Goal: Task Accomplishment & Management: Use online tool/utility

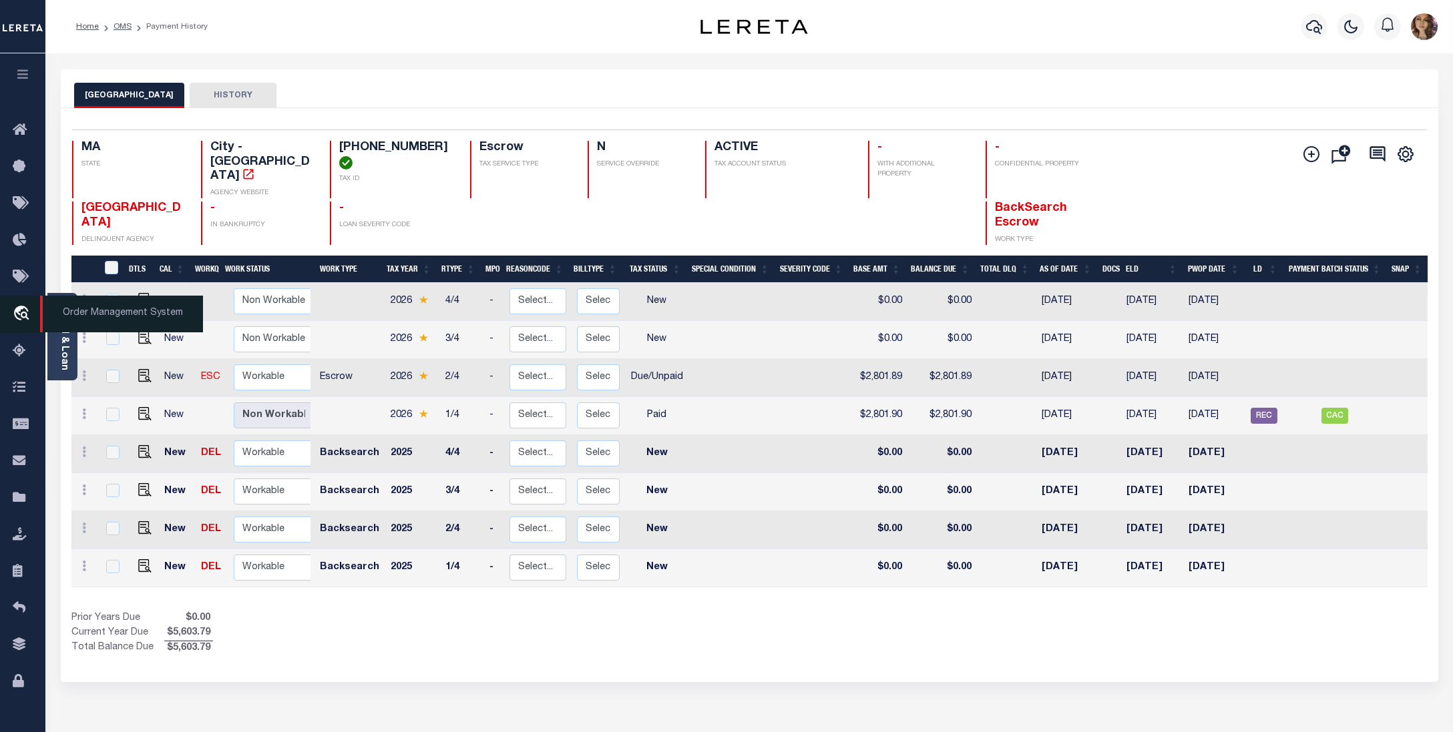
click at [108, 316] on span "Order Management System" at bounding box center [121, 314] width 163 height 37
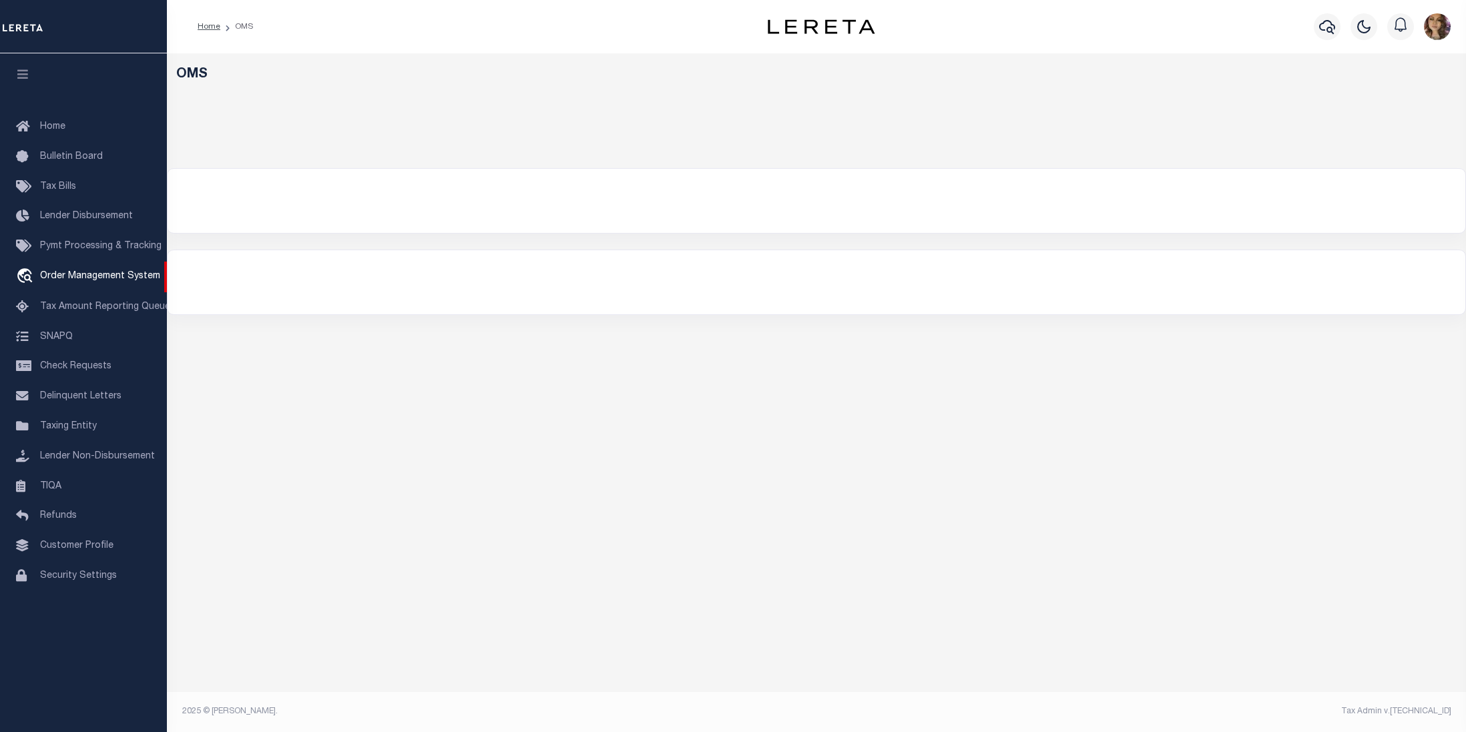
select select "200"
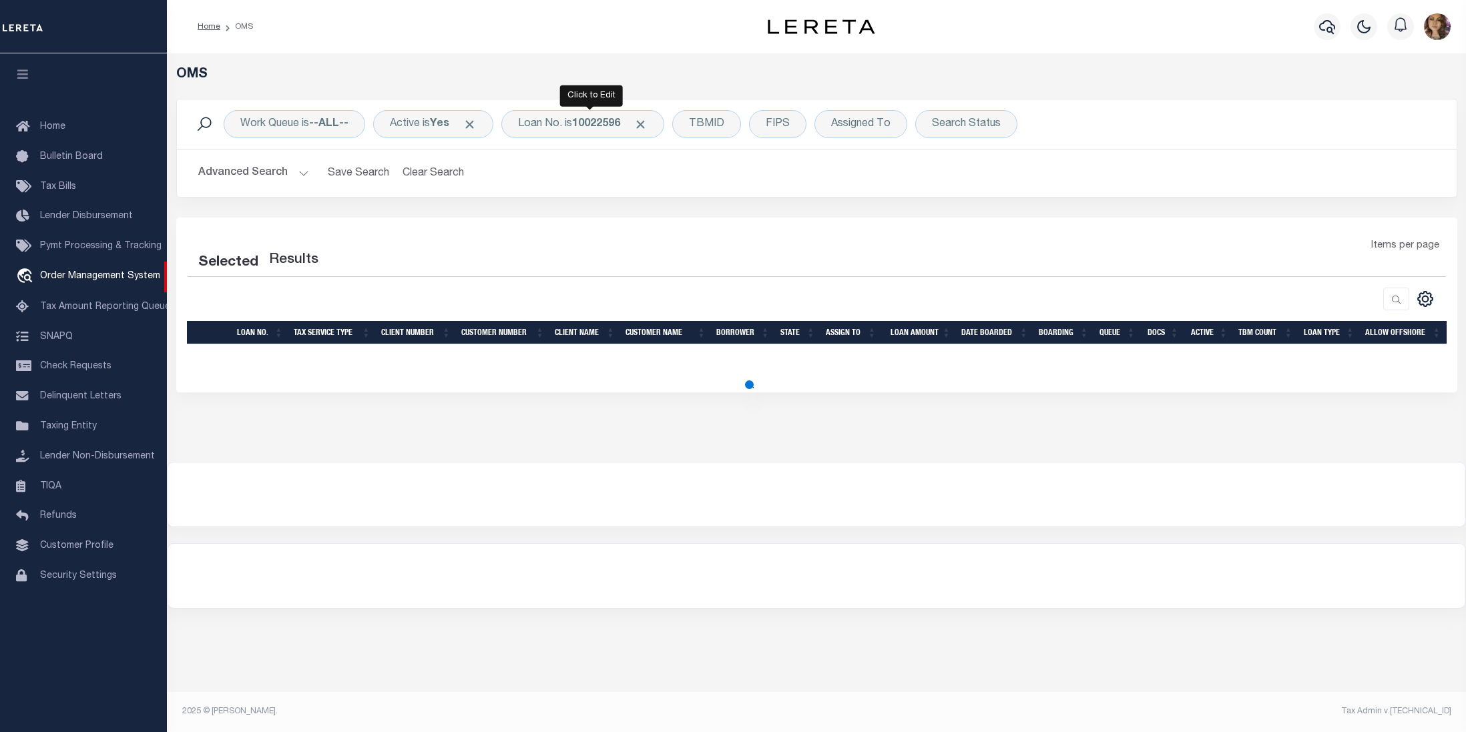
select select "200"
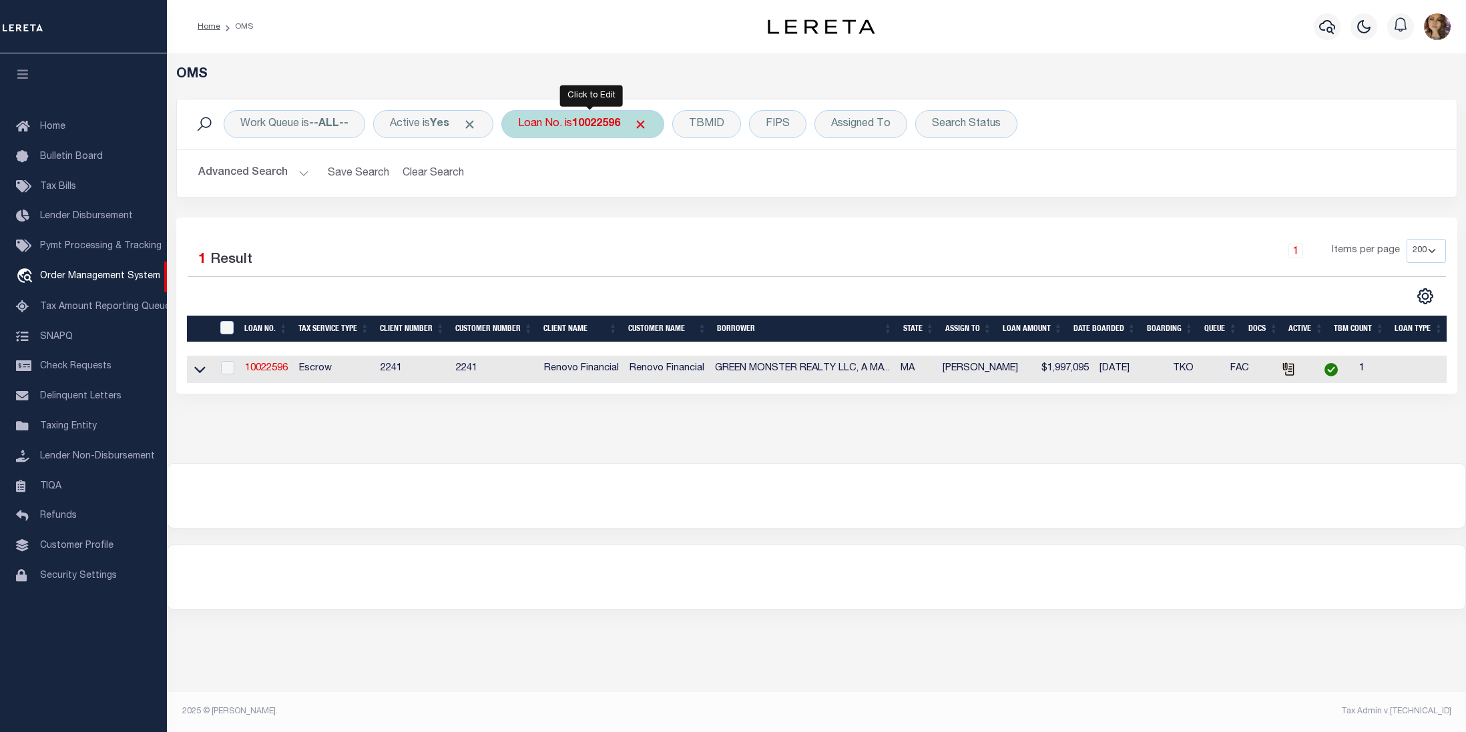
click at [591, 123] on b "10022596" at bounding box center [596, 124] width 48 height 11
type input "40004933"
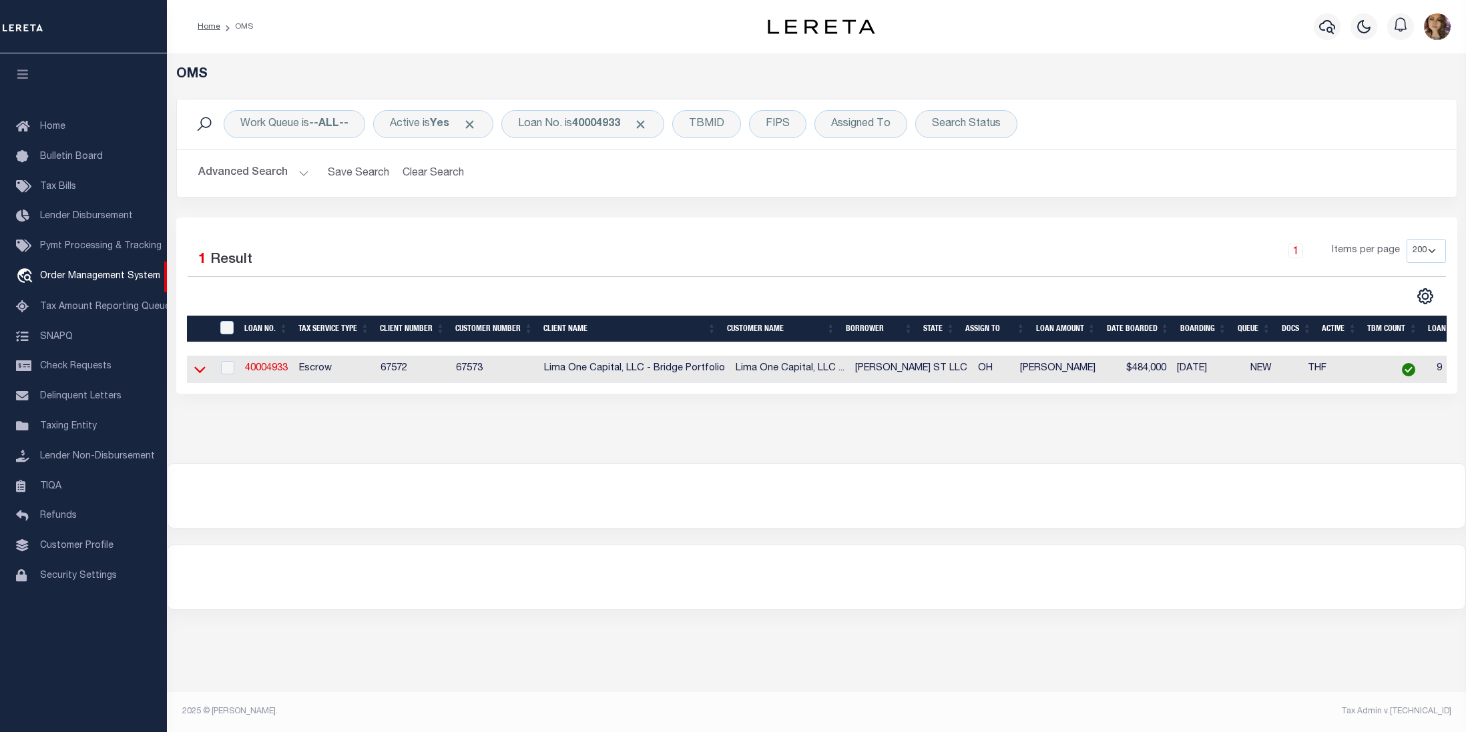
click at [196, 371] on icon at bounding box center [199, 369] width 11 height 14
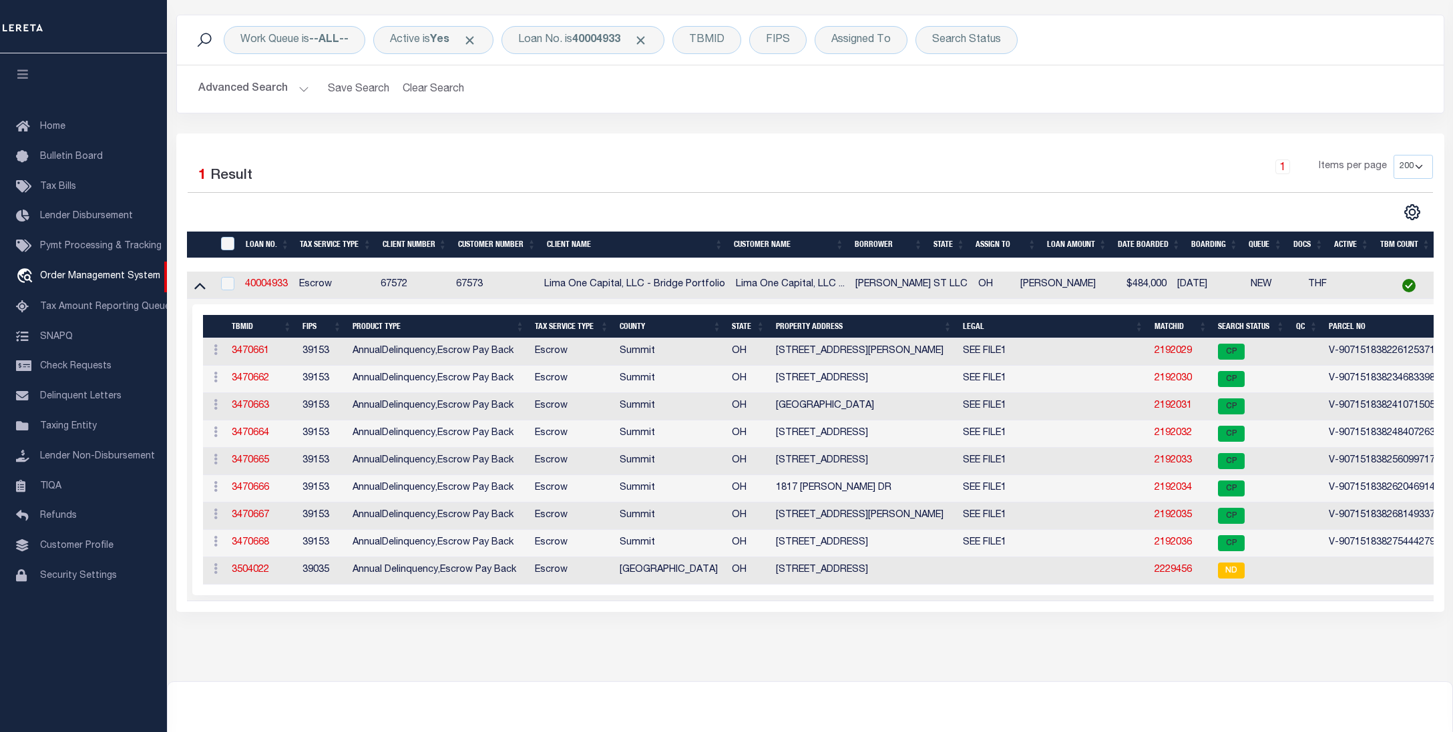
scroll to position [89, 0]
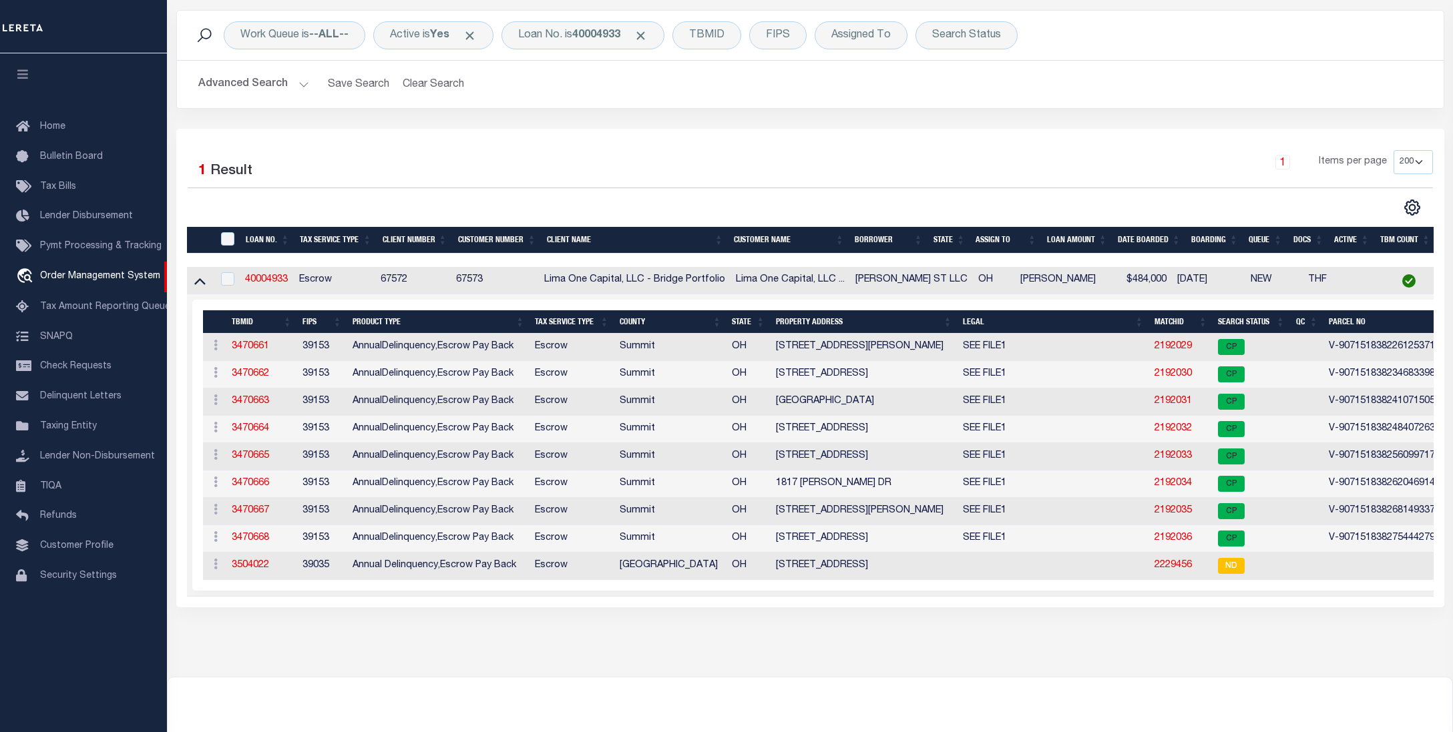
click at [1407, 708] on div at bounding box center [810, 710] width 1284 height 64
click at [1154, 351] on link "2192029" at bounding box center [1172, 346] width 37 height 9
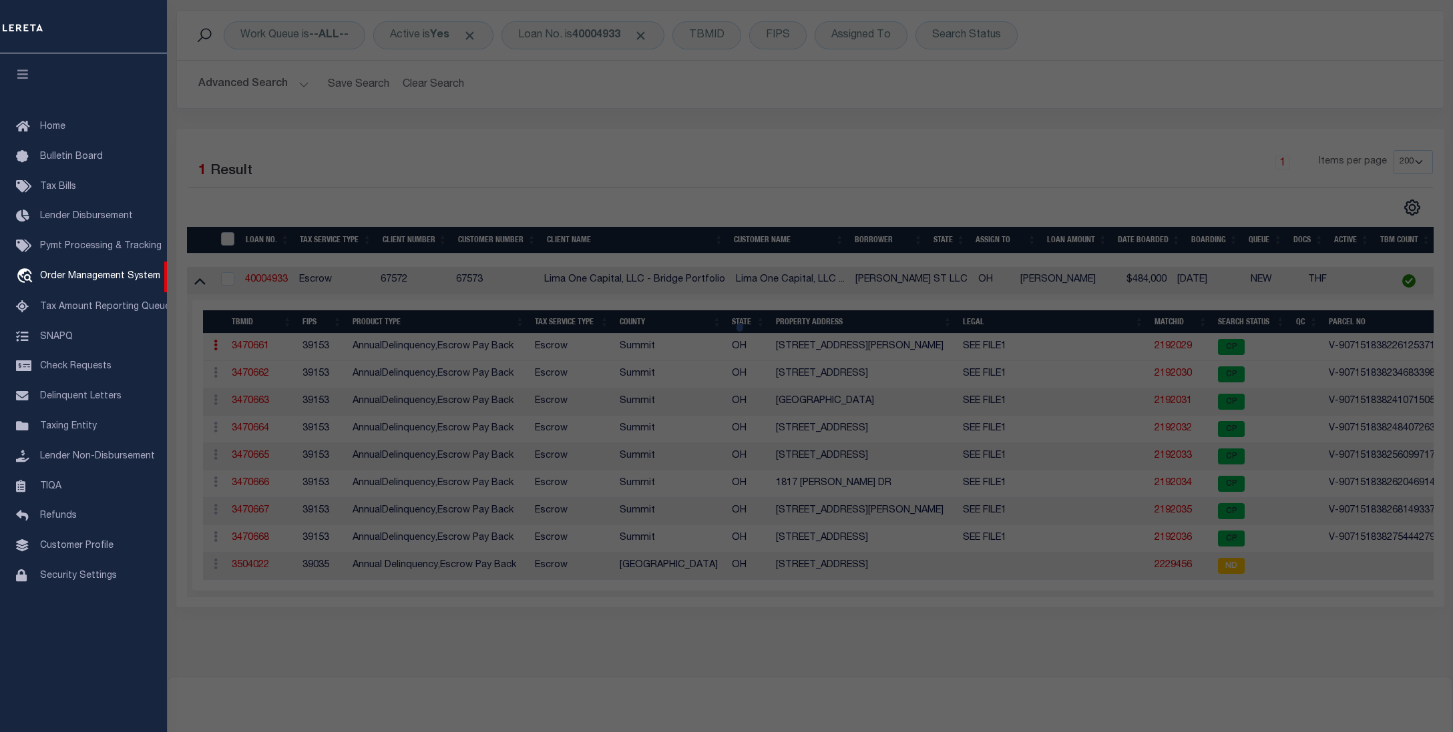
checkbox input "false"
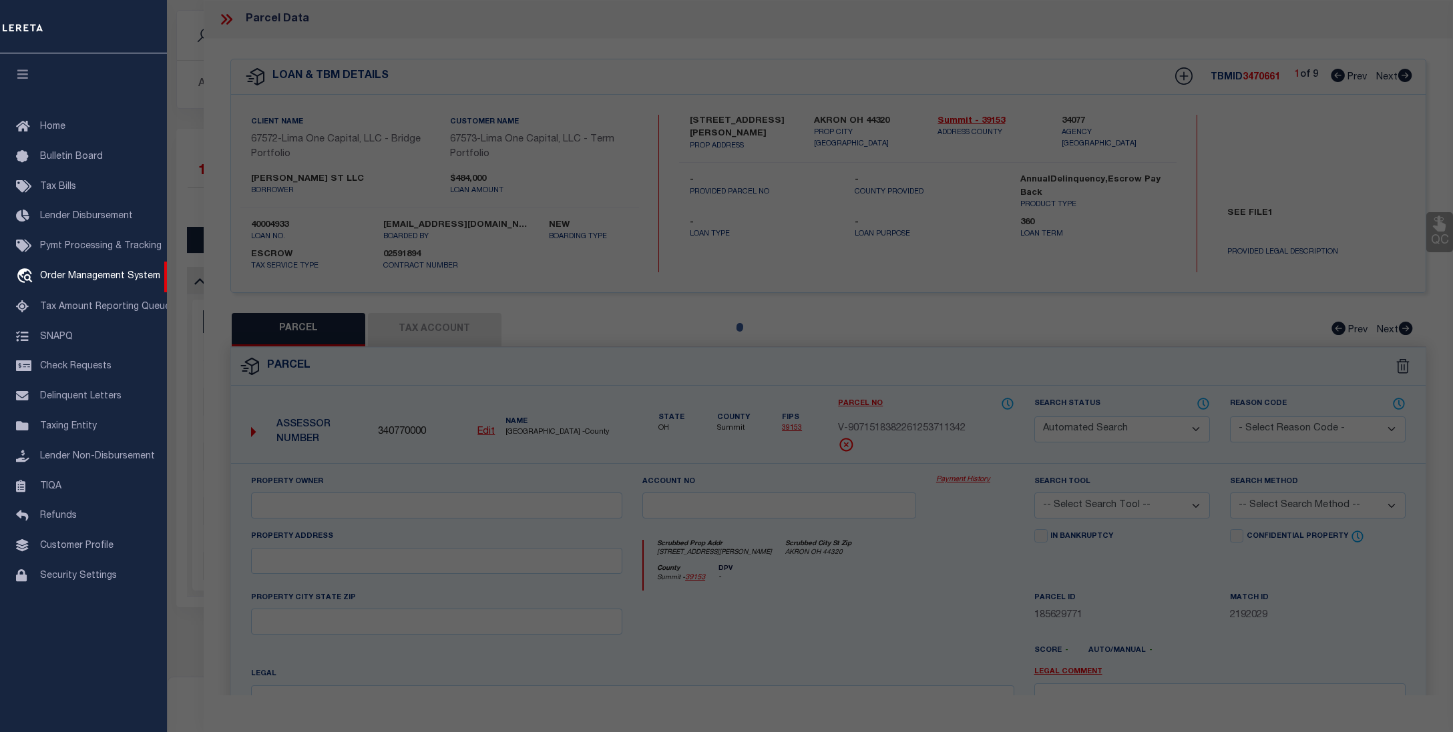
select select "CP"
select select "AGW"
select select
type input "1817 GAYLORD DRIVE"
checkbox input "false"
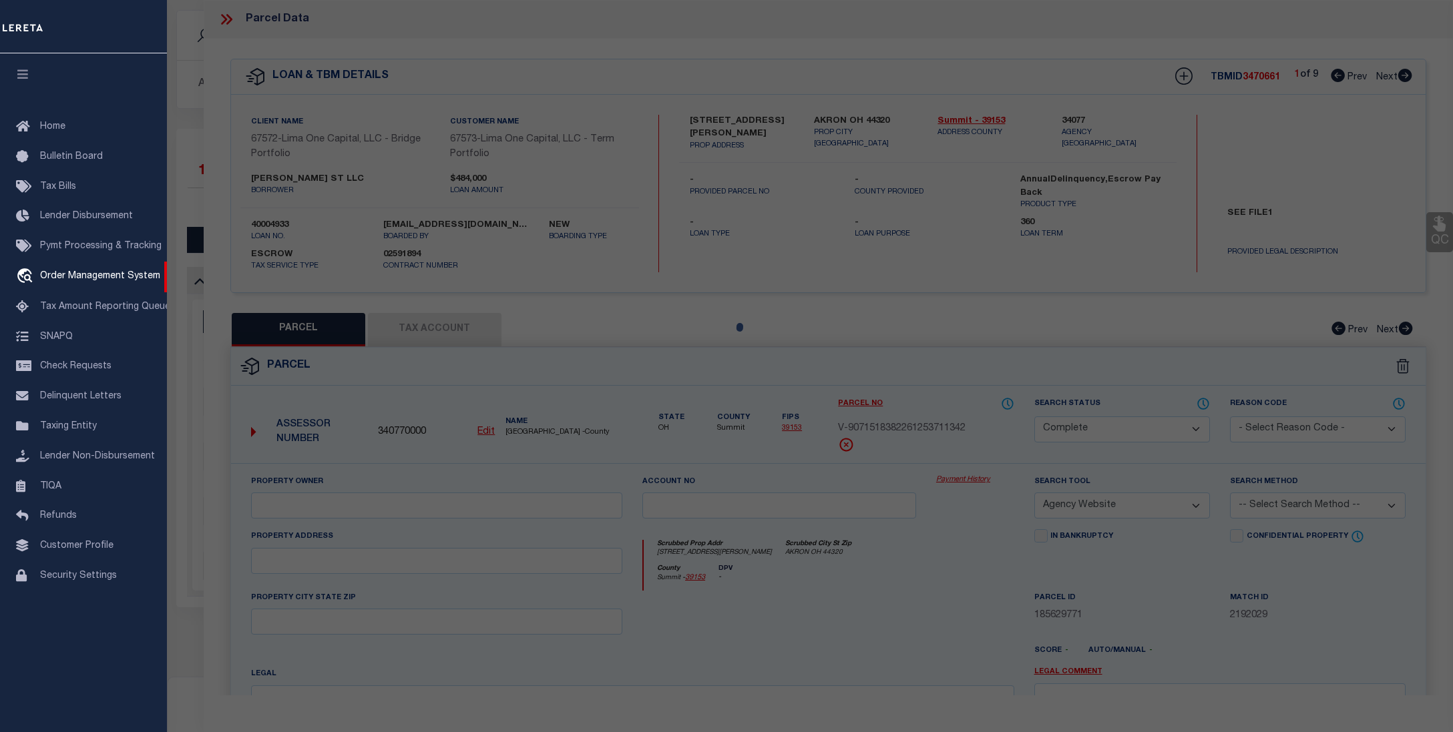
type input "AKRON OH 44320"
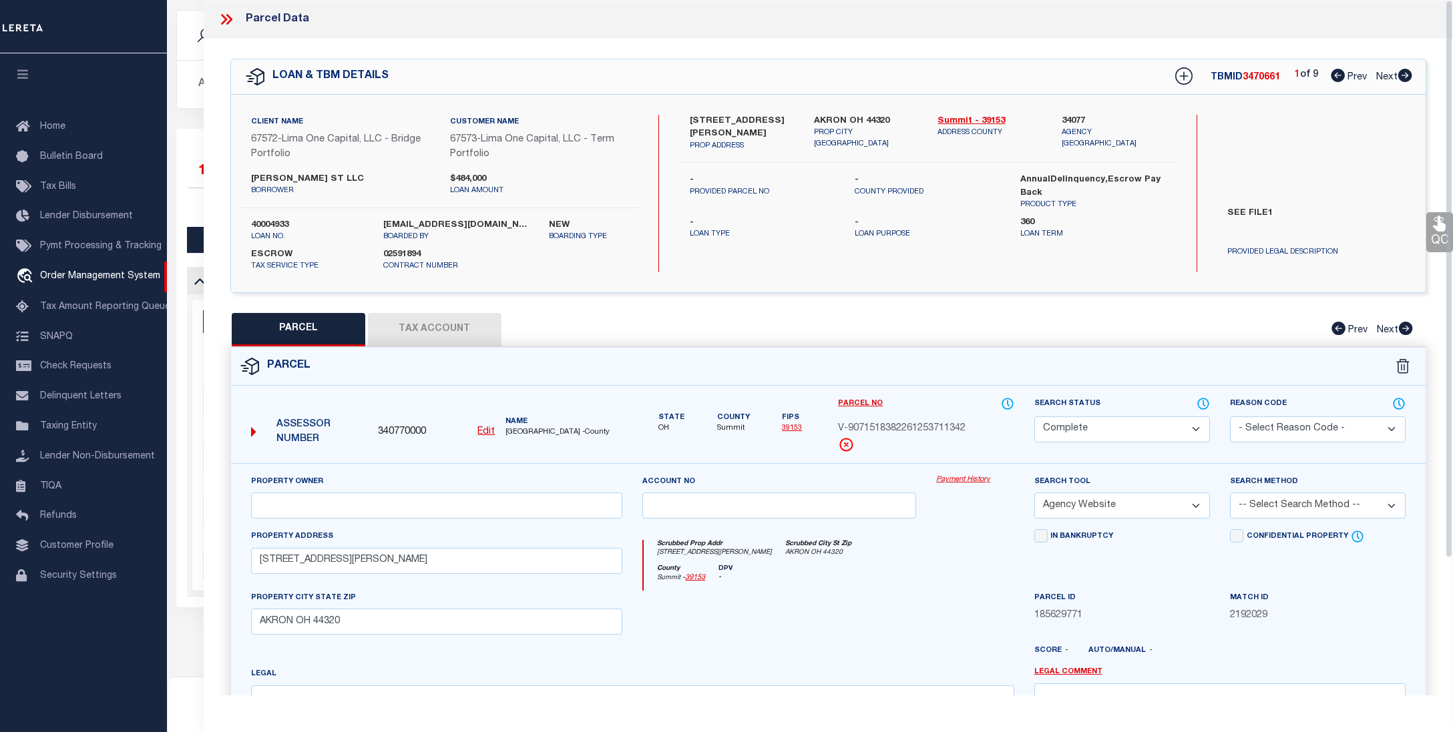
click at [961, 479] on link "Payment History" at bounding box center [975, 480] width 78 height 11
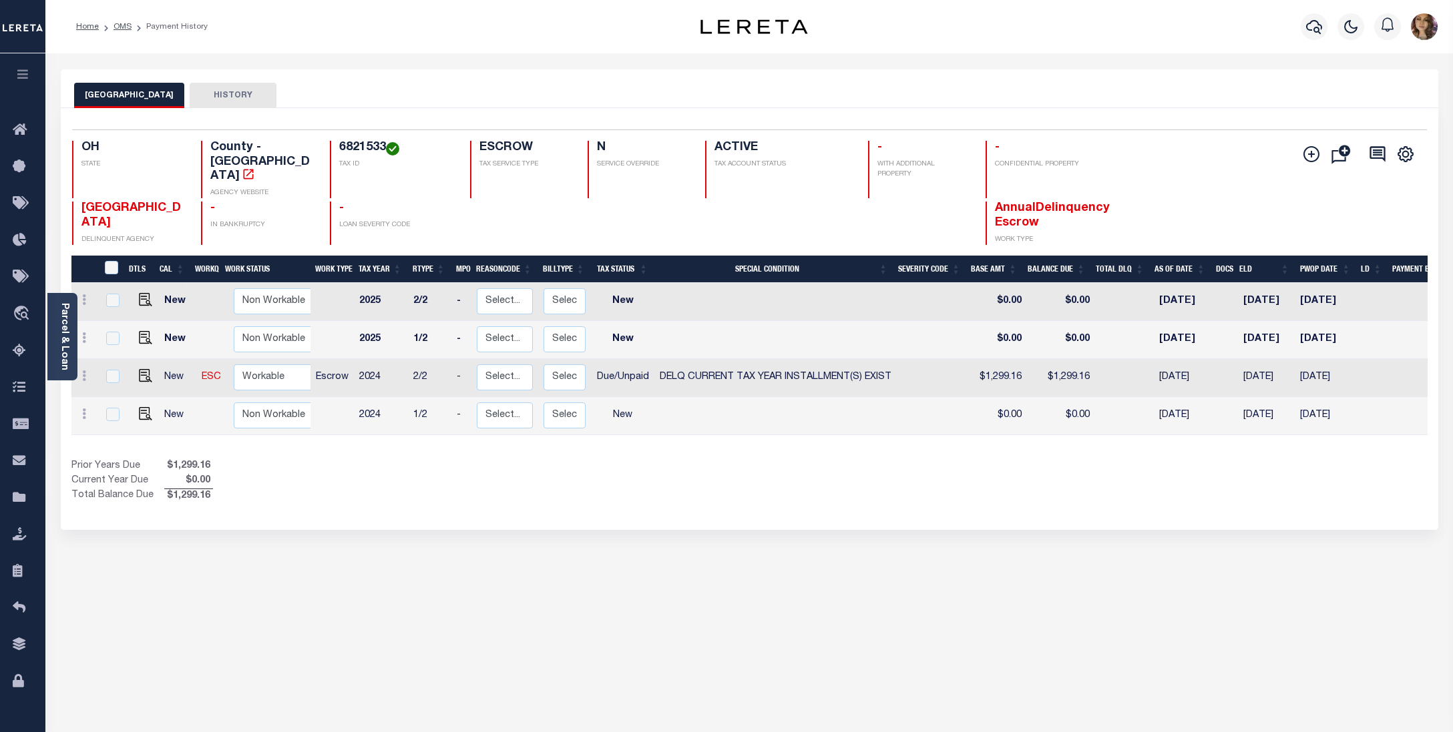
click at [1429, 588] on div "SUMMIT COUNTY HISTORY Selected 4 Results" at bounding box center [749, 446] width 1397 height 754
click at [124, 315] on span "Order Management System" at bounding box center [121, 314] width 163 height 37
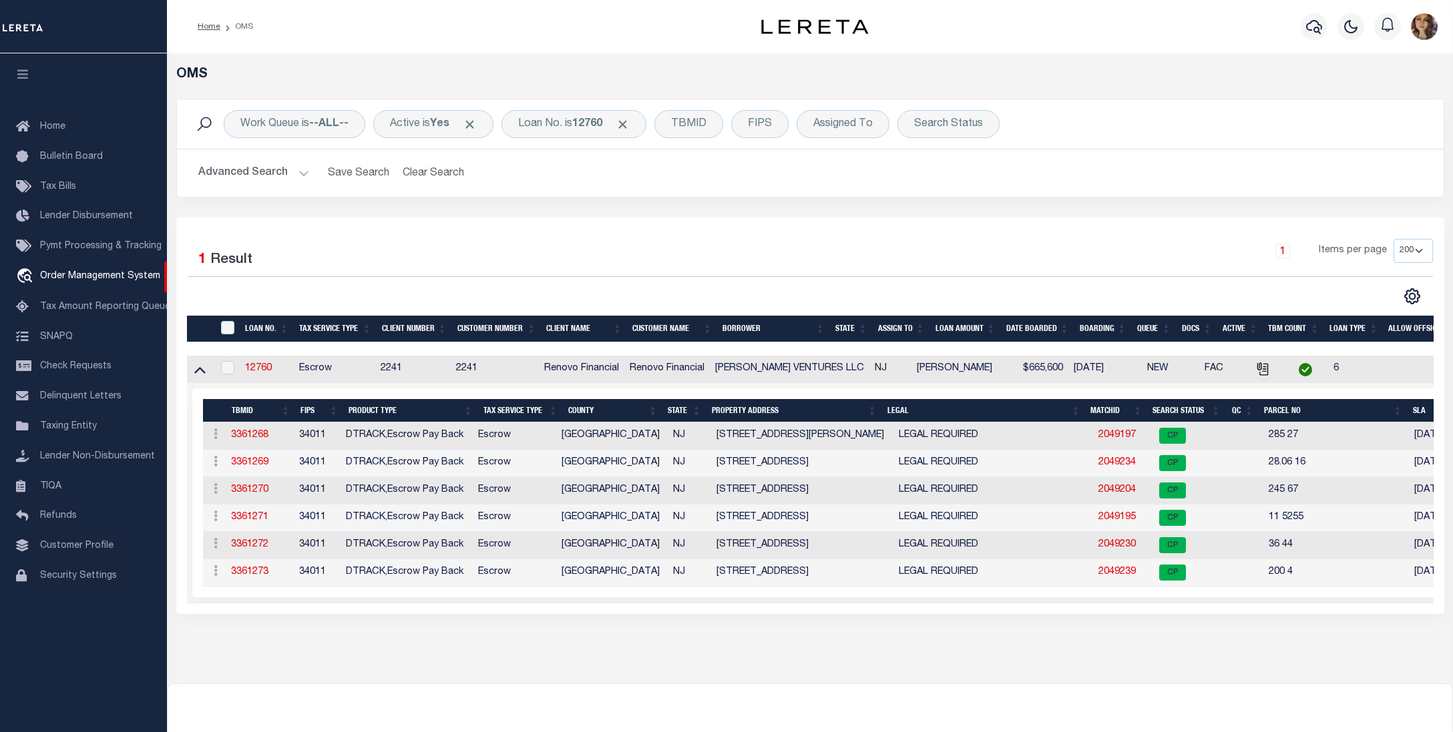
select select "200"
click at [571, 127] on div "Loan No. is 12760" at bounding box center [573, 124] width 145 height 28
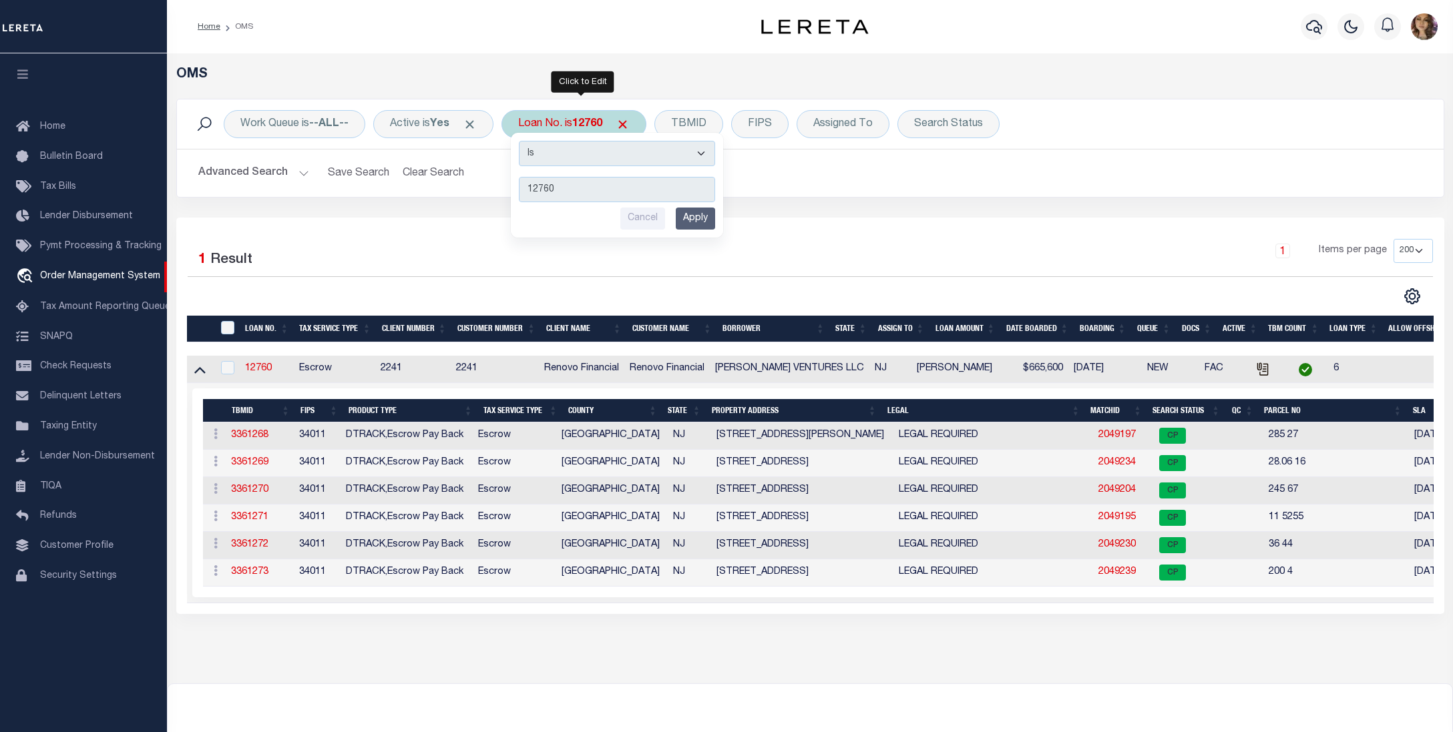
type input "910013078198"
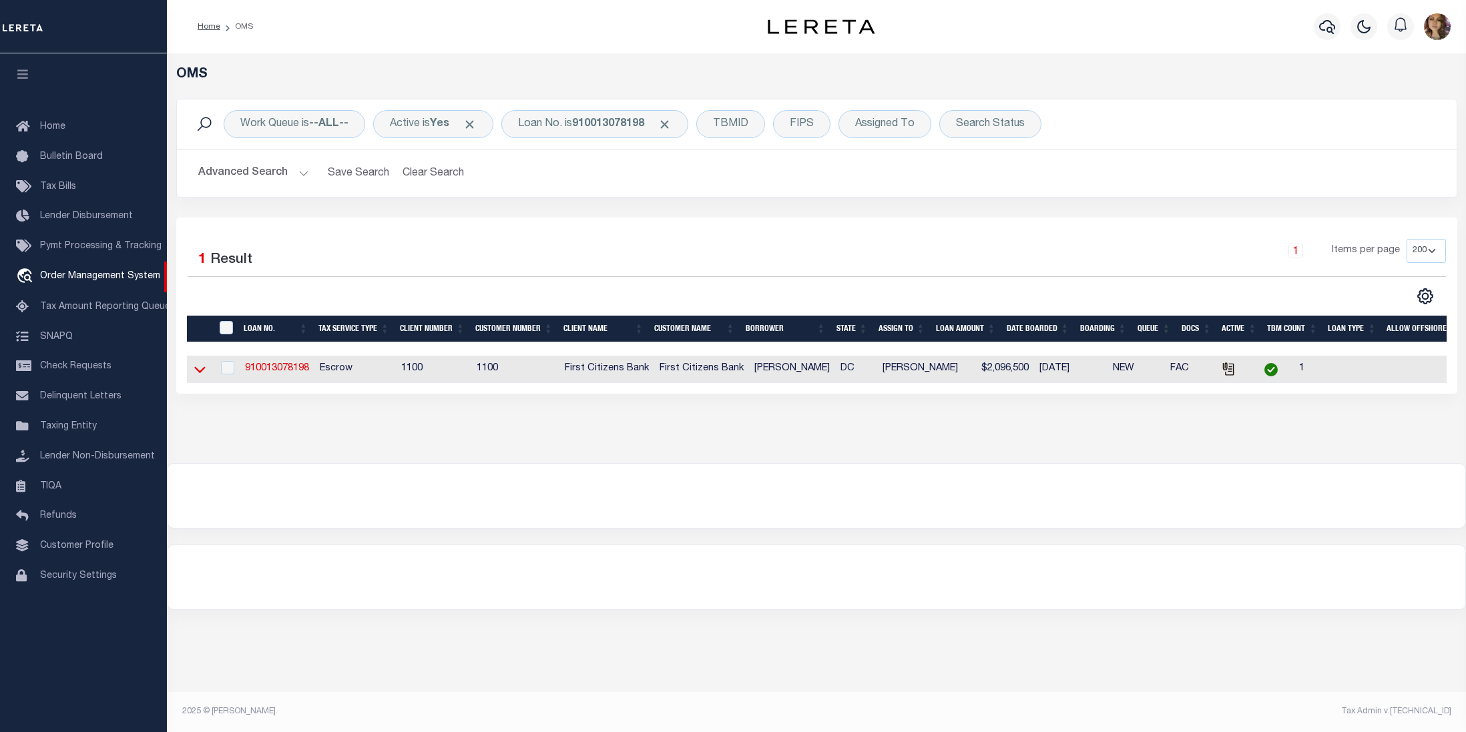
click at [201, 374] on icon at bounding box center [199, 370] width 11 height 7
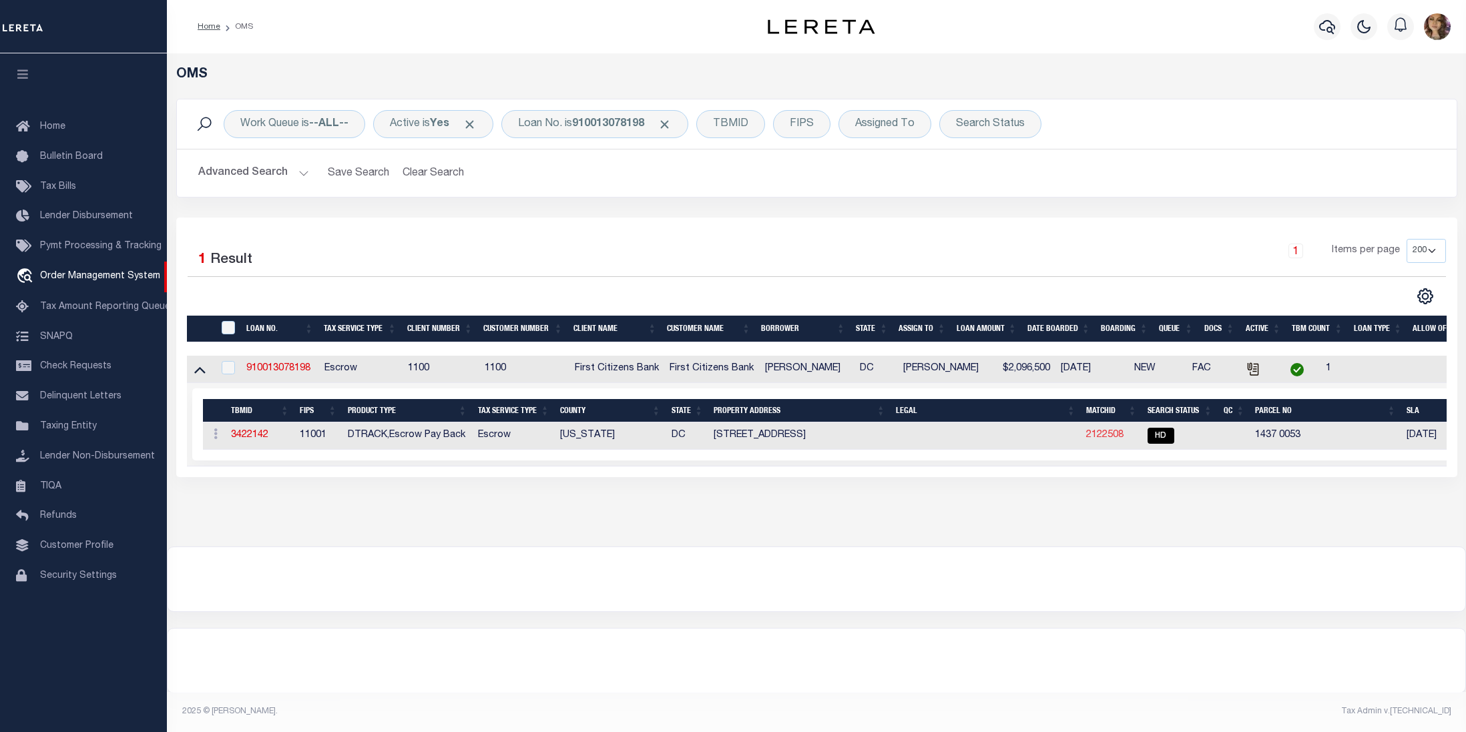
click at [1106, 440] on link "2122508" at bounding box center [1104, 435] width 37 height 9
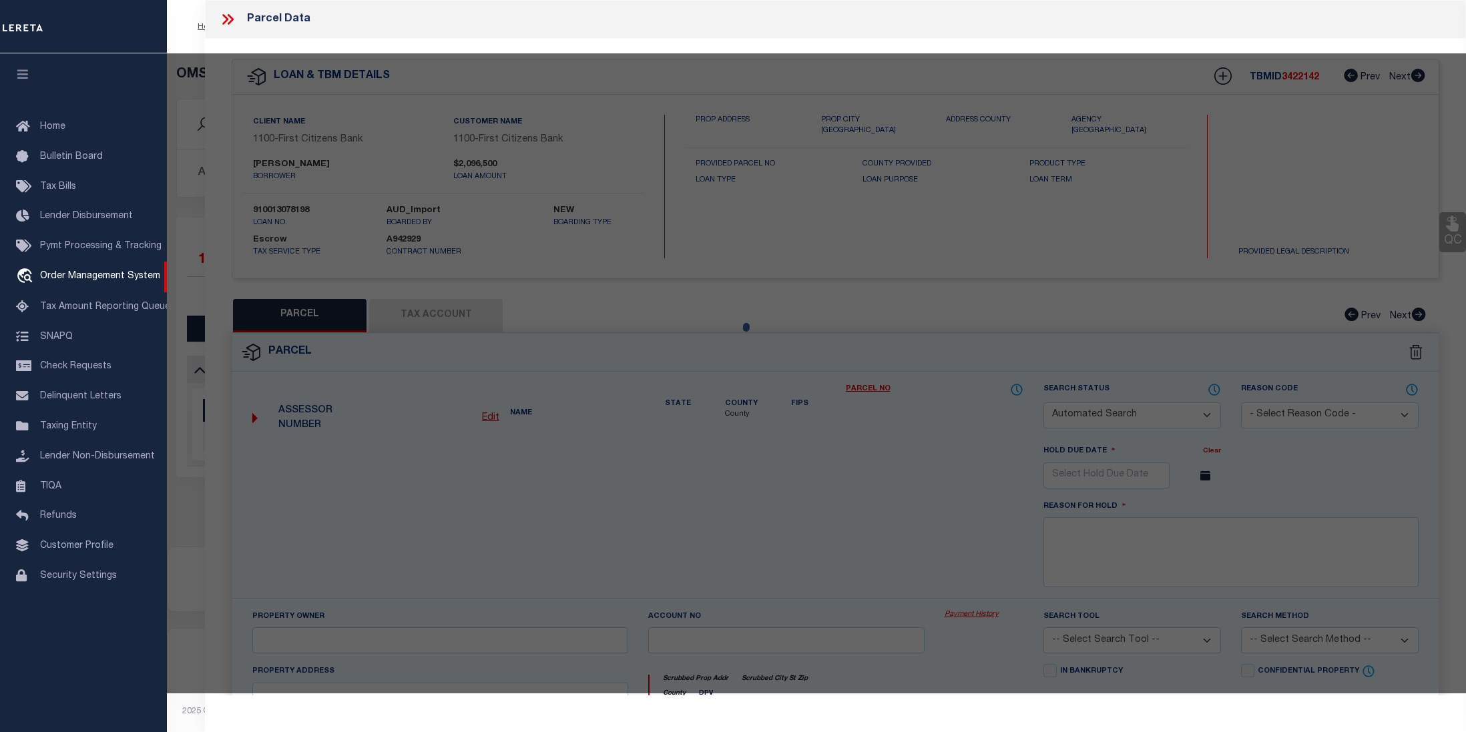
checkbox input "false"
select select "HD"
type input "ABACUS PRIVATE FAMILY TRUST COMPANY LLC TRUSTEE"
select select "AGW"
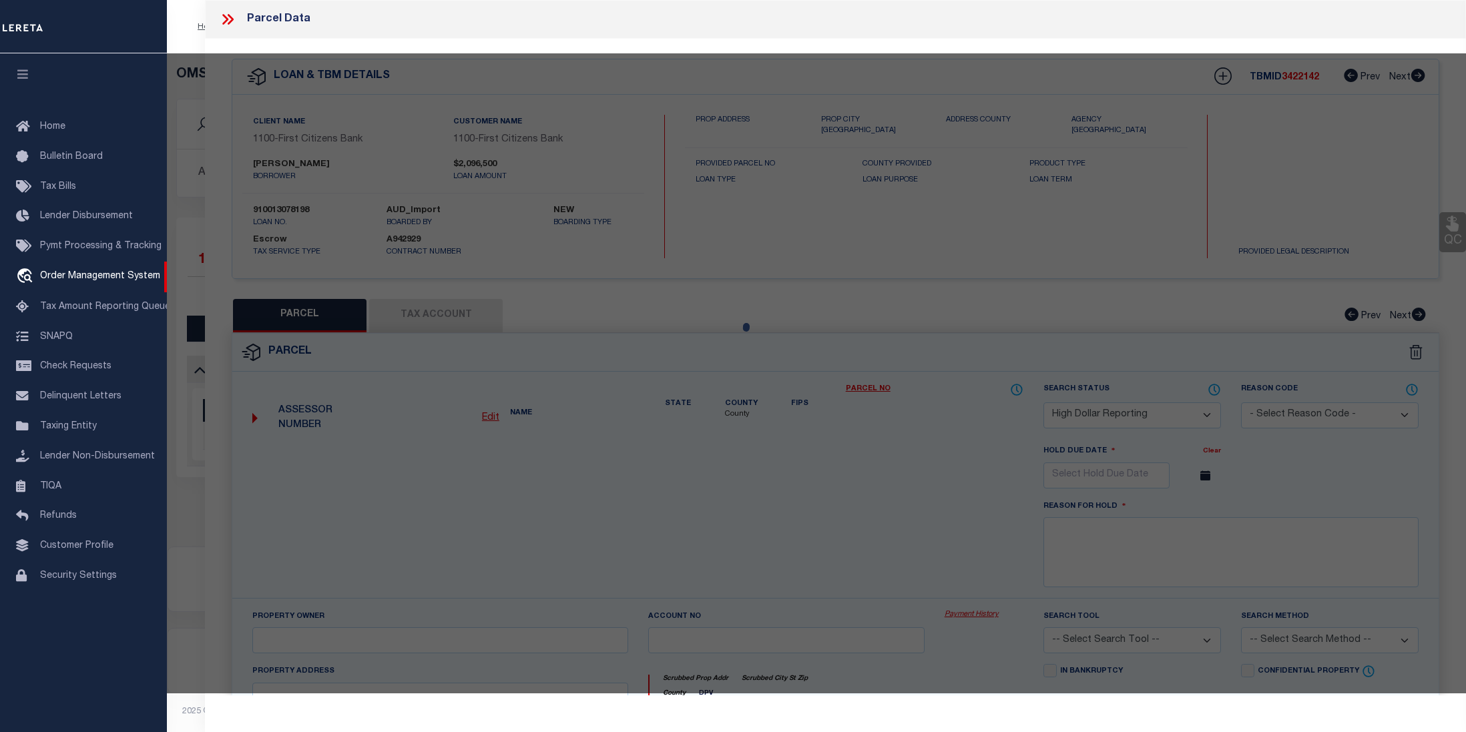
select select
type input "5131 CATHEDRAL AVE NW"
checkbox input "false"
type input "WASHINGTON DC 20016-2647"
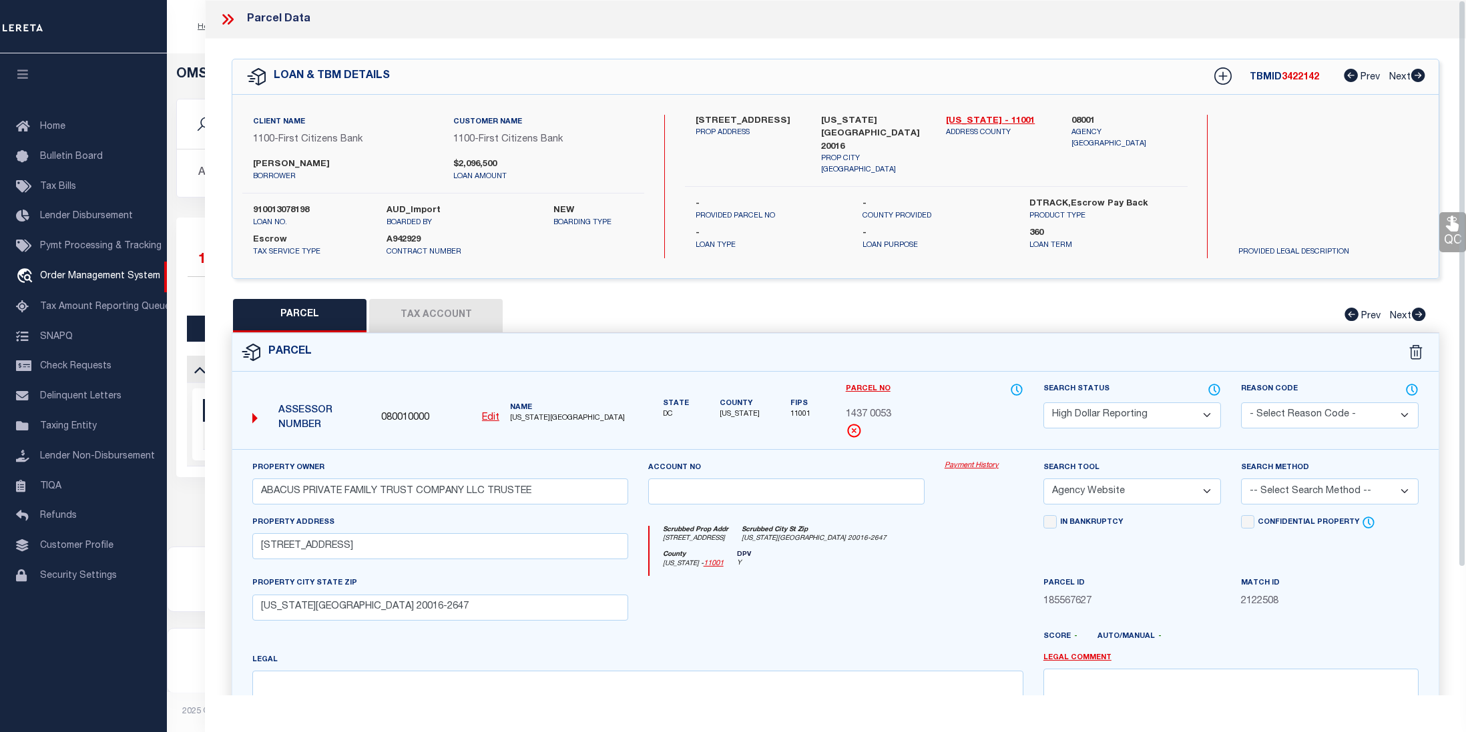
click at [985, 465] on link "Payment History" at bounding box center [984, 466] width 79 height 11
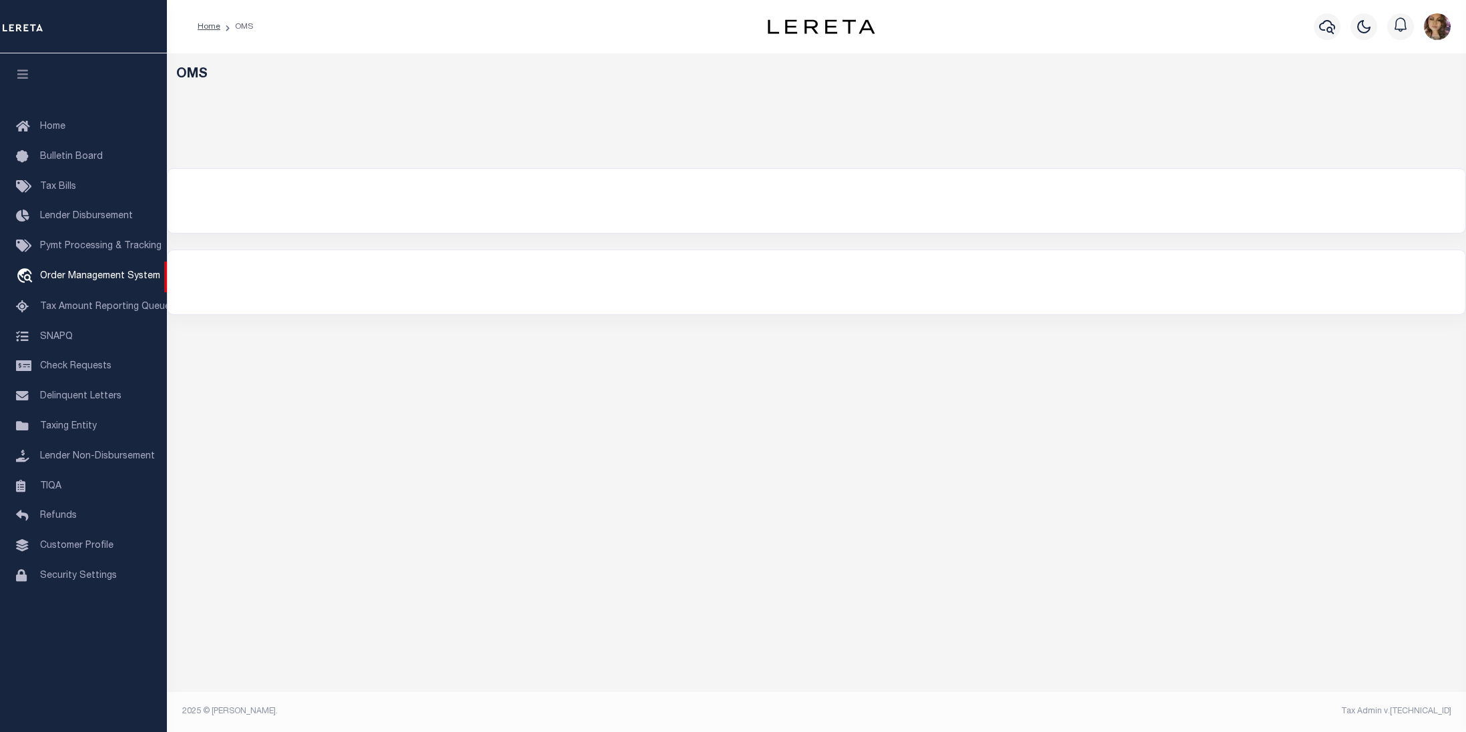
select select "200"
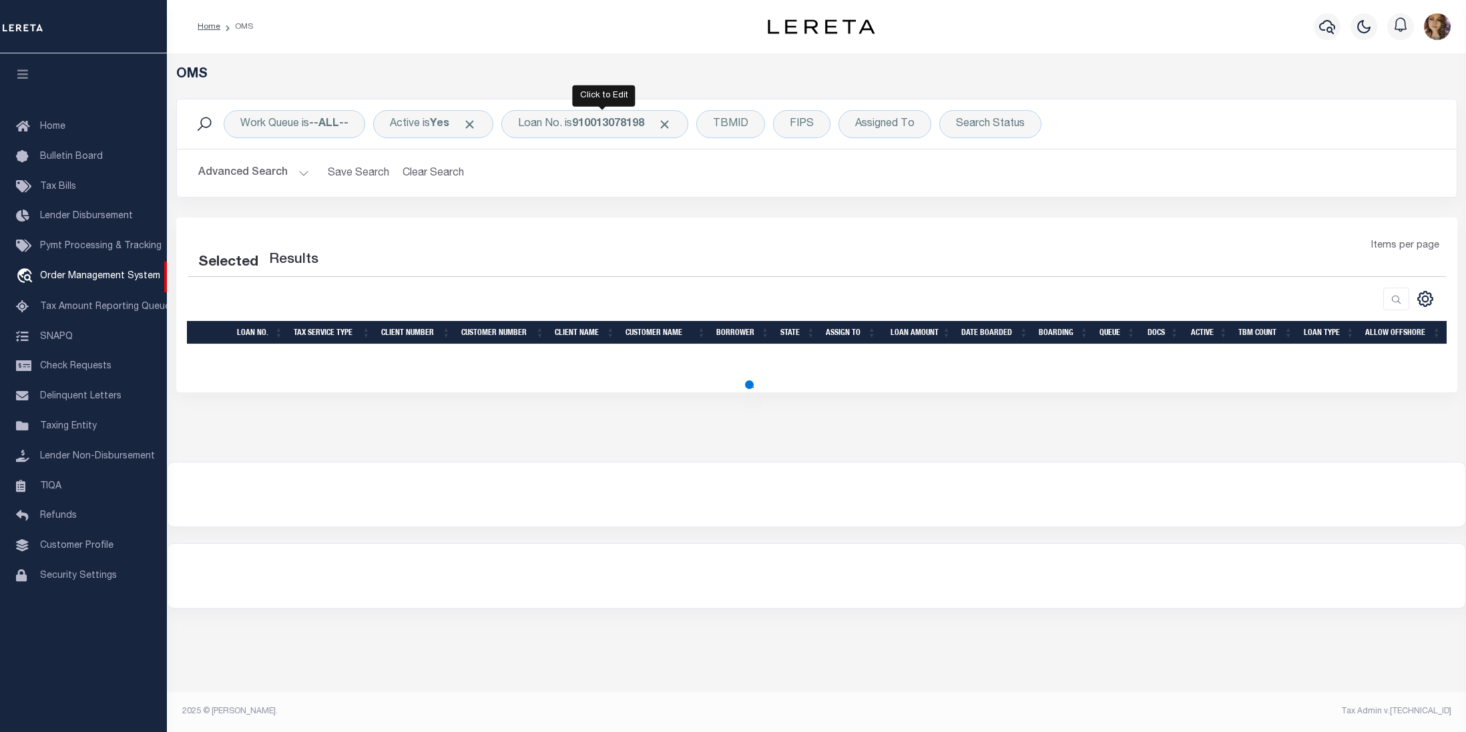
select select "200"
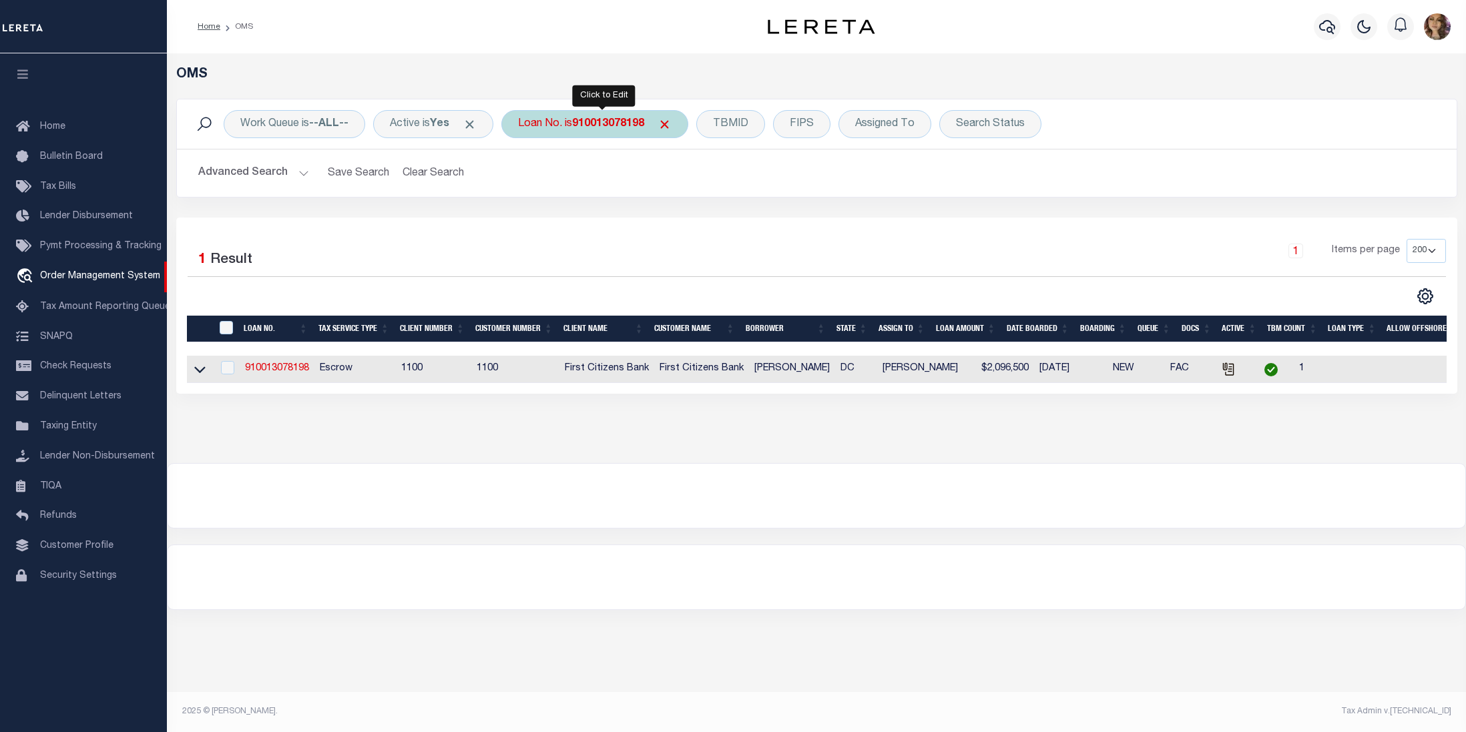
click at [585, 124] on b "910013078198" at bounding box center [608, 124] width 72 height 11
type input "993244235"
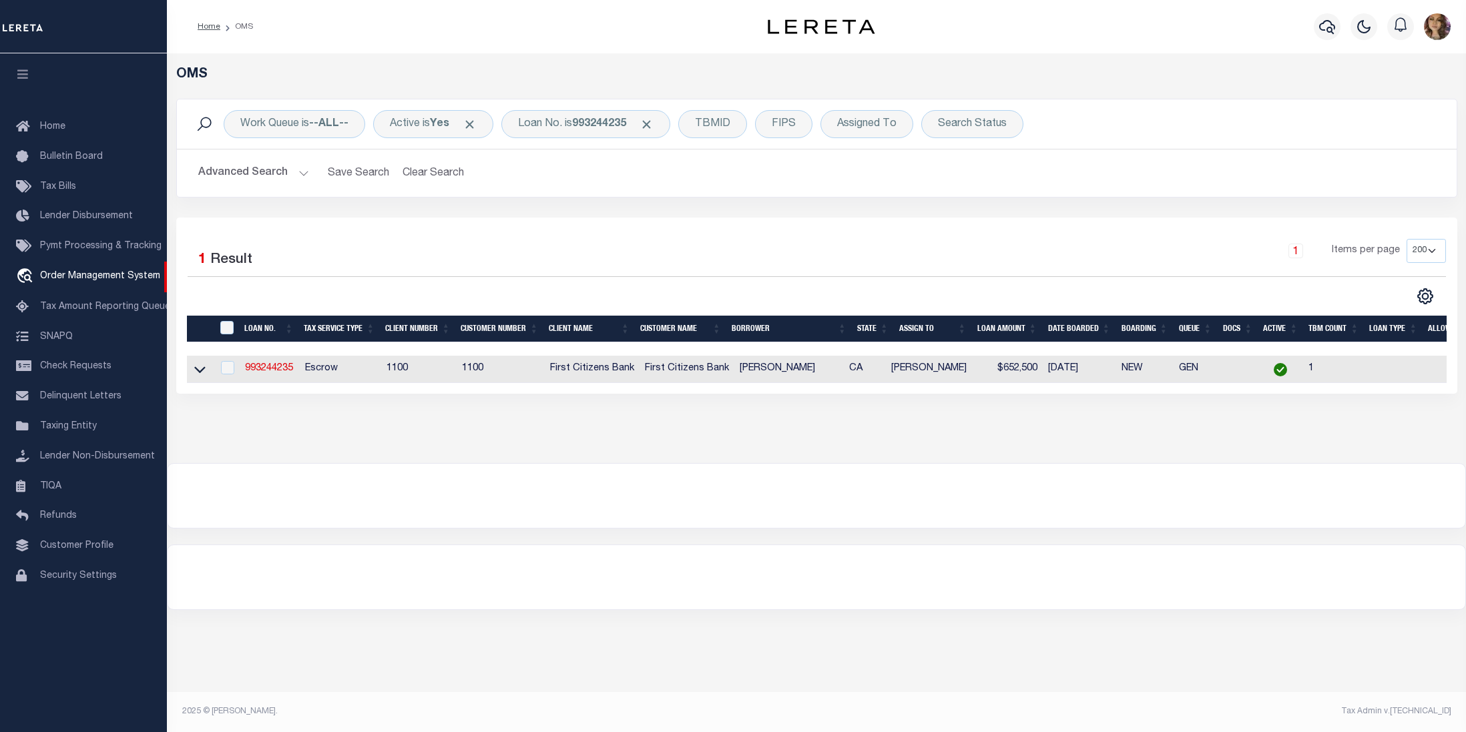
click at [206, 373] on link at bounding box center [199, 368] width 15 height 9
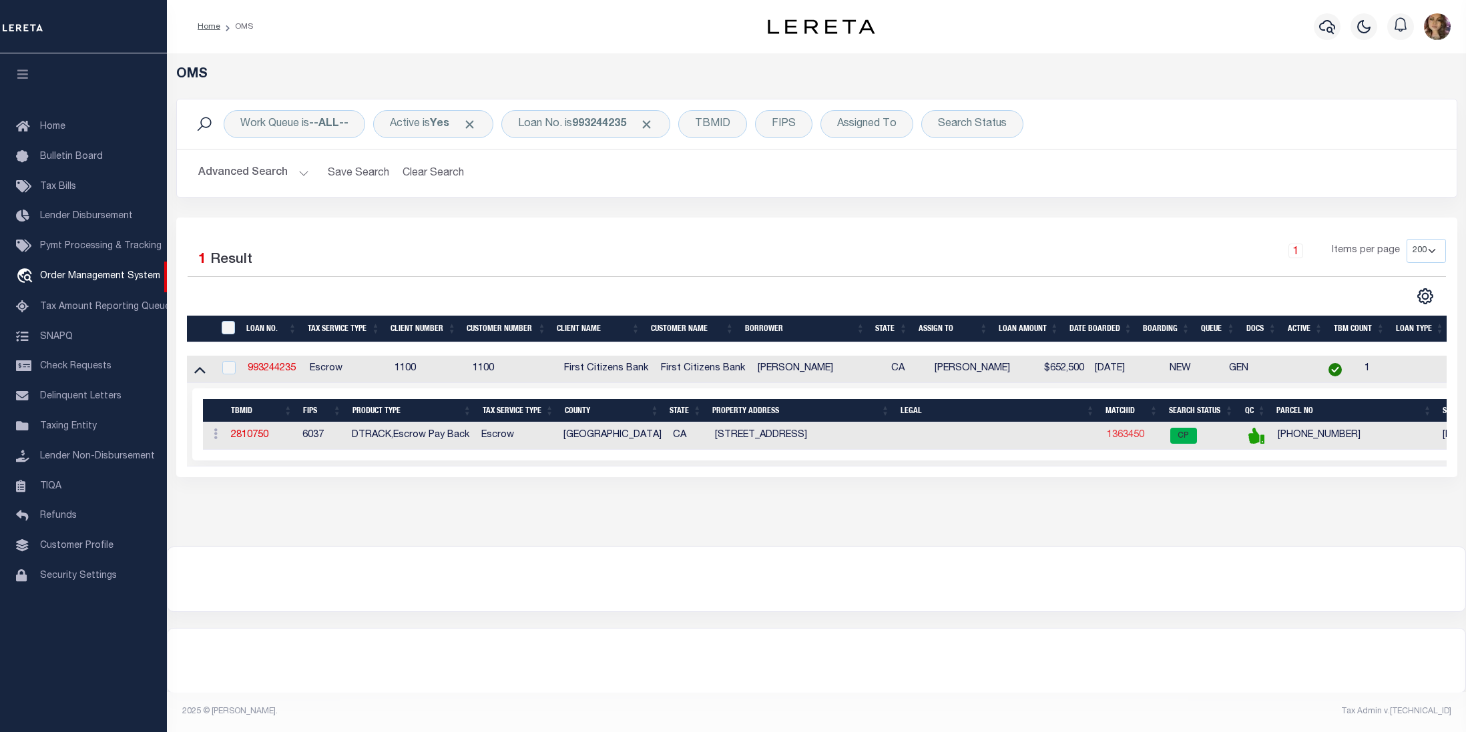
click at [1125, 440] on link "1363450" at bounding box center [1125, 435] width 37 height 9
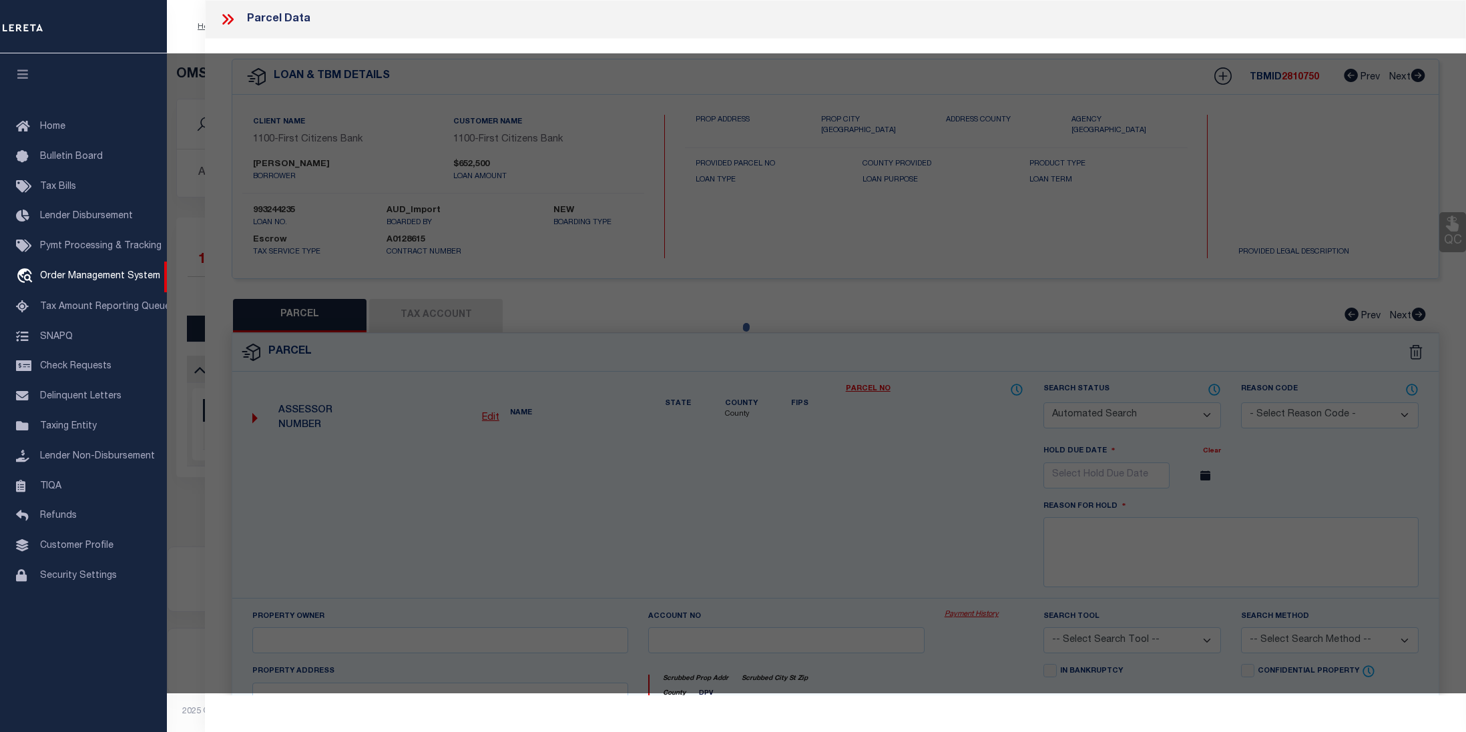
checkbox input "false"
select select "CP"
type input "[PERSON_NAME]"
select select
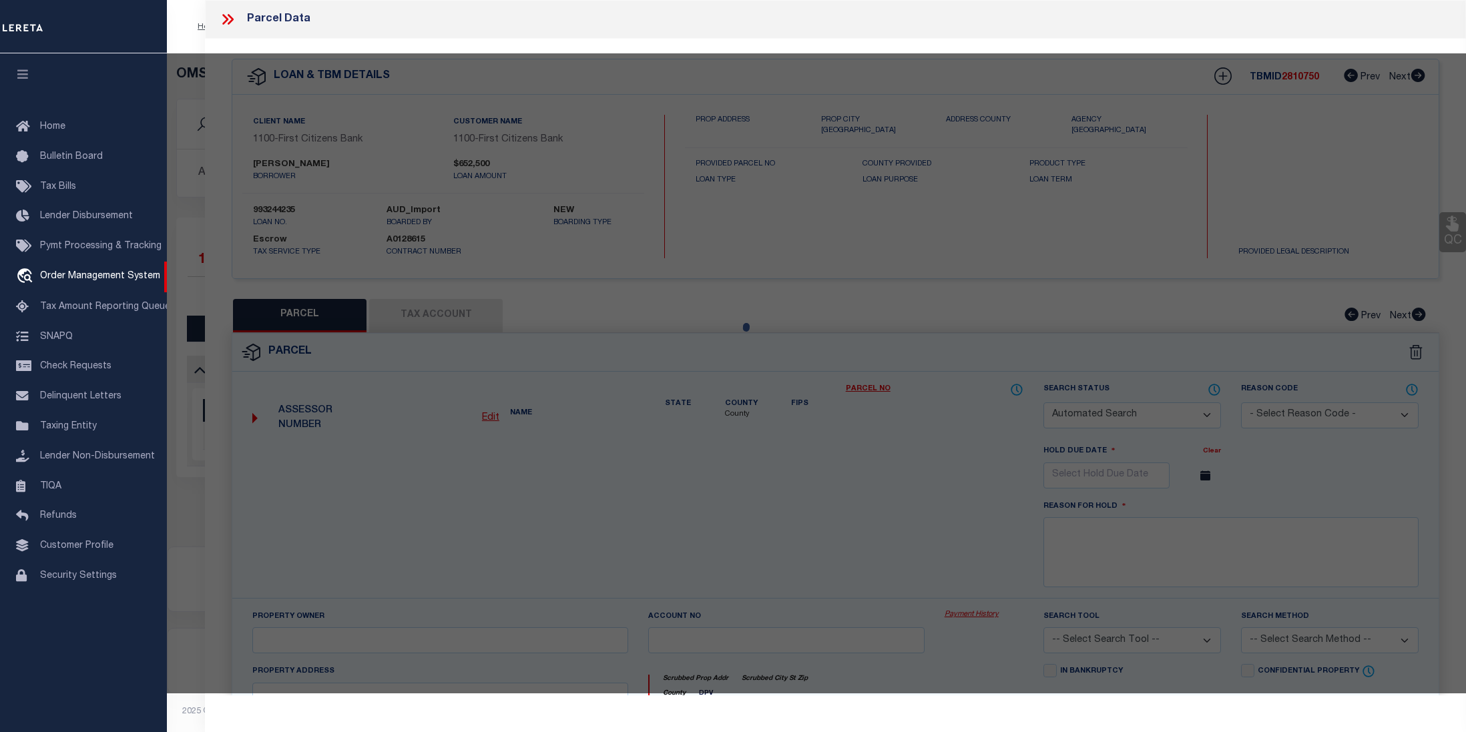
type input "[STREET_ADDRESS][PERSON_NAME]"
checkbox input "false"
type input "INGLEWOOD CA 90305"
type textarea "TR=39164 LOTS 7,8,9 CONDOMINIUM*UNIT 77"
type textarea "Tax ID Special Project"
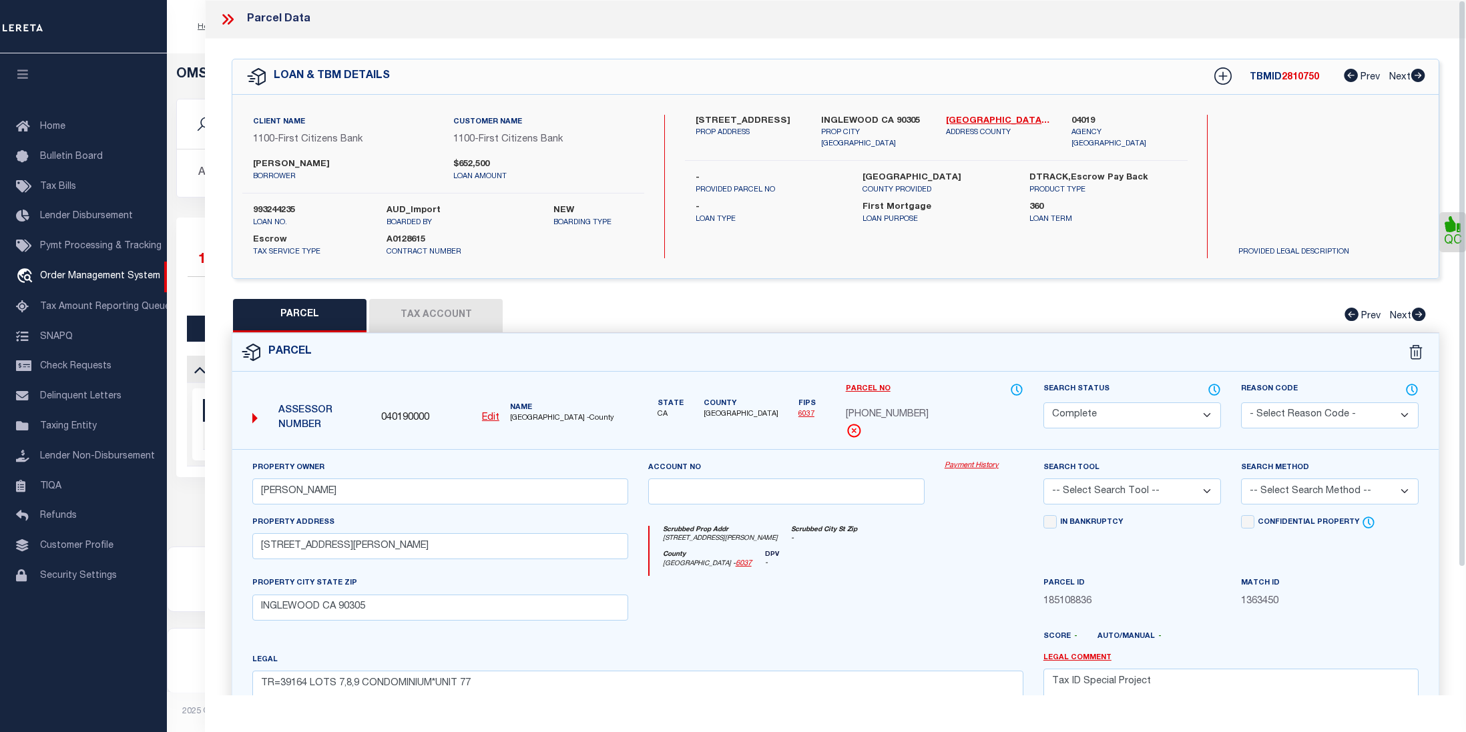
click at [978, 470] on link "Payment History" at bounding box center [984, 466] width 79 height 11
click at [228, 17] on icon at bounding box center [227, 19] width 17 height 17
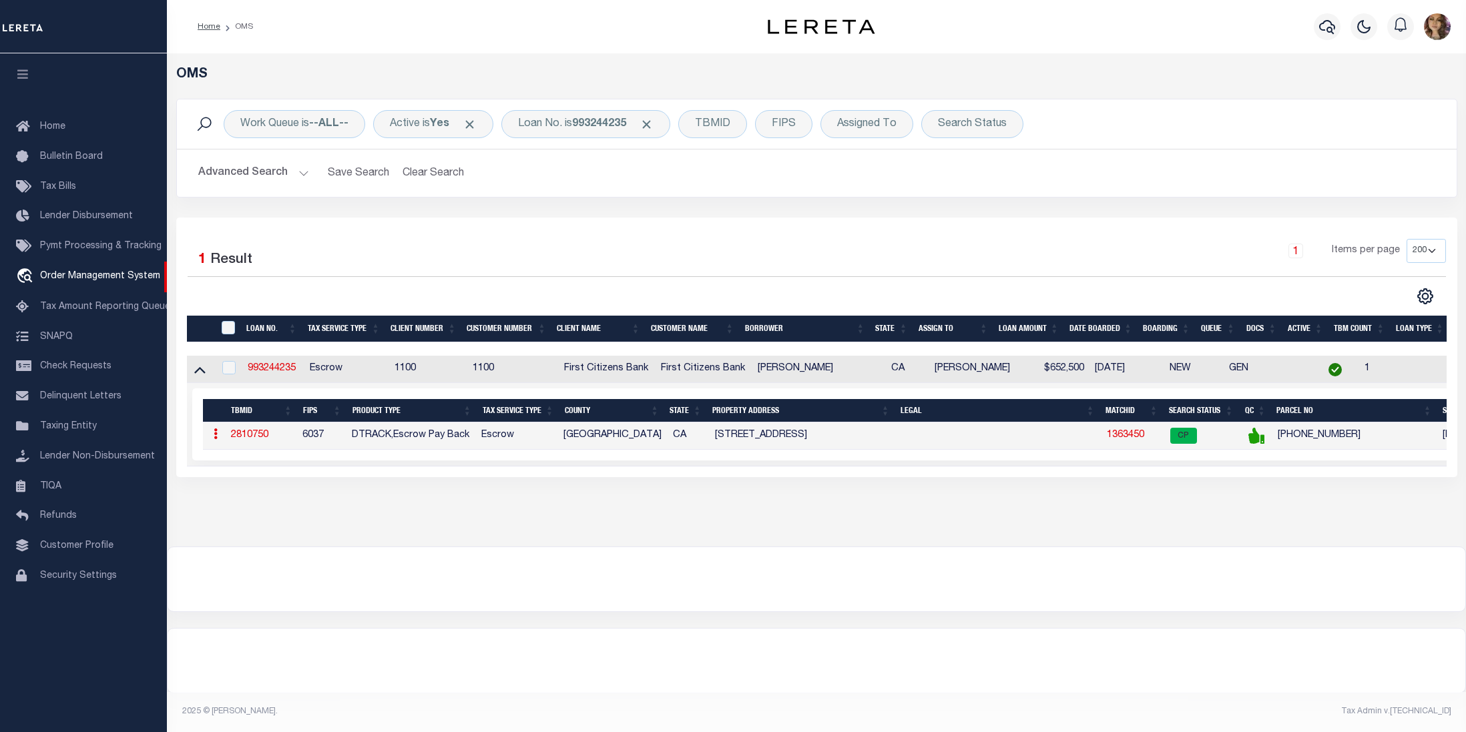
click at [1410, 633] on div "OMS Work Queue is --ALL-- Active is Yes Loan No. is 993244235 TBMID FIPS Assign…" at bounding box center [816, 373] width 1299 height 640
click at [1132, 440] on link "1363450" at bounding box center [1125, 435] width 37 height 9
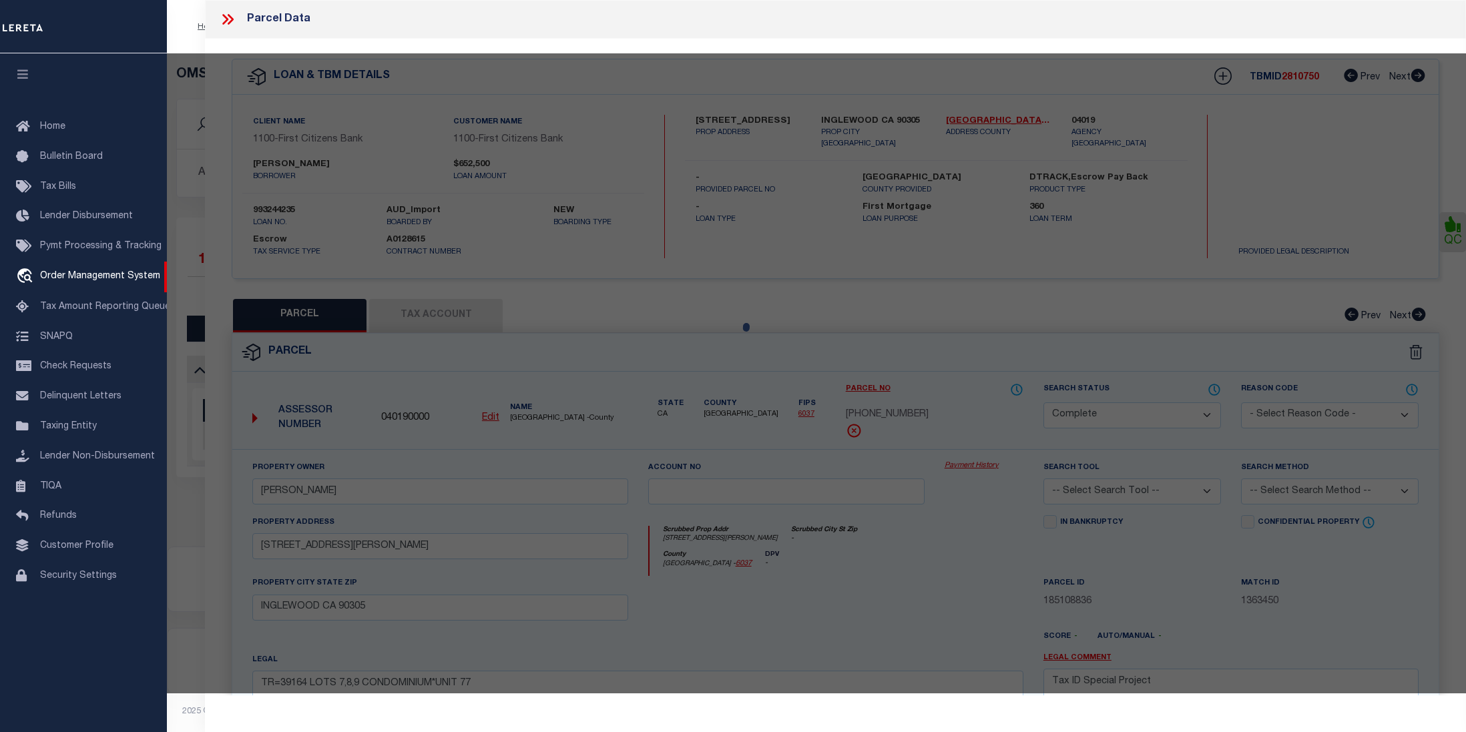
select select "AS"
checkbox input "false"
select select "CP"
type input "[PERSON_NAME]"
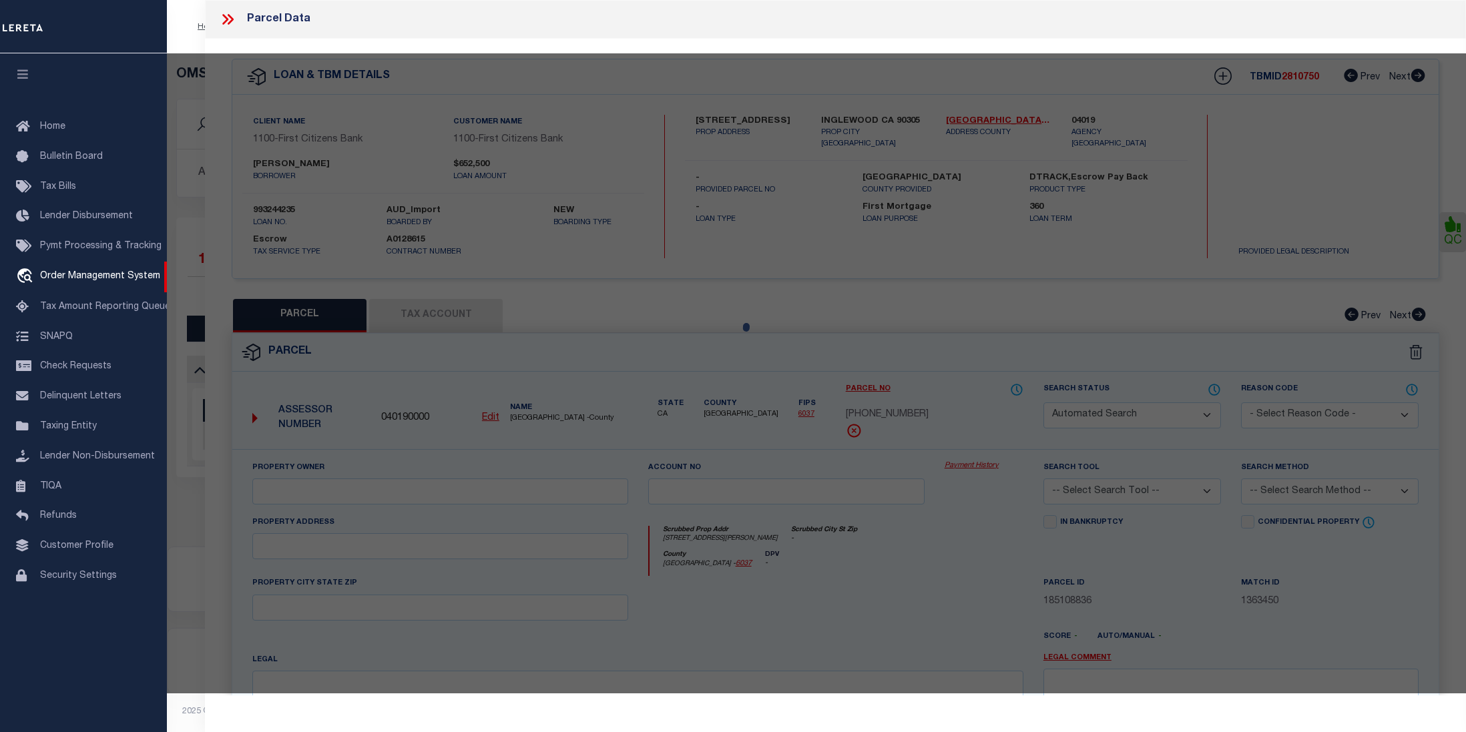
select select
type input "[STREET_ADDRESS][PERSON_NAME]"
checkbox input "false"
type input "INGLEWOOD CA 90305"
type textarea "TR=39164 LOTS 7,8,9 CONDOMINIUM*UNIT 77"
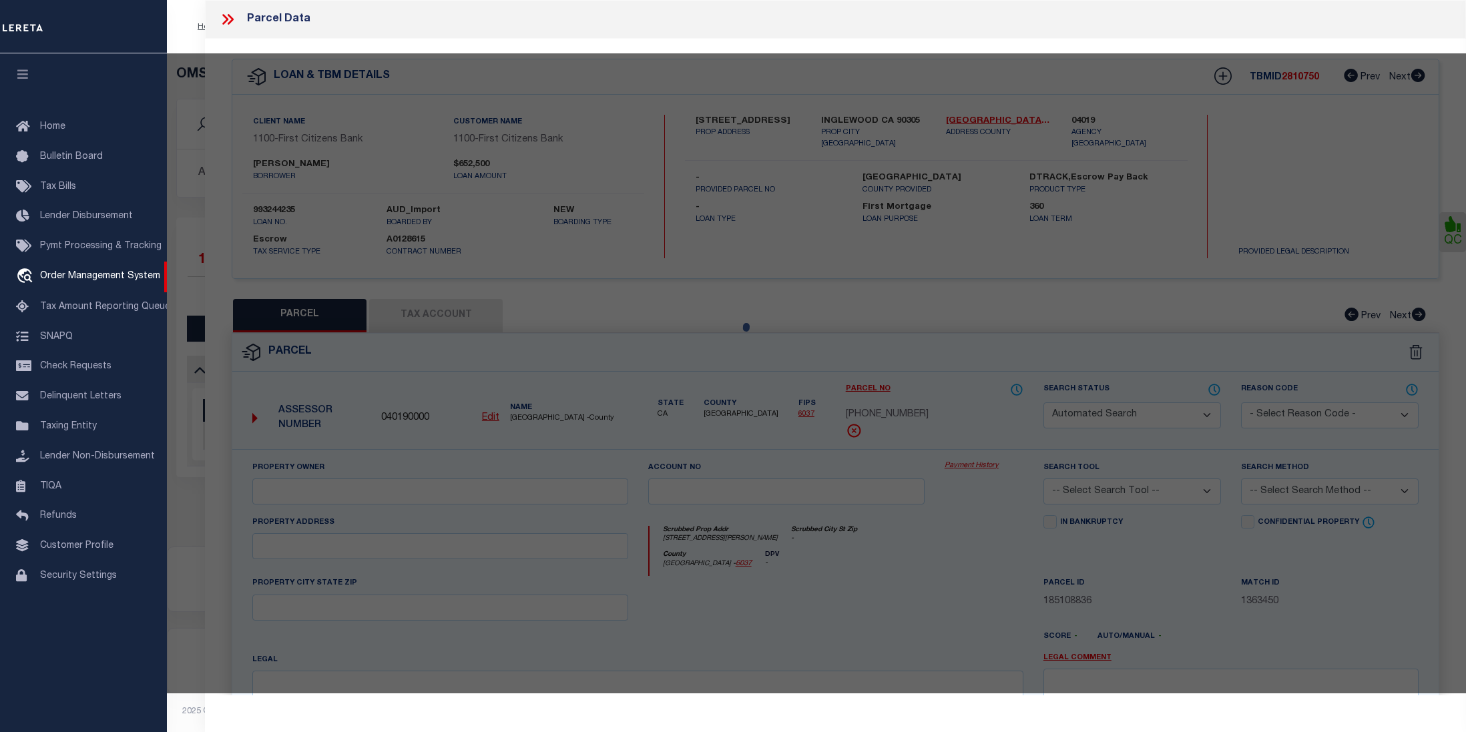
type textarea "Tax ID Special Project"
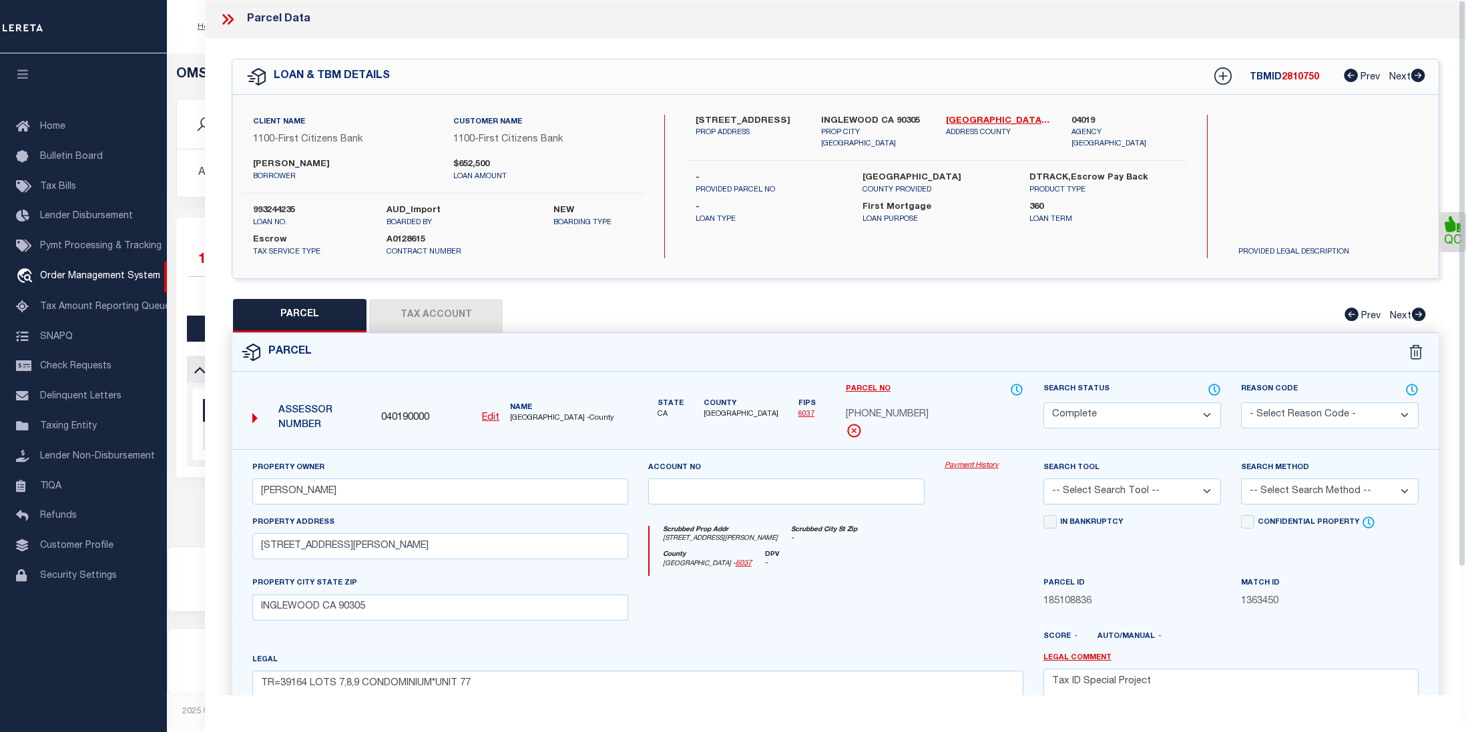
click at [983, 468] on link "Payment History" at bounding box center [984, 466] width 79 height 11
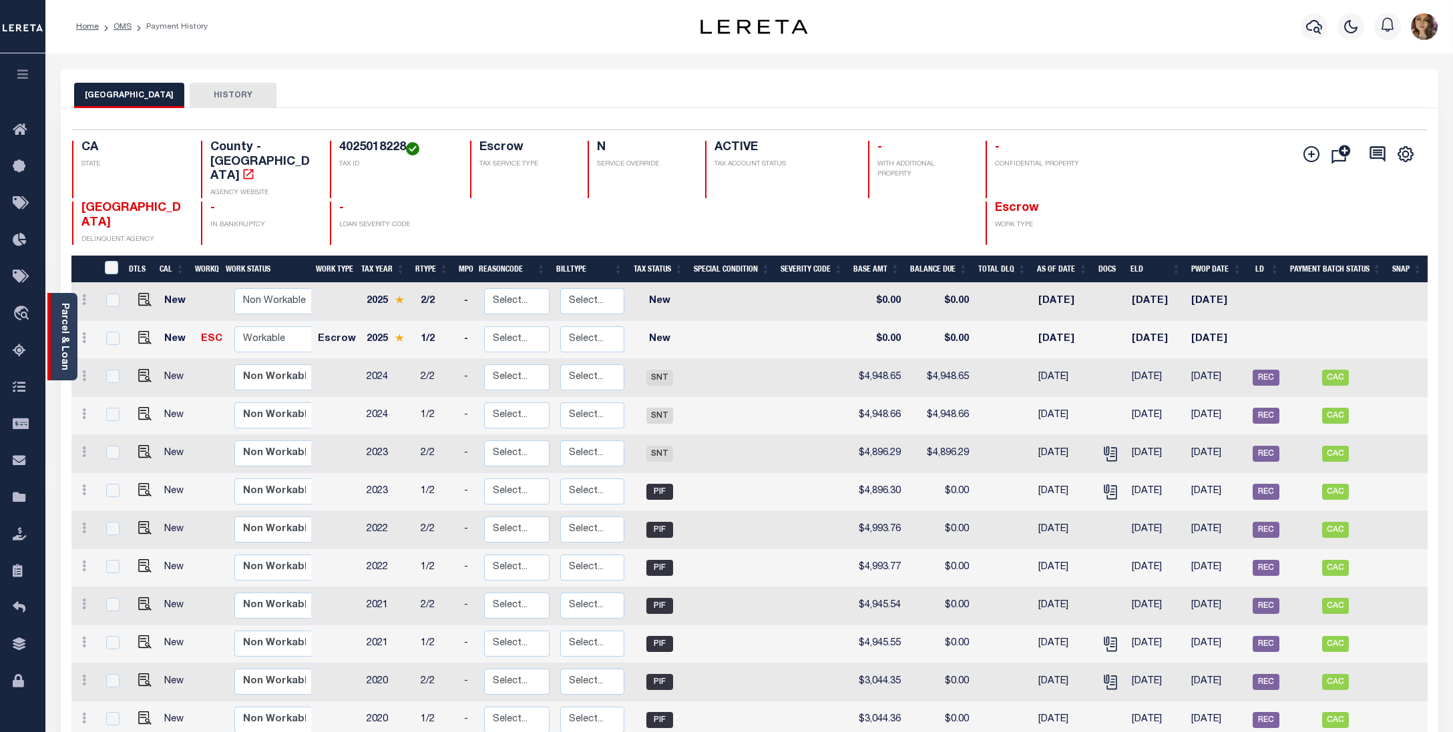
click at [60, 308] on link "Parcel & Loan" at bounding box center [63, 336] width 9 height 67
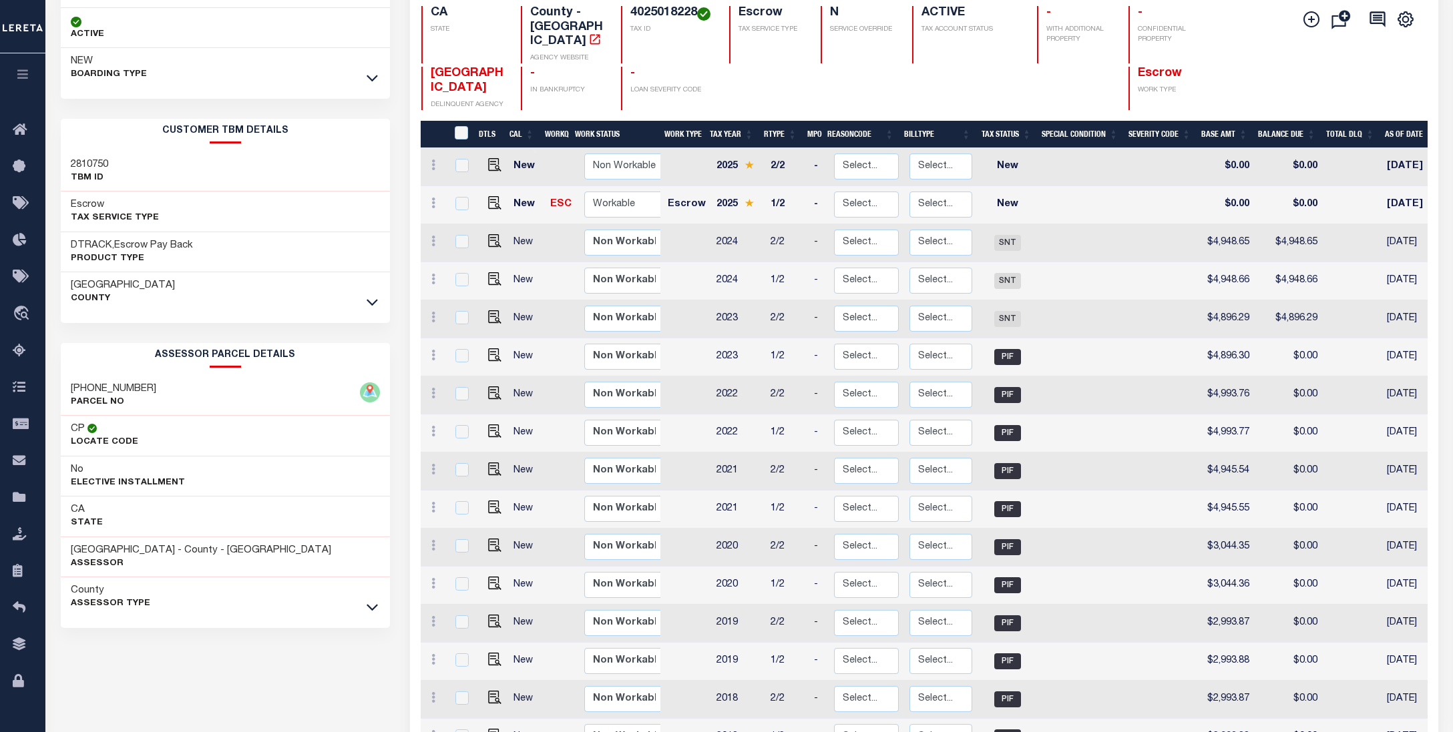
scroll to position [178, 0]
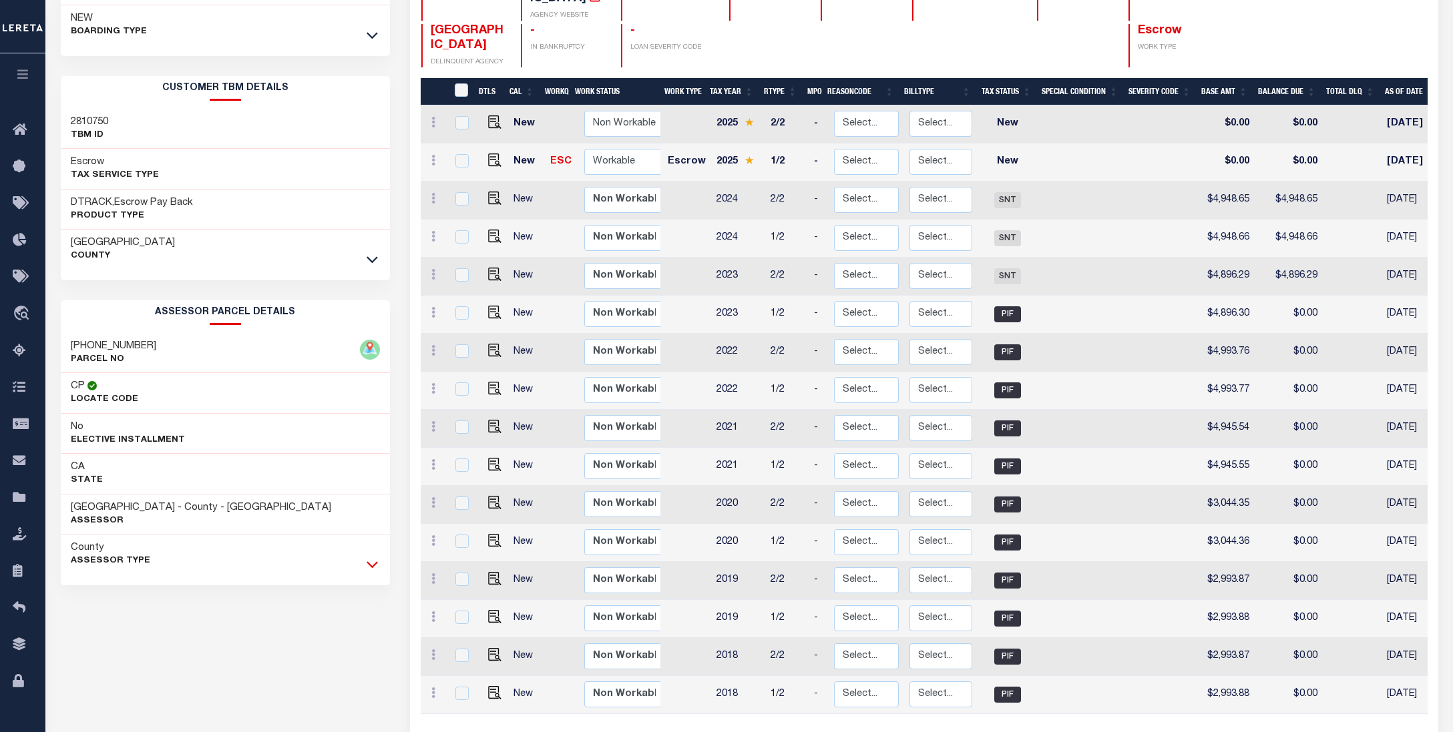
click at [371, 569] on icon at bounding box center [371, 565] width 11 height 7
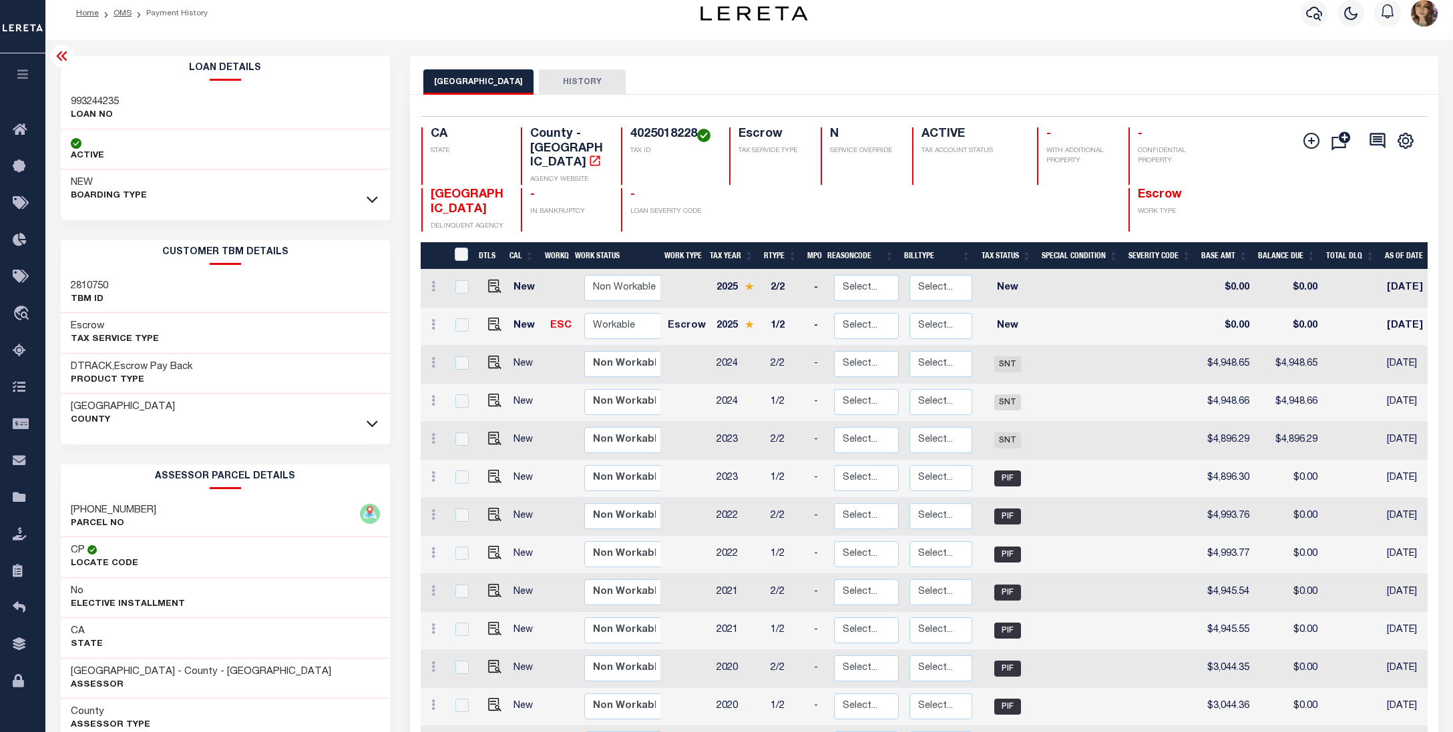
scroll to position [0, 0]
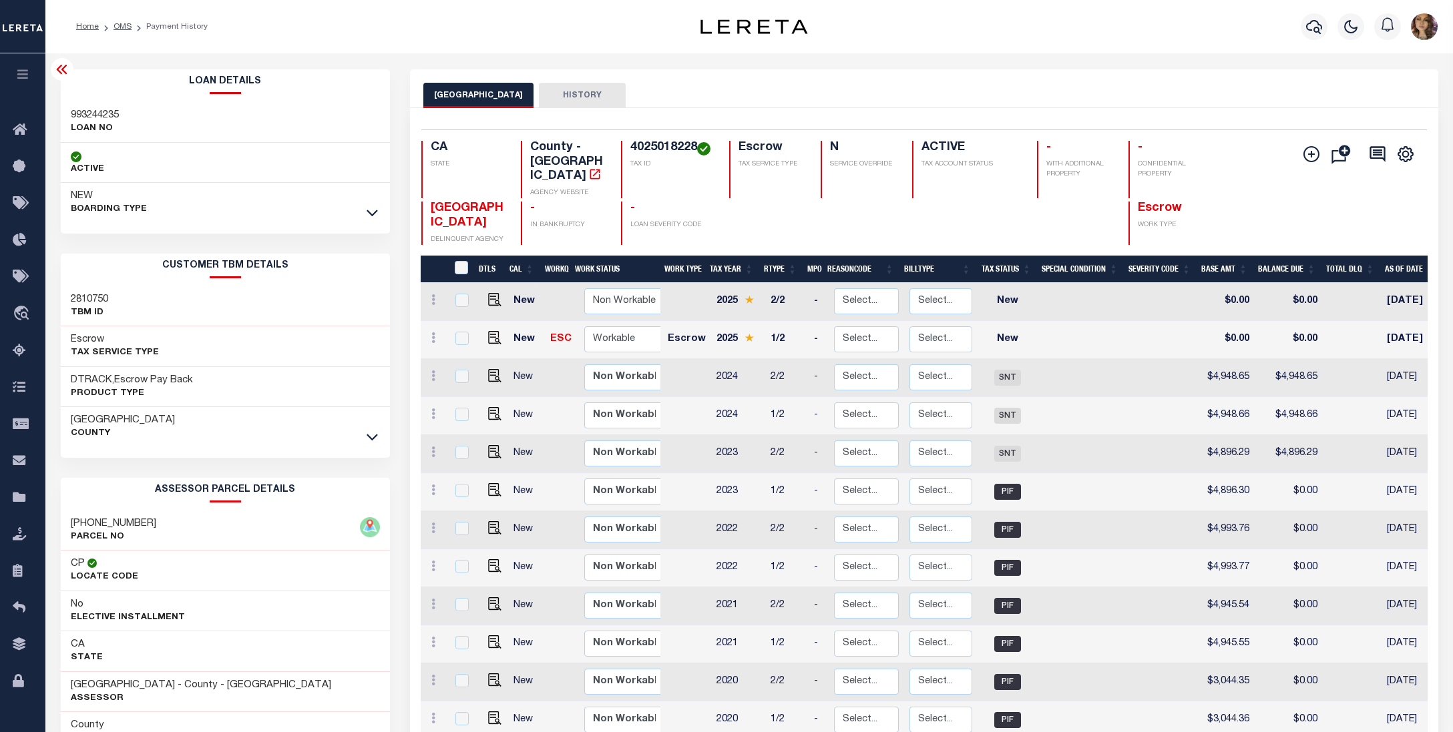
click at [59, 73] on icon at bounding box center [61, 69] width 11 height 9
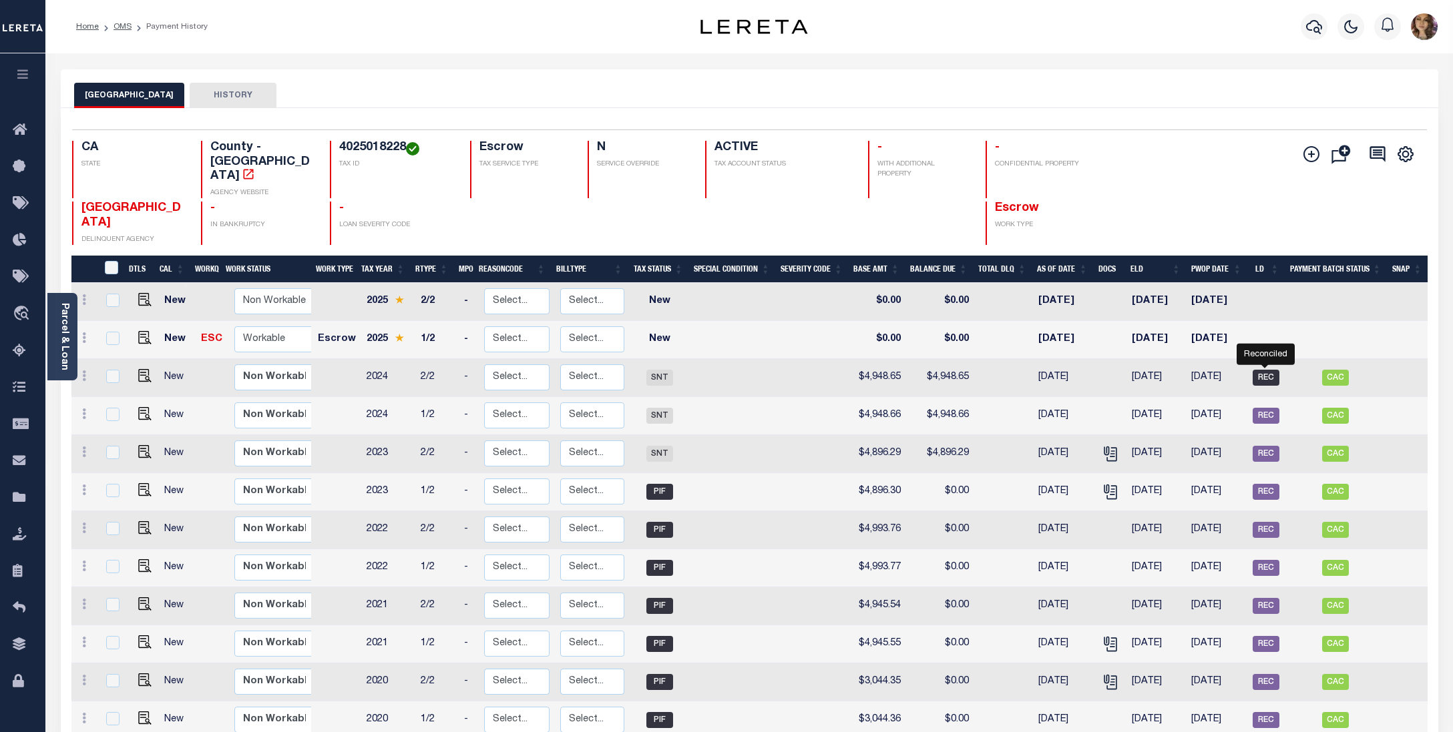
click at [1266, 370] on span "REC" at bounding box center [1265, 378] width 27 height 16
checkbox input "true"
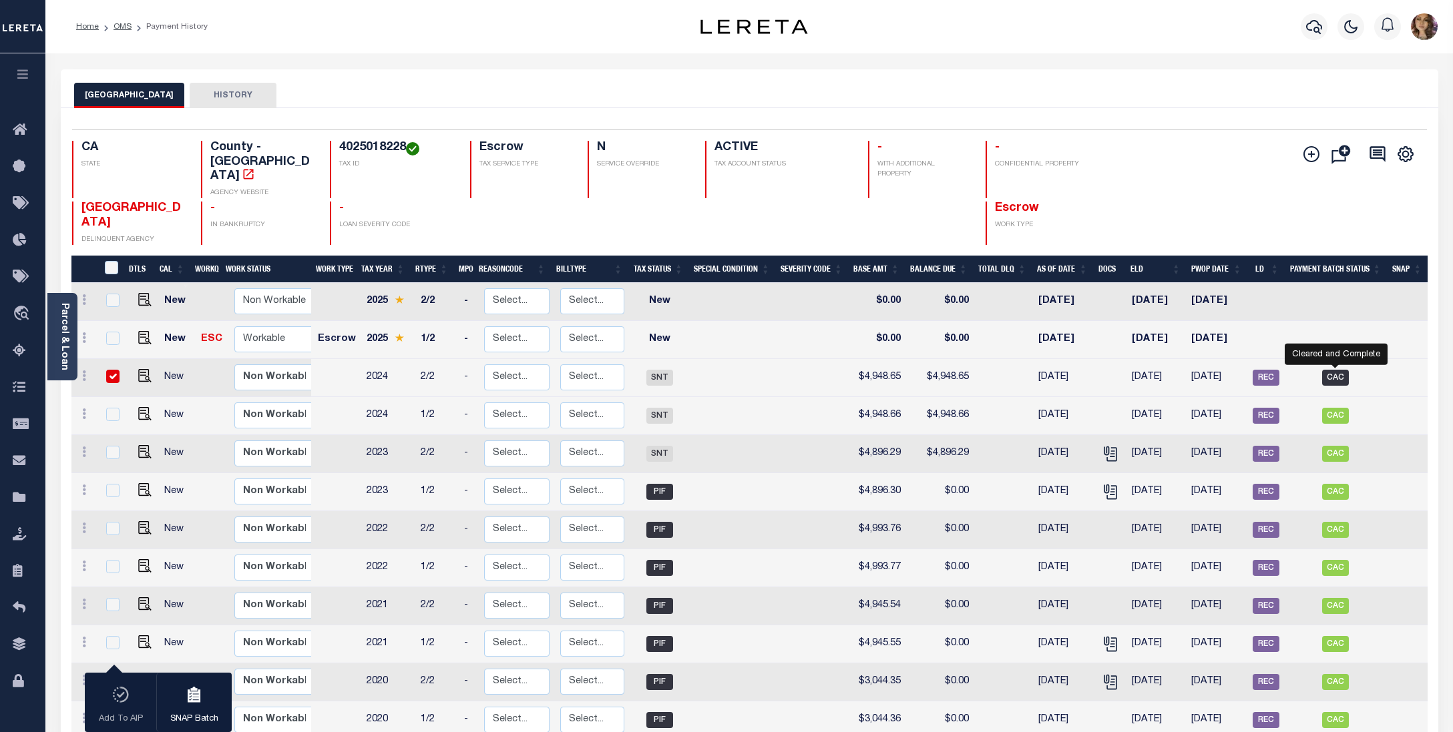
click at [1335, 370] on span "CAC" at bounding box center [1335, 378] width 27 height 16
checkbox input "false"
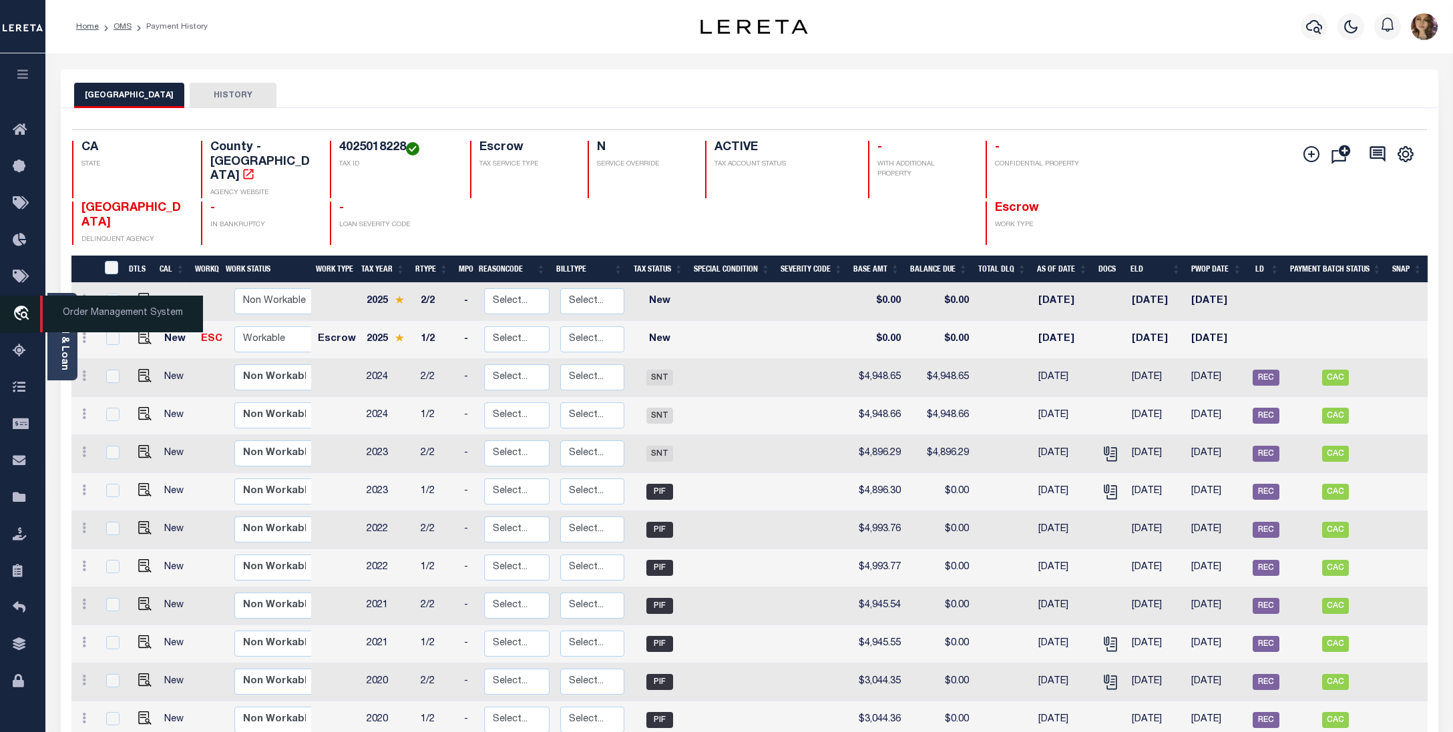
click at [105, 316] on span "Order Management System" at bounding box center [121, 314] width 163 height 37
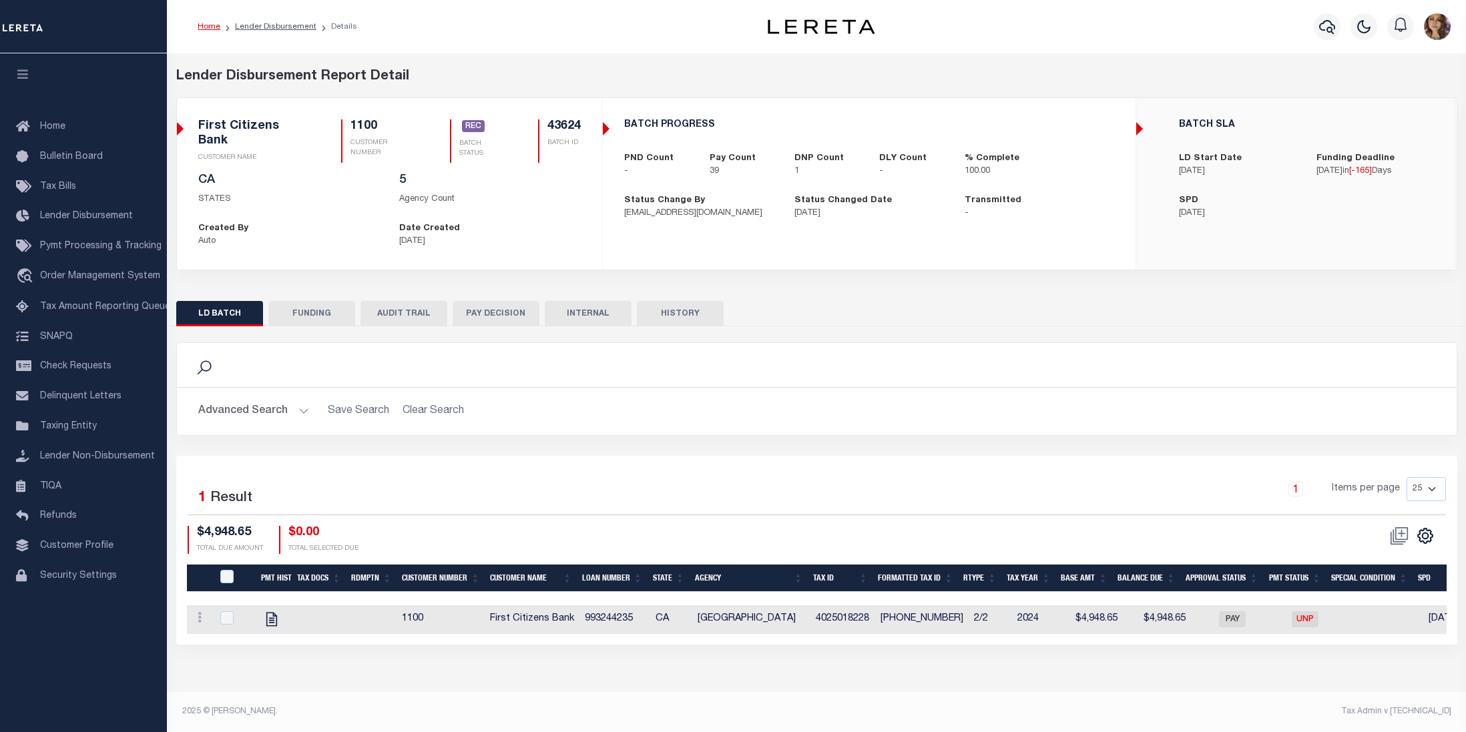
click at [308, 302] on button "FUNDING" at bounding box center [311, 313] width 87 height 25
type input "$433,755.05"
type input "$0"
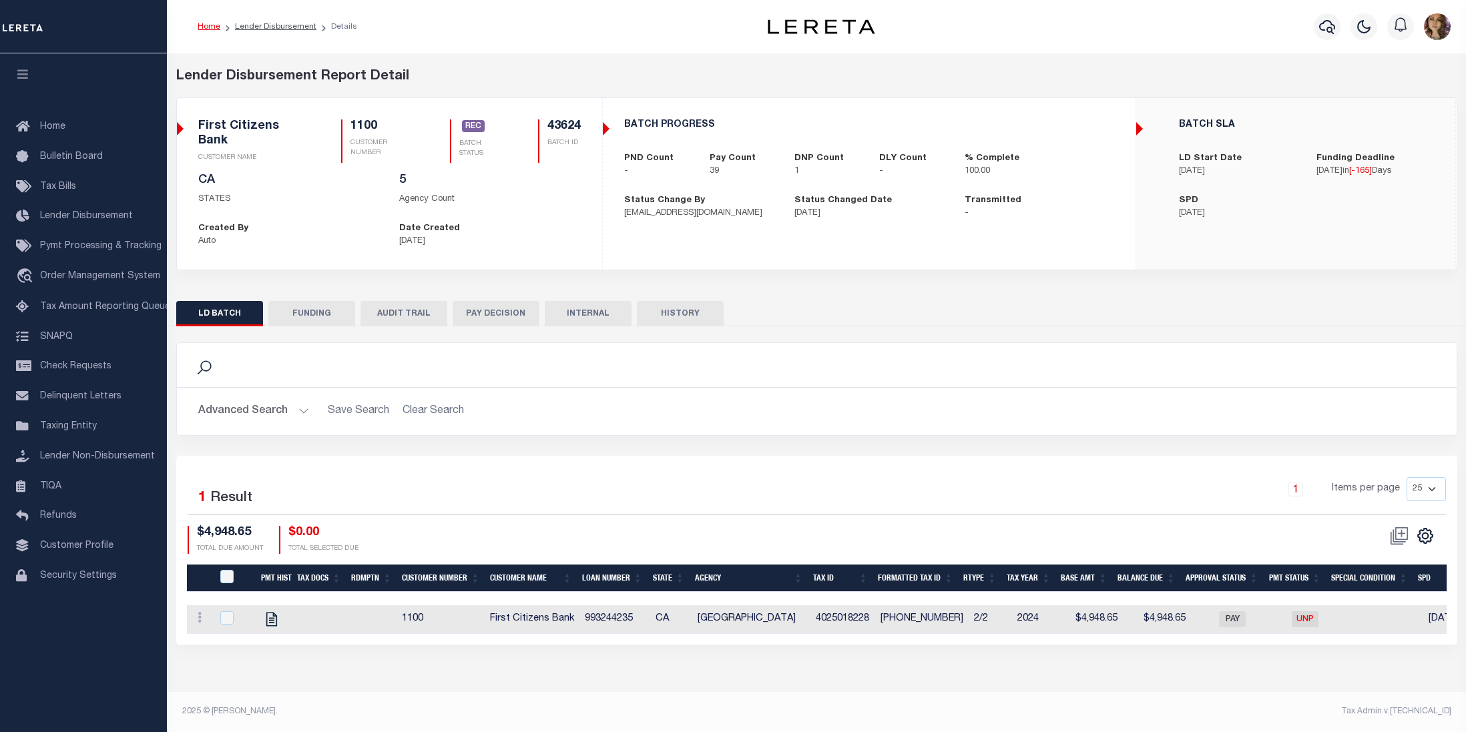
type input "[DATE]"
type input "20250320MMQFMP2700319403201740FT01"
type input "[DATE]"
select select "100"
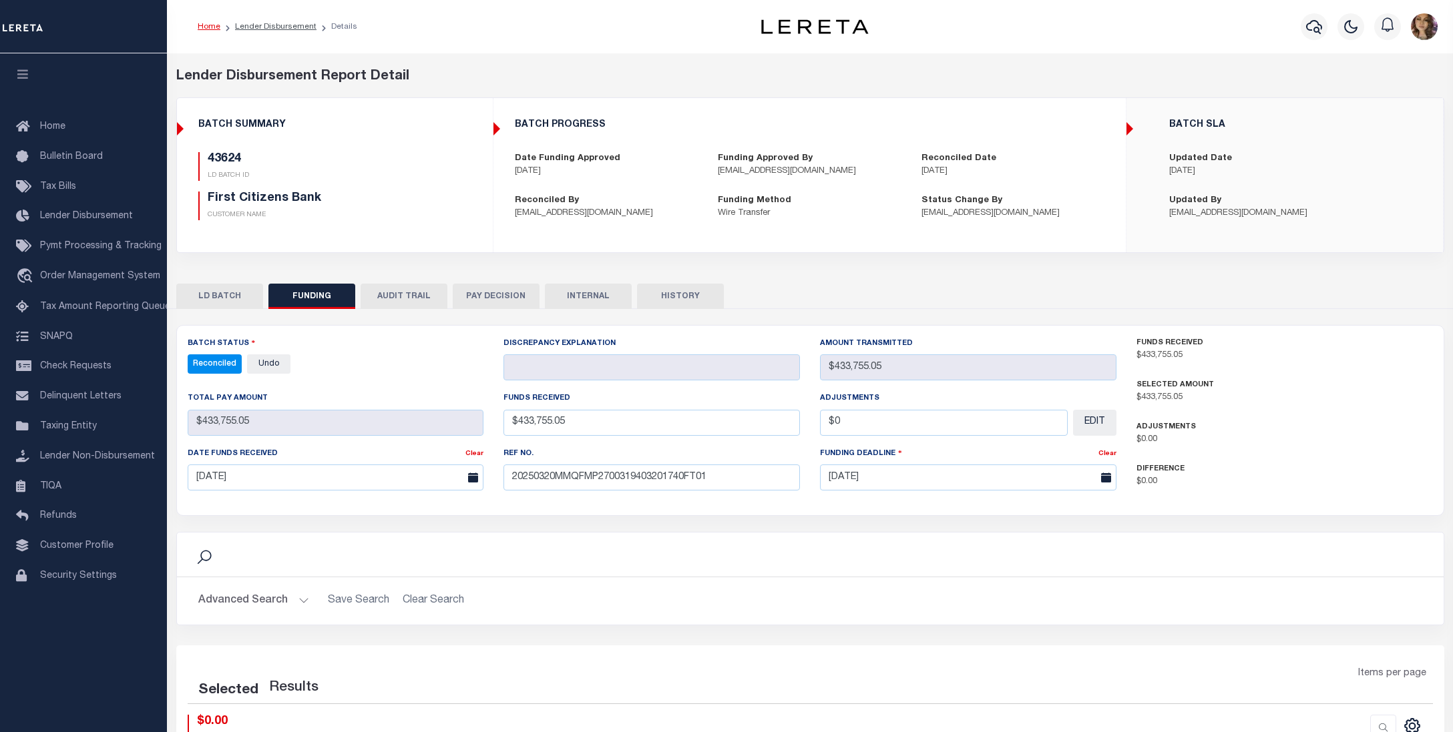
select select "100"
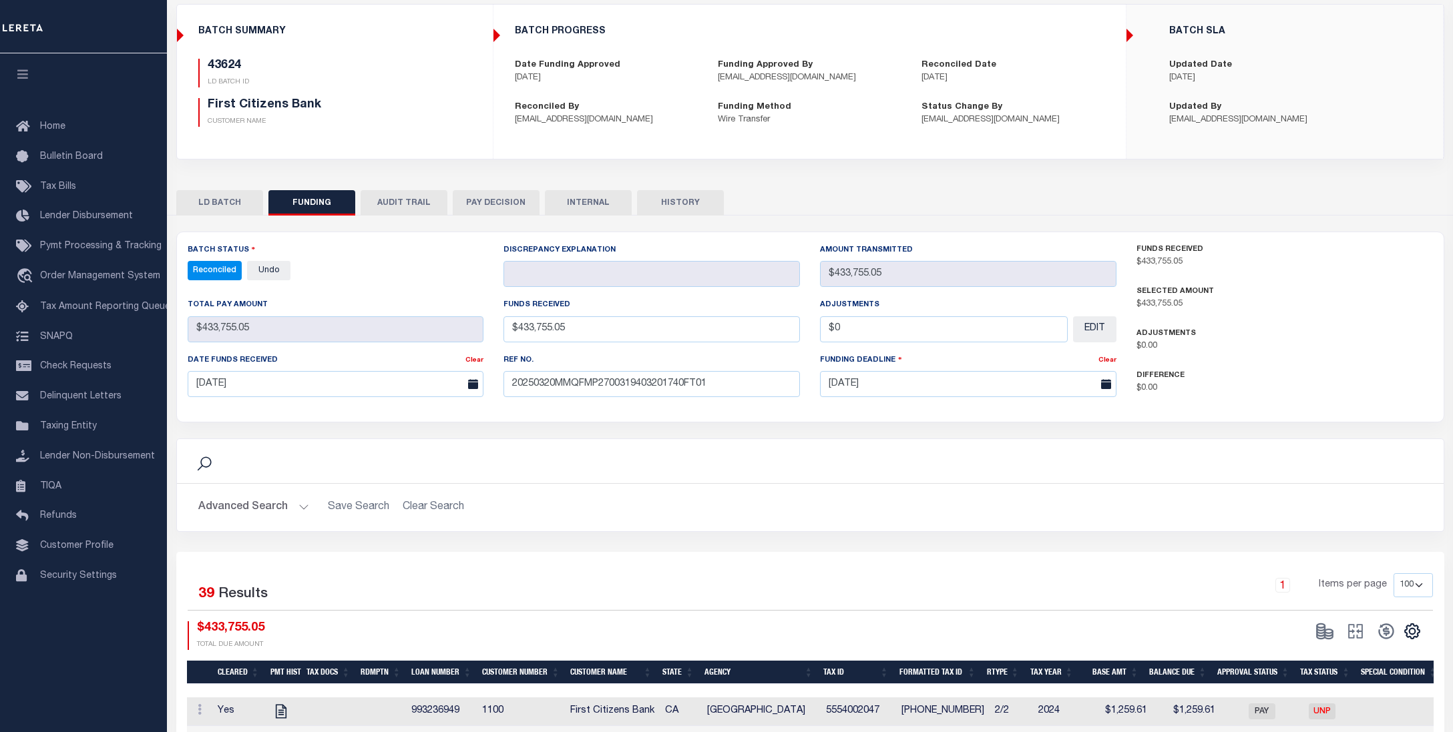
scroll to position [89, 0]
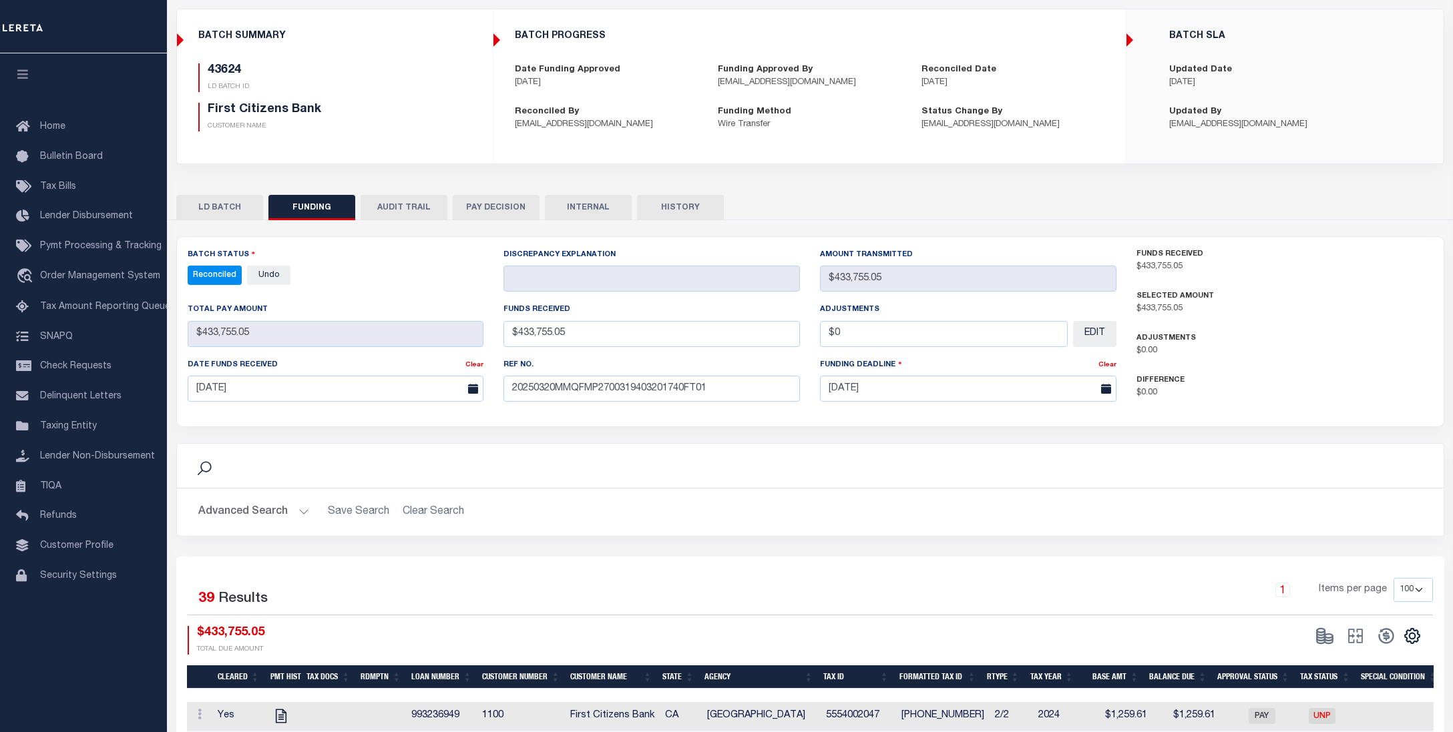
click at [407, 204] on button "AUDIT TRAIL" at bounding box center [403, 207] width 87 height 25
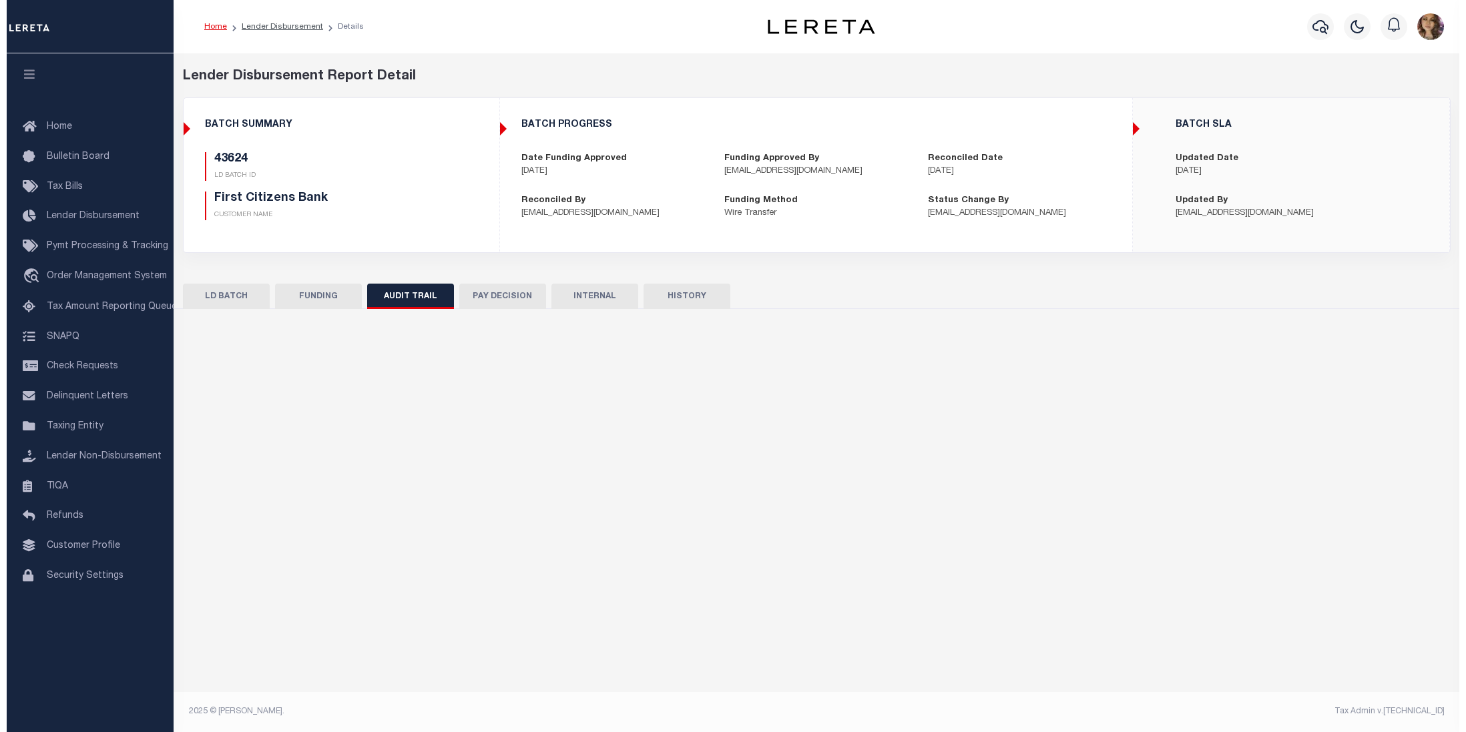
scroll to position [0, 0]
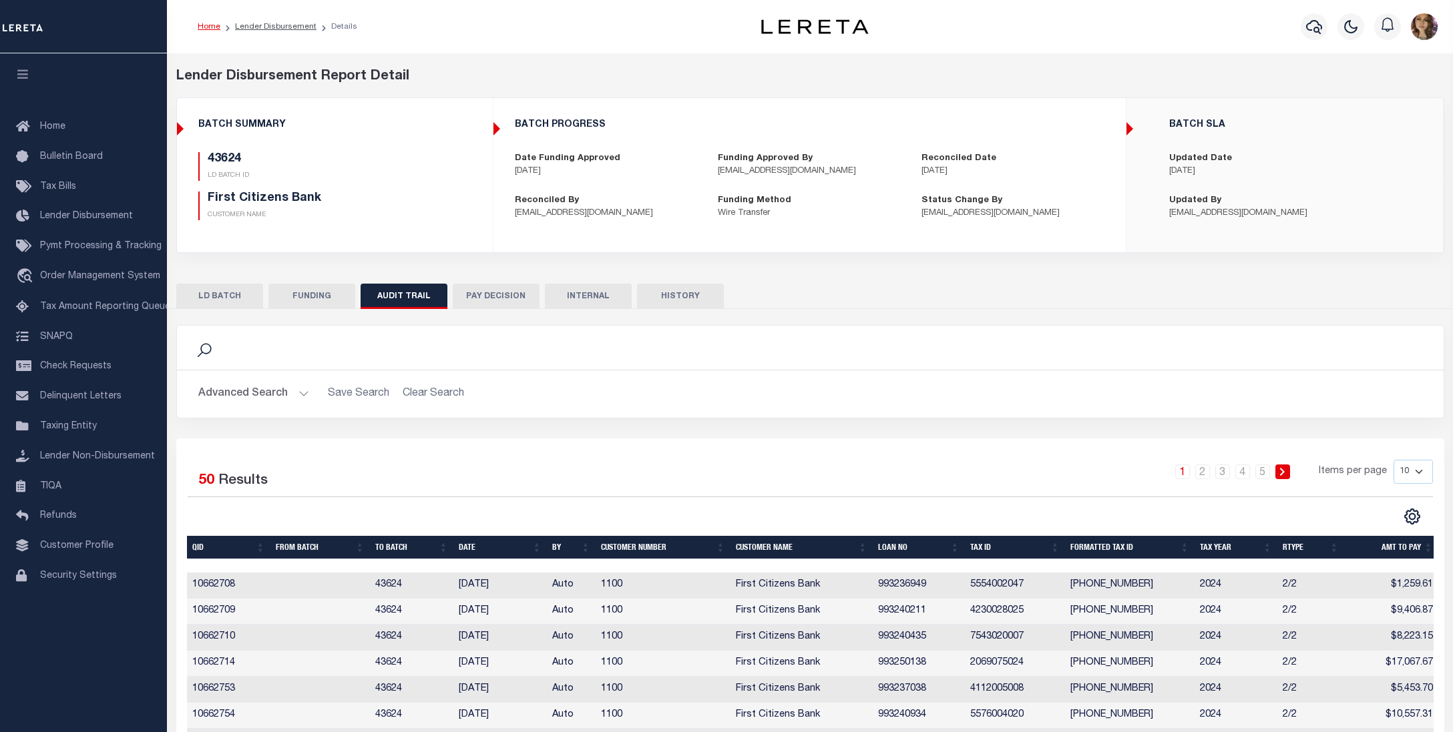
click at [500, 294] on button "PAY DECISION" at bounding box center [496, 296] width 87 height 25
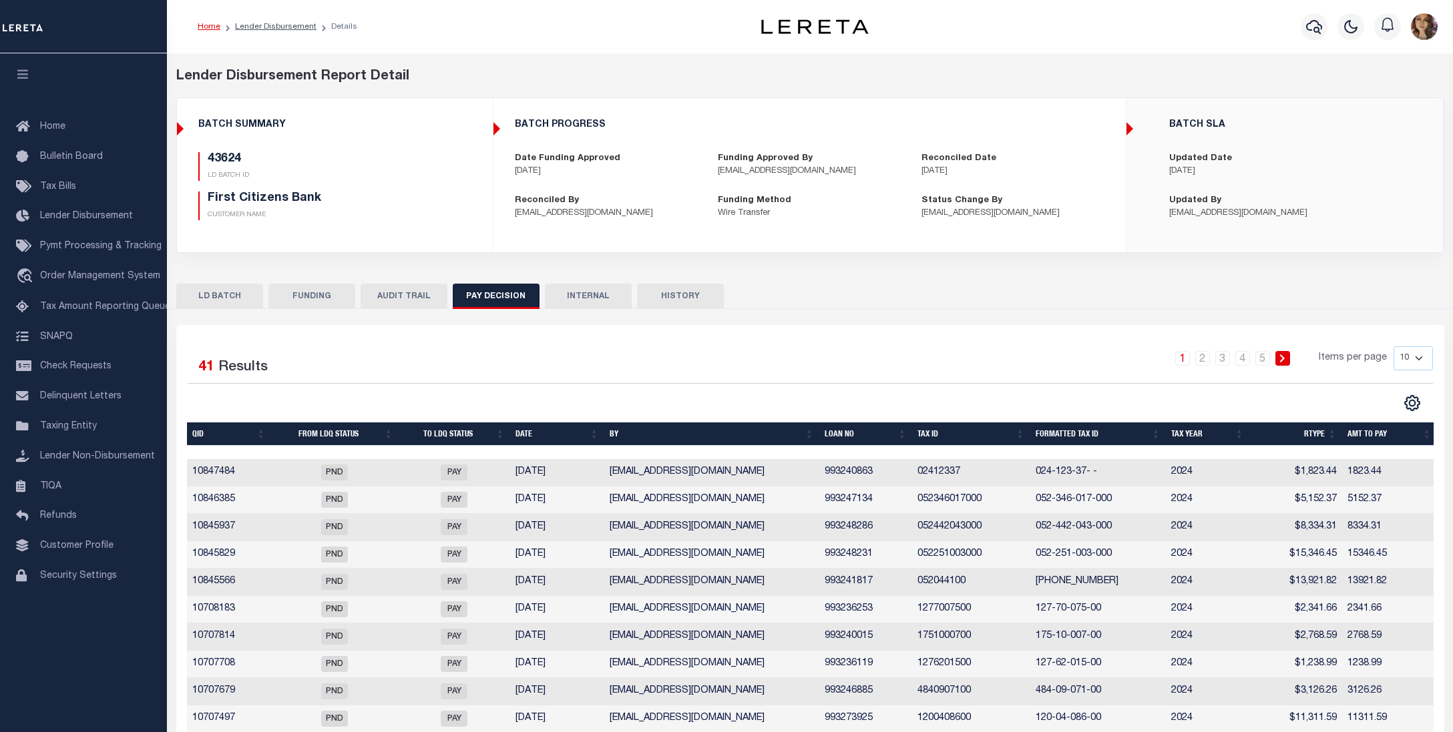
click at [585, 306] on button "INTERNAL" at bounding box center [588, 296] width 87 height 25
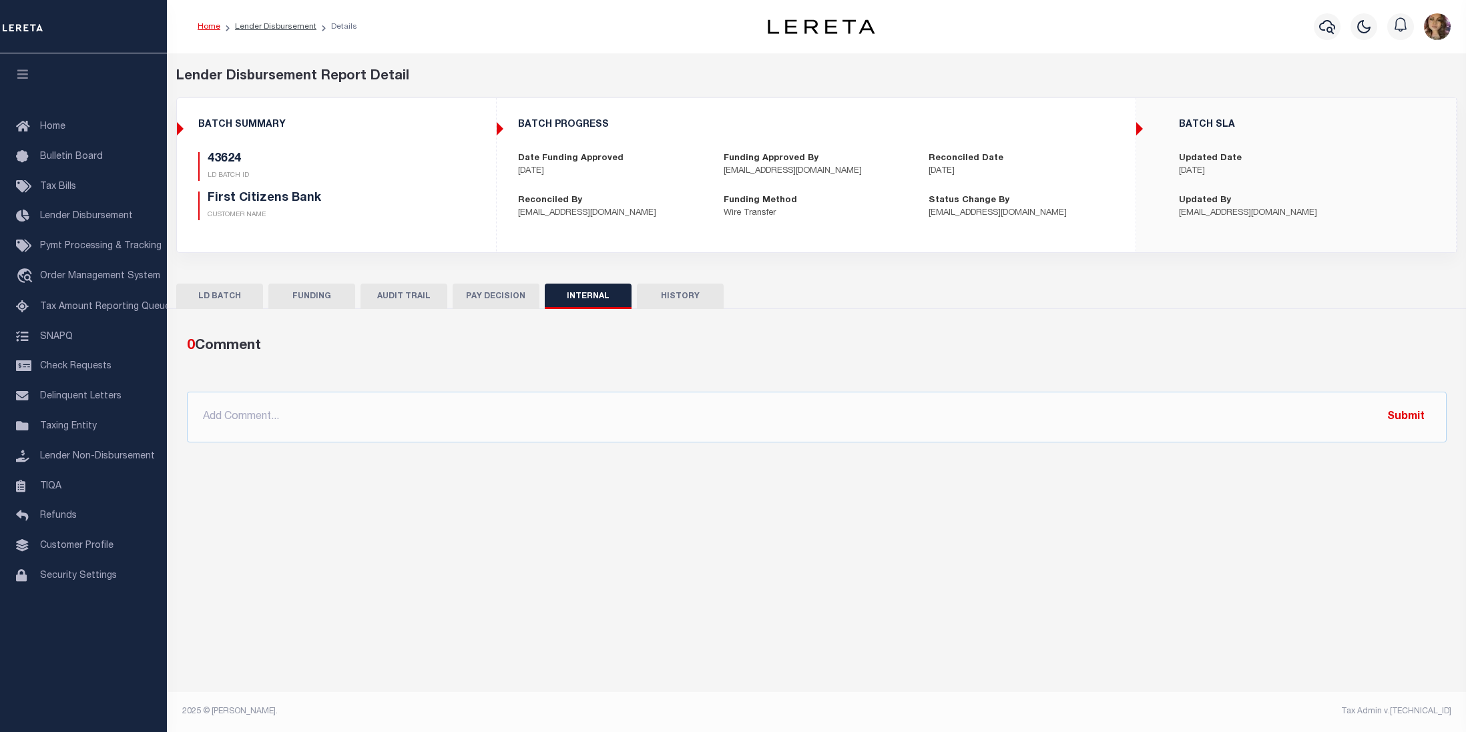
click at [311, 295] on button "FUNDING" at bounding box center [311, 296] width 87 height 25
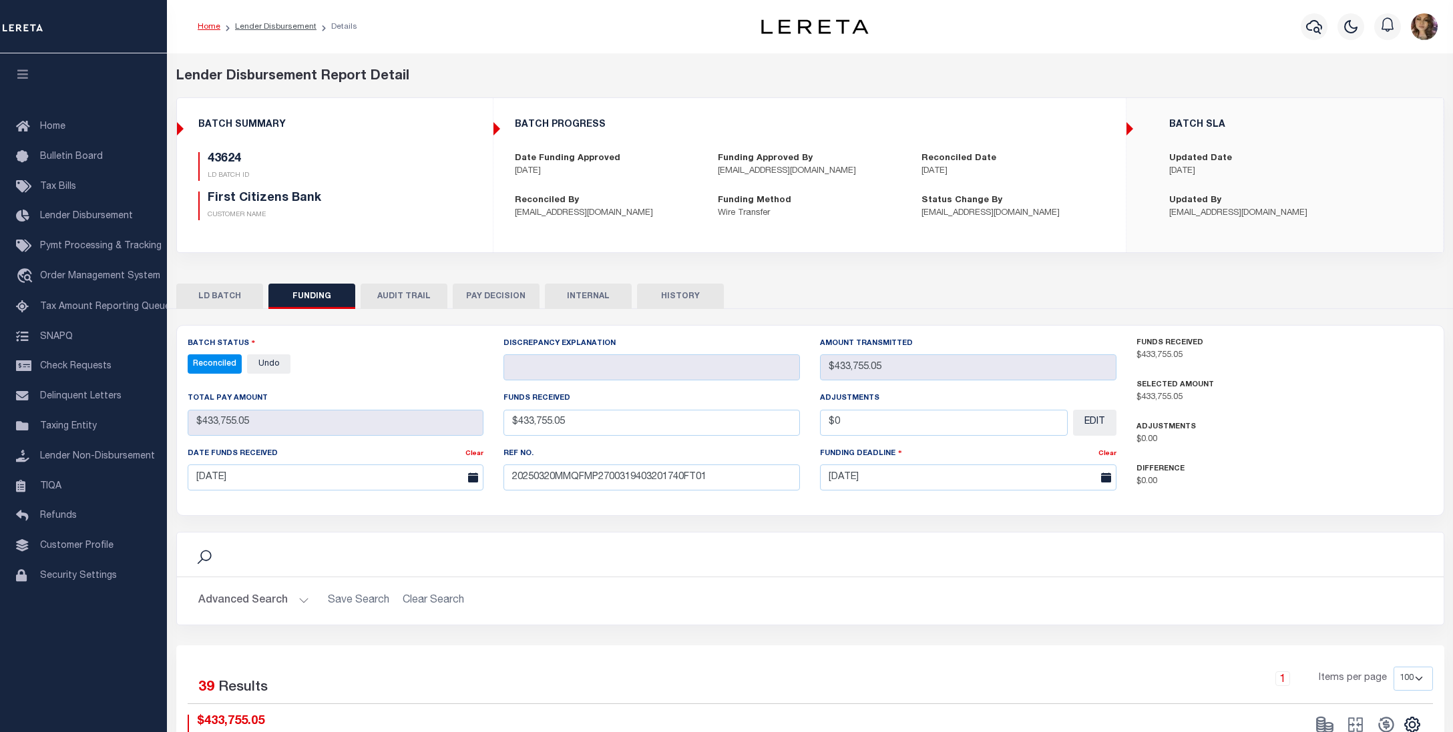
click at [219, 288] on button "LD BATCH" at bounding box center [219, 296] width 87 height 25
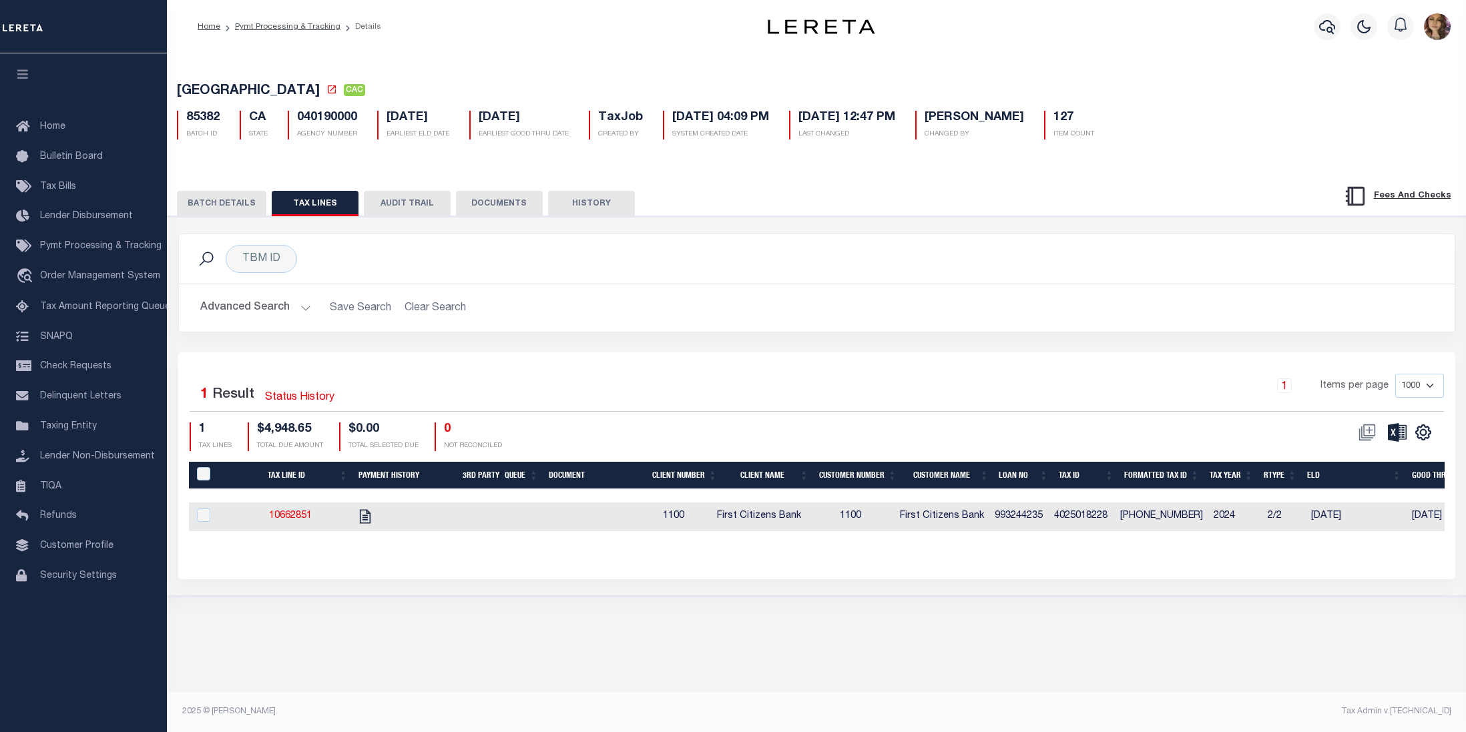
click at [220, 204] on button "BATCH DETAILS" at bounding box center [221, 203] width 89 height 25
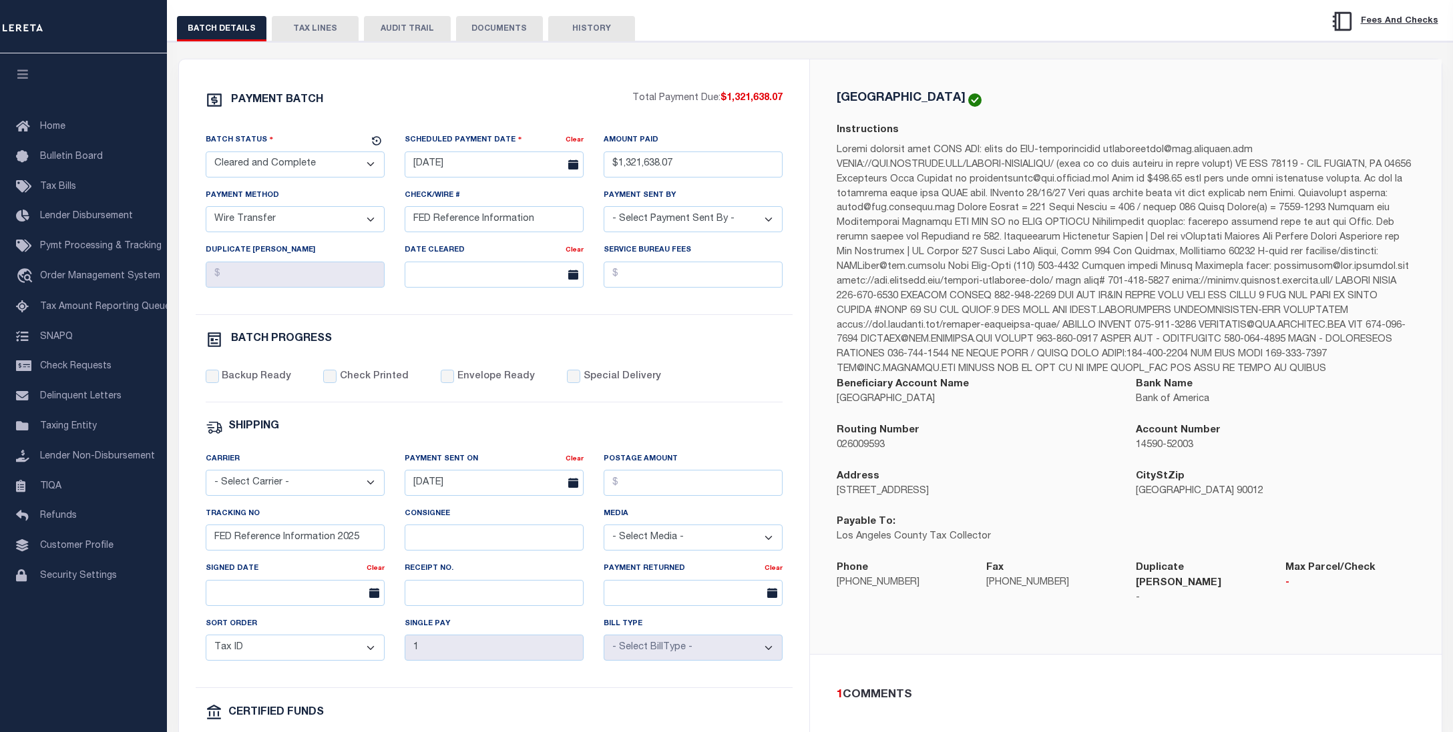
scroll to position [178, 0]
click at [695, 378] on div "Backup Ready Check Printed Envelope Ready Special Delivery" at bounding box center [494, 383] width 577 height 33
click at [688, 361] on div "PAYMENT BATCH Total Payment Due: $1,321,638.07 Batch Status - Select Status -" at bounding box center [494, 447] width 599 height 717
click at [788, 362] on div "PAYMENT BATCH Total Payment Due: $1,321,638.07 Batch Status - Select Status -" at bounding box center [494, 447] width 599 height 717
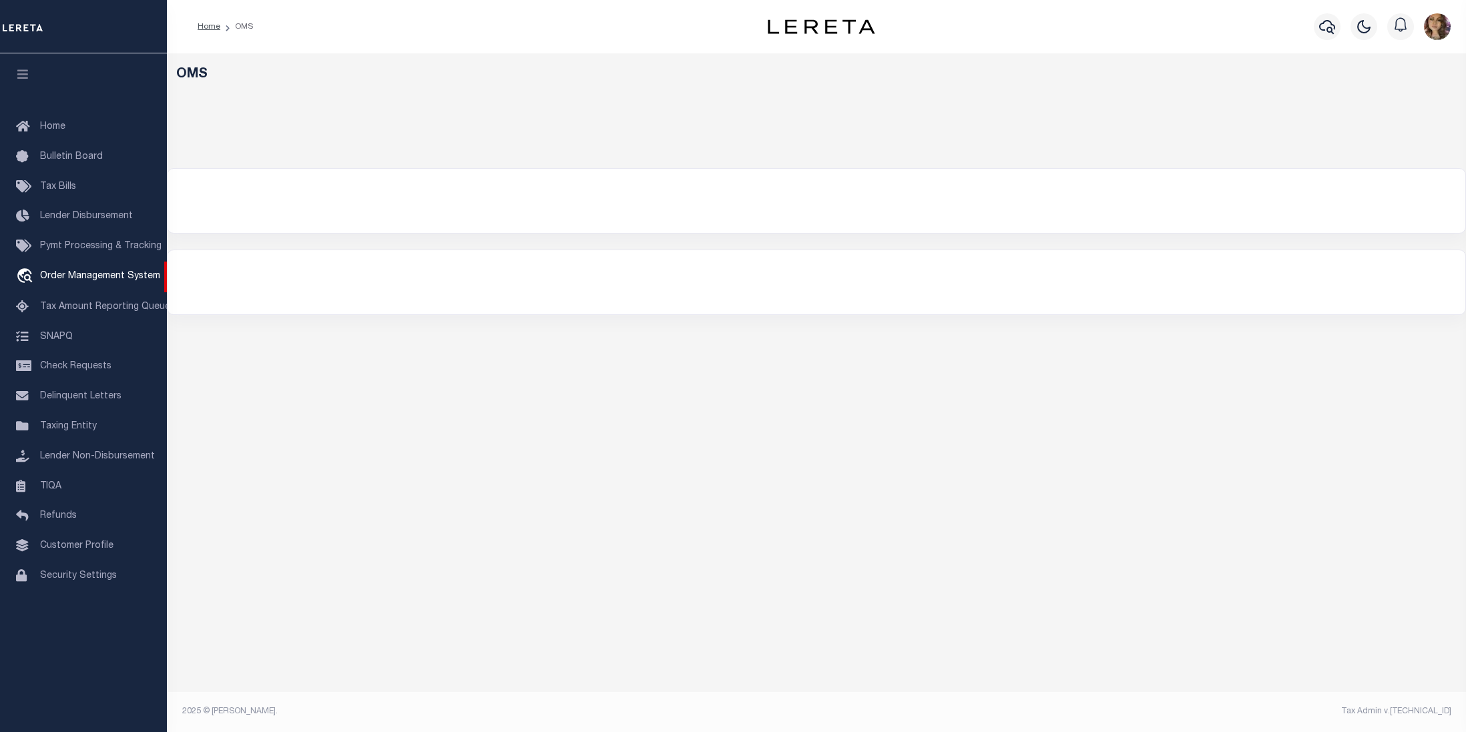
select select "200"
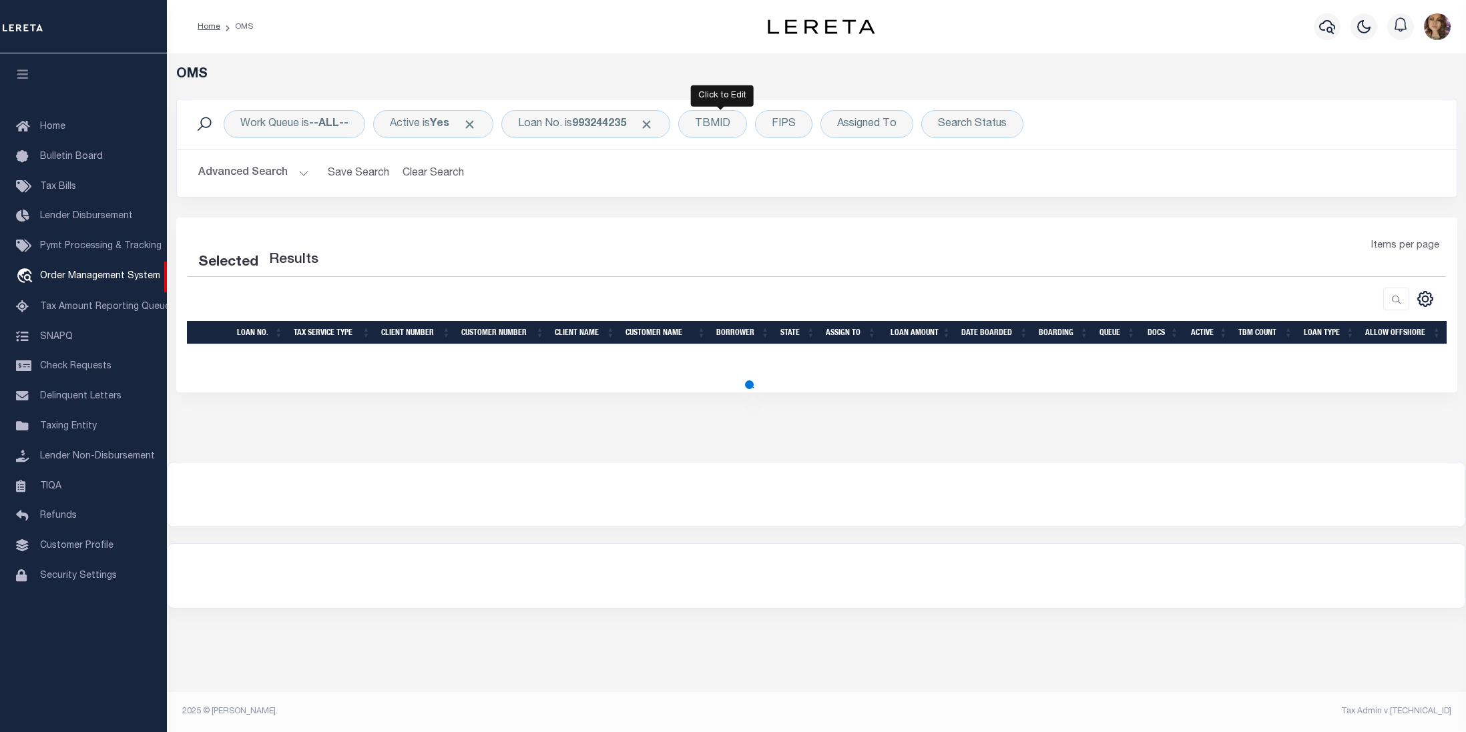
select select "200"
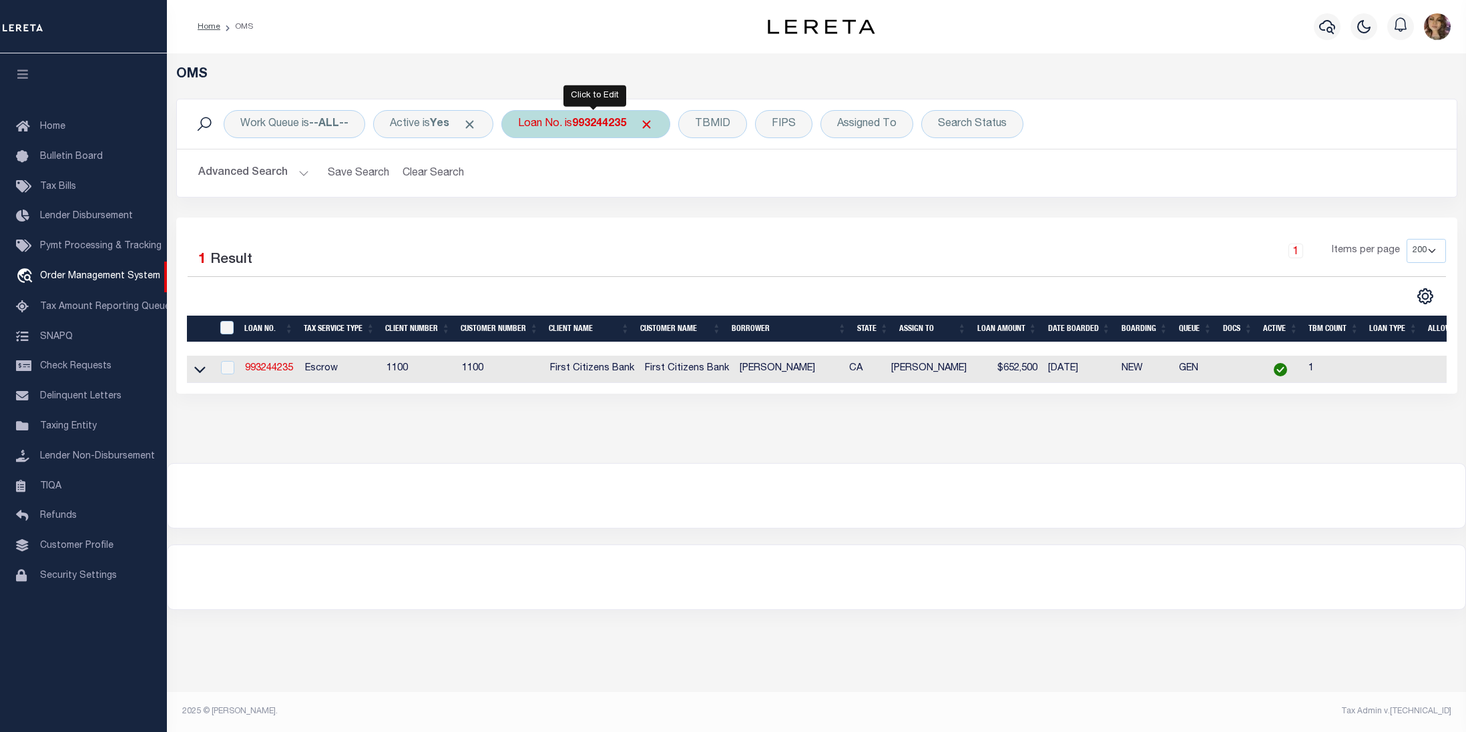
click at [570, 123] on div "Loan No. is 993244235" at bounding box center [585, 124] width 169 height 28
type input "910013326802"
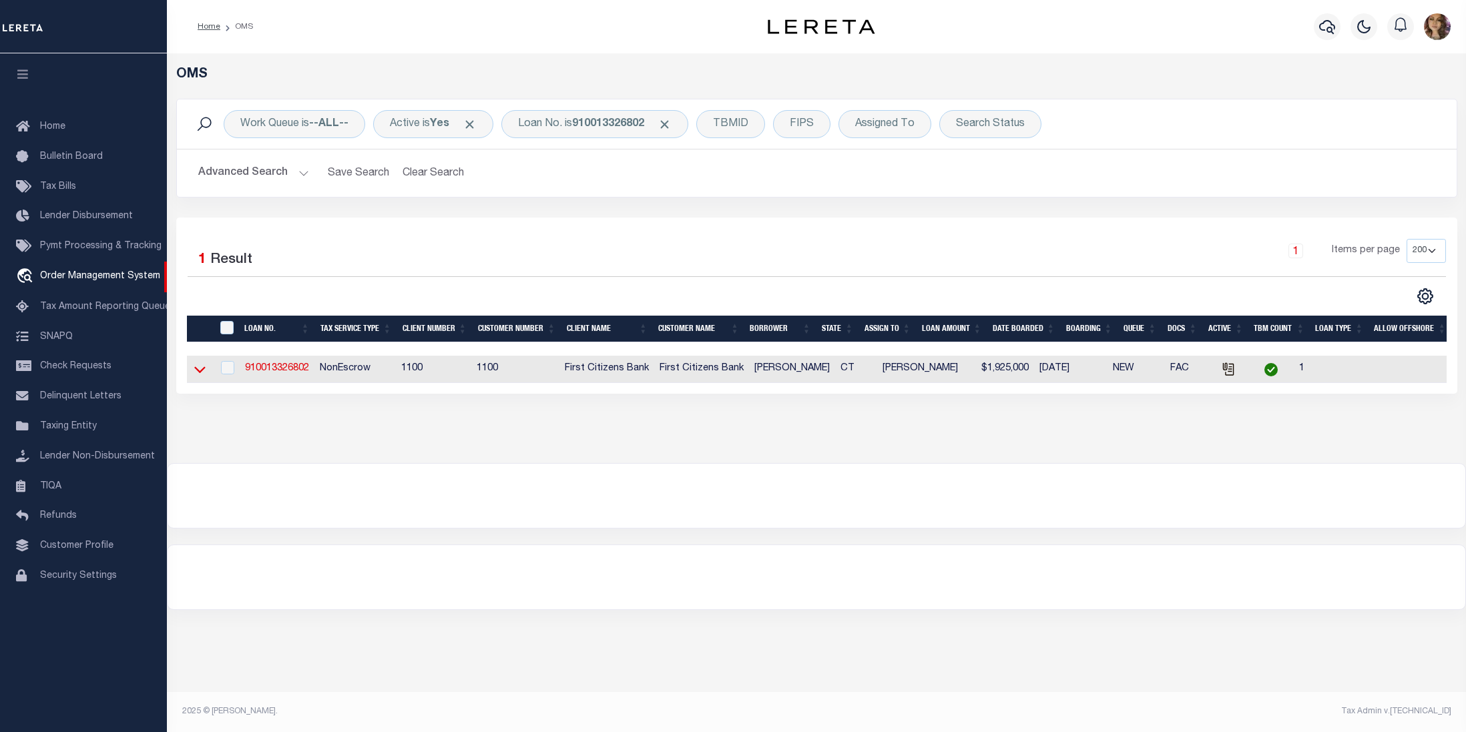
click at [203, 369] on icon at bounding box center [199, 369] width 11 height 14
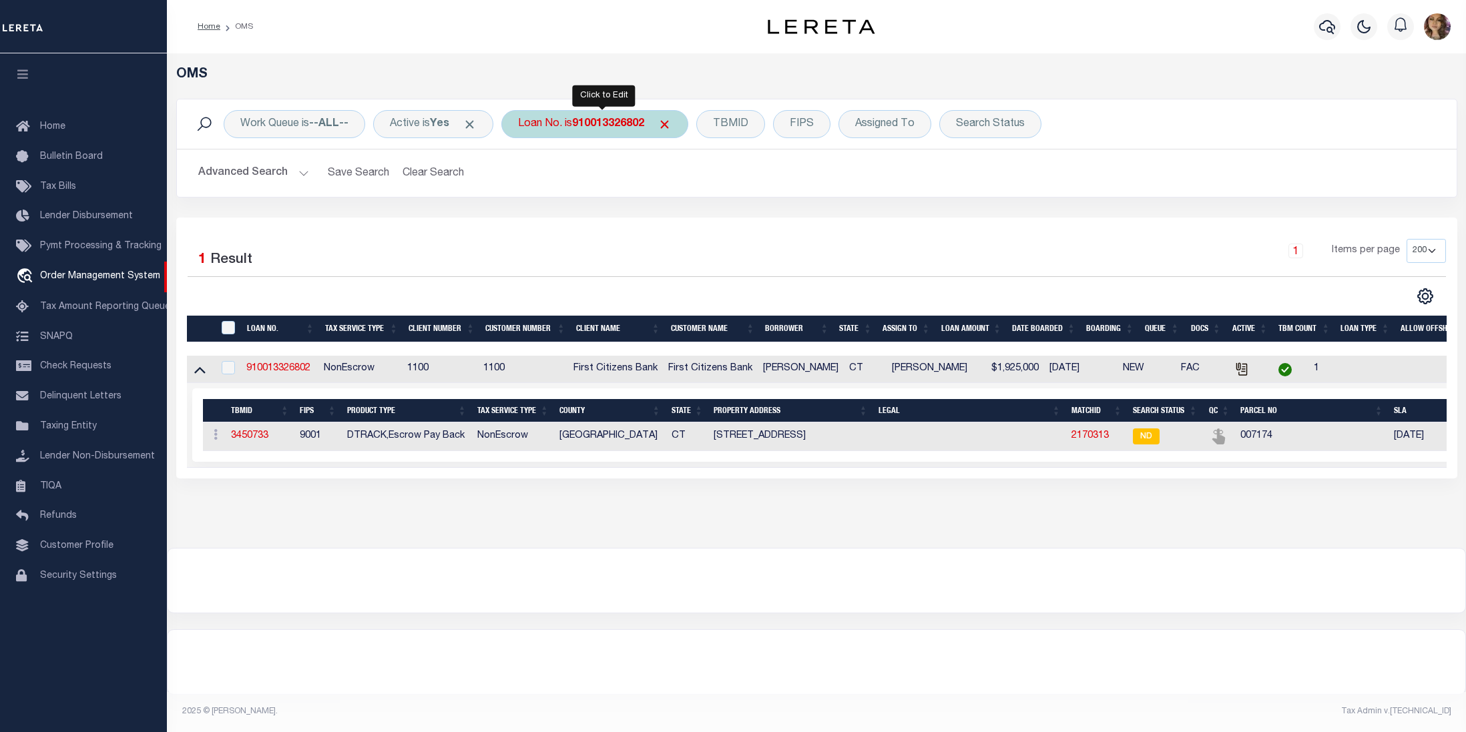
click at [602, 126] on b "910013326802" at bounding box center [608, 124] width 72 height 11
type input "104409201"
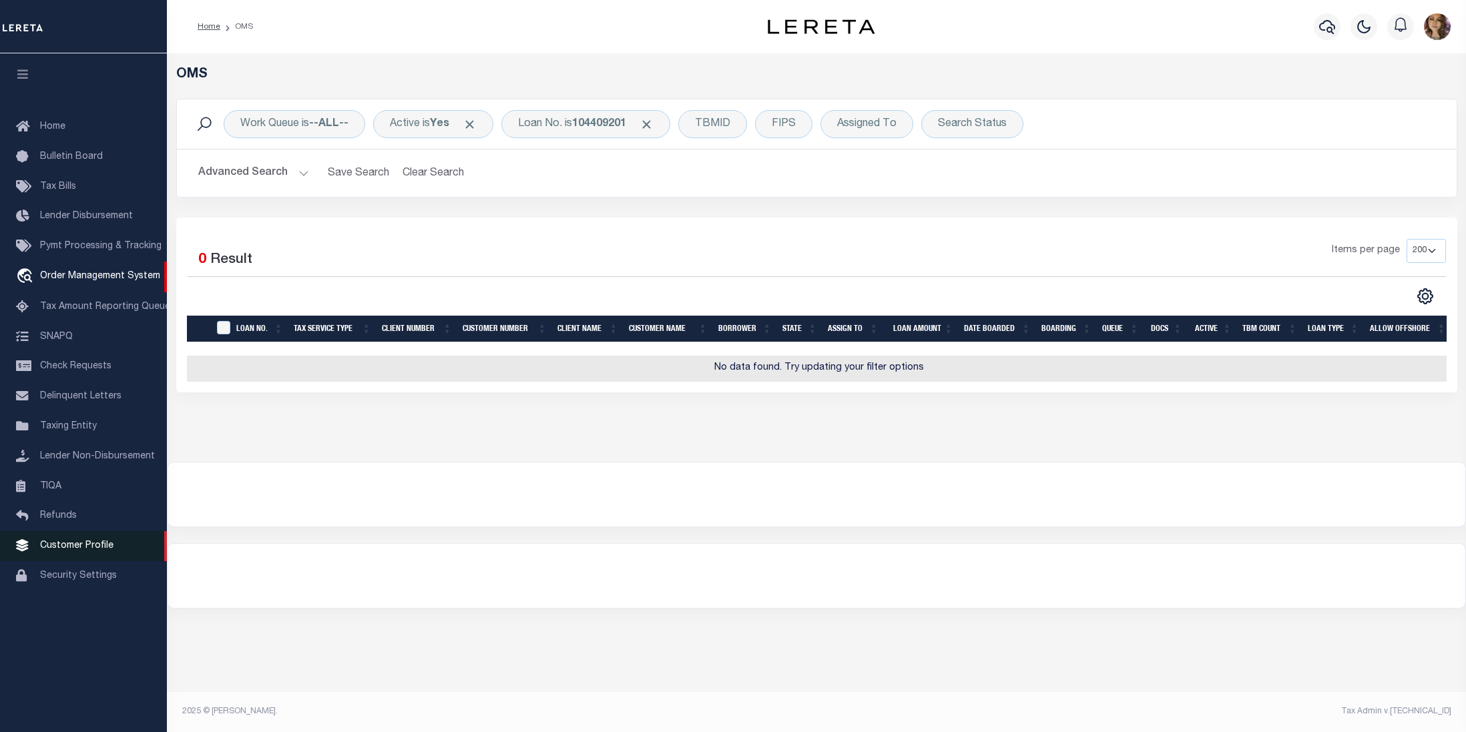
click at [71, 548] on span "Customer Profile" at bounding box center [76, 545] width 73 height 9
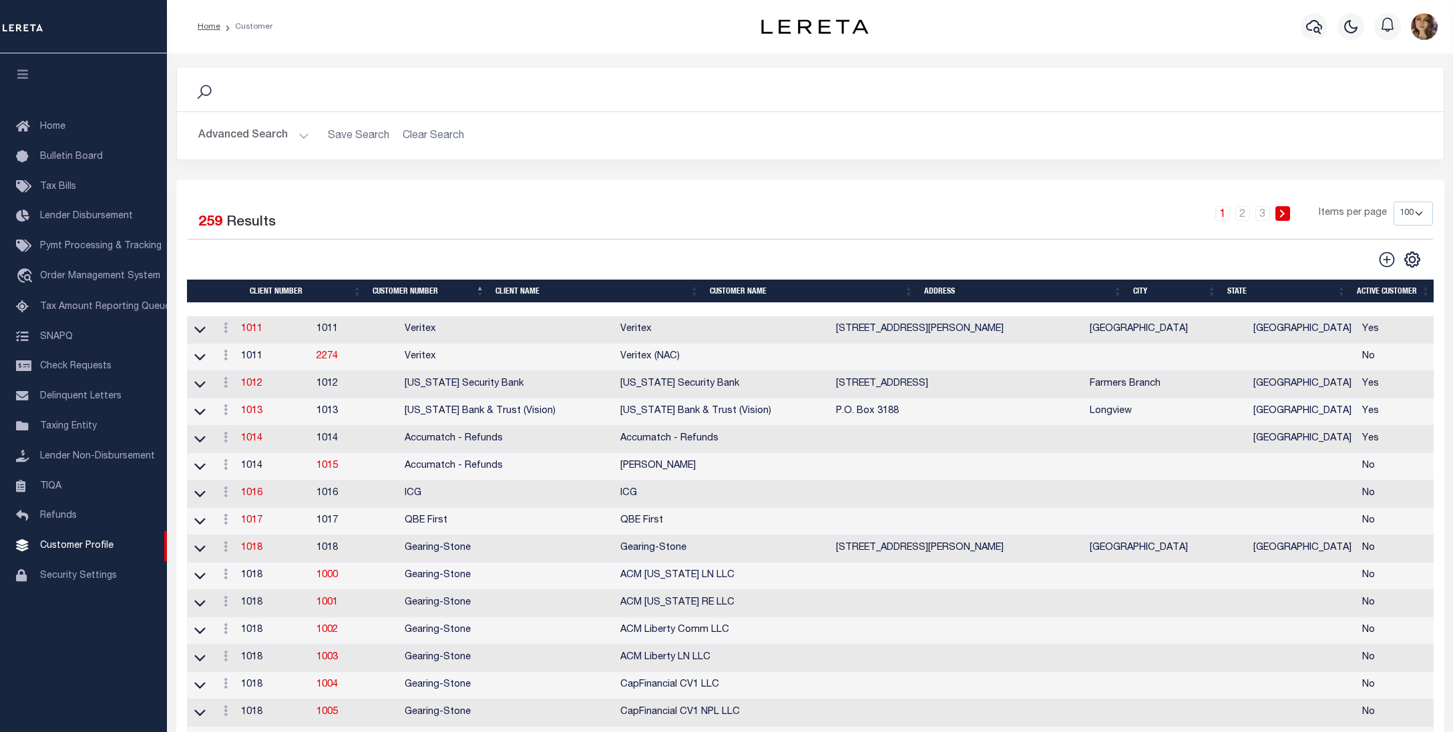
click at [533, 294] on th "Client Name" at bounding box center [597, 291] width 214 height 23
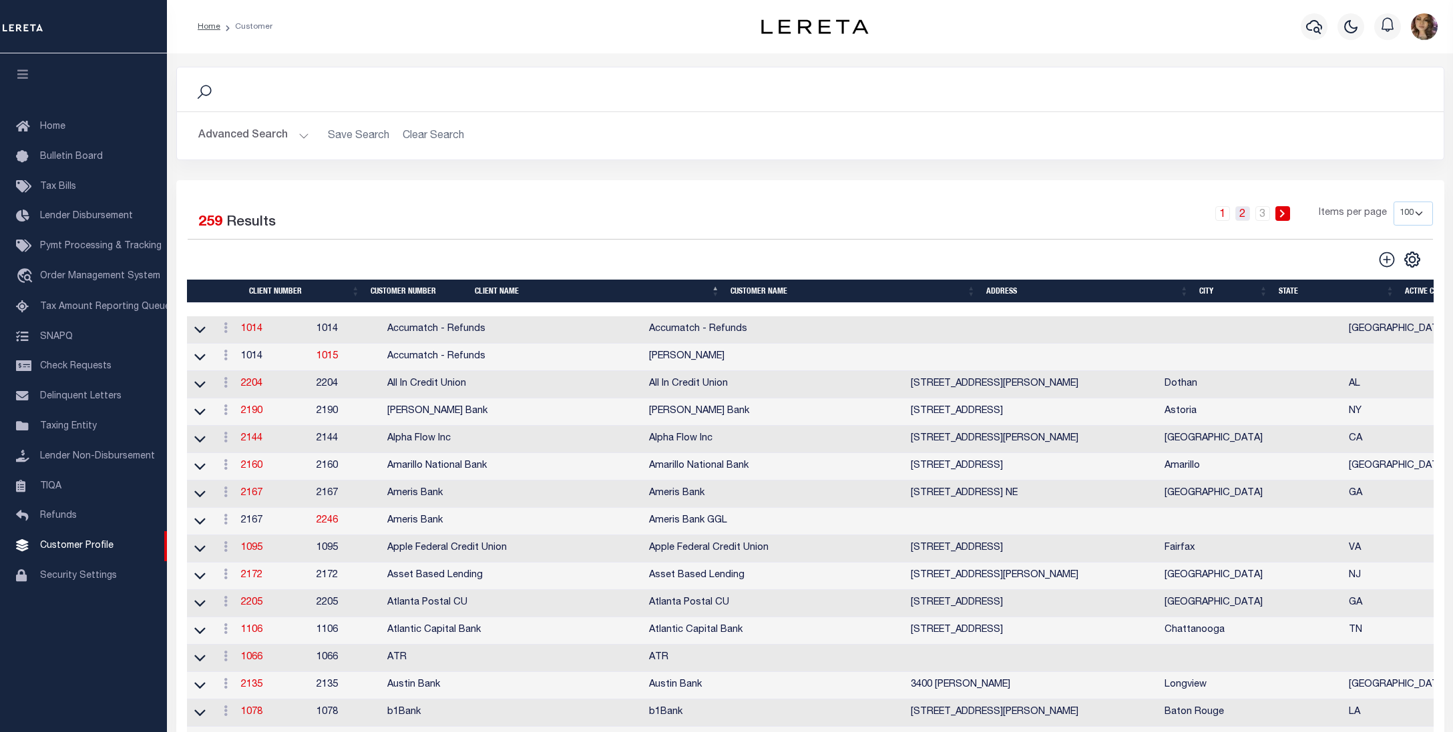
click at [1243, 218] on link "2" at bounding box center [1242, 213] width 15 height 15
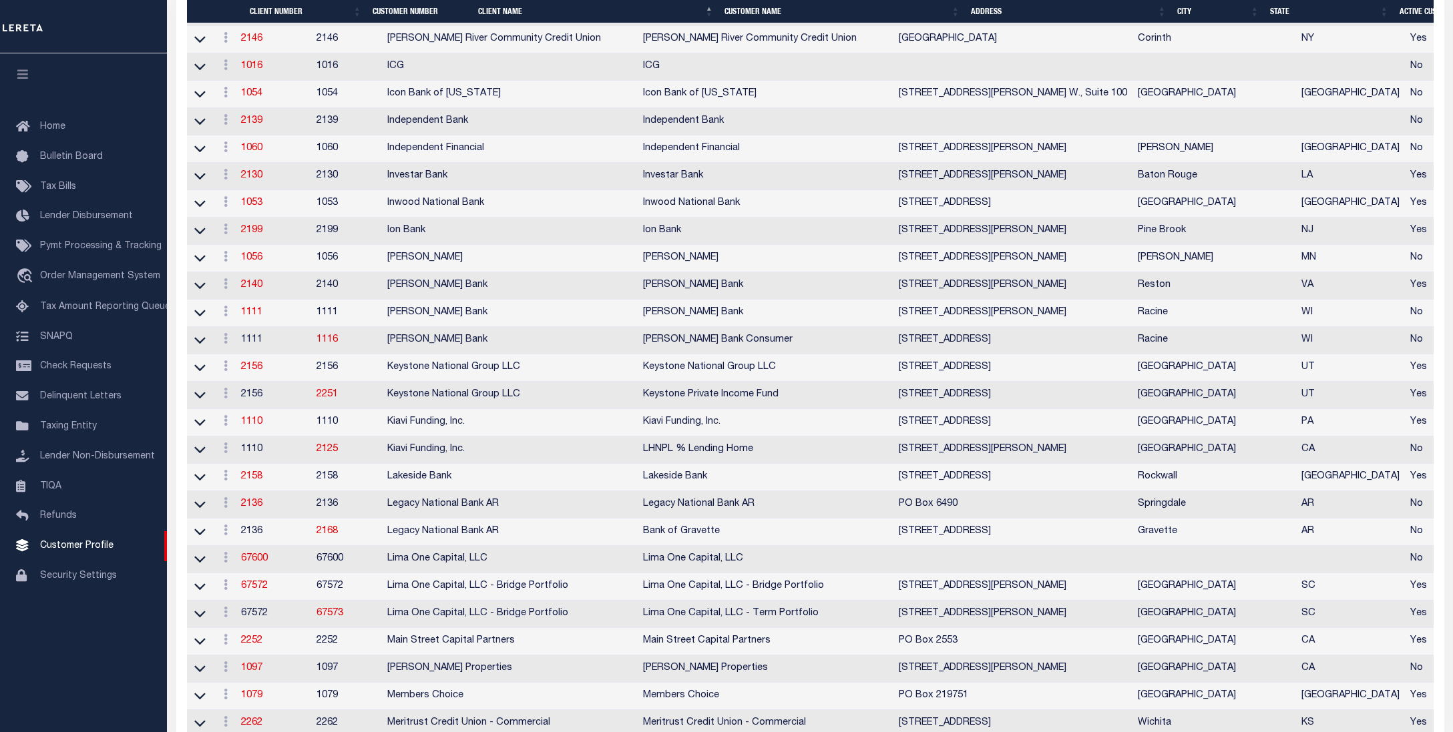
scroll to position [712, 0]
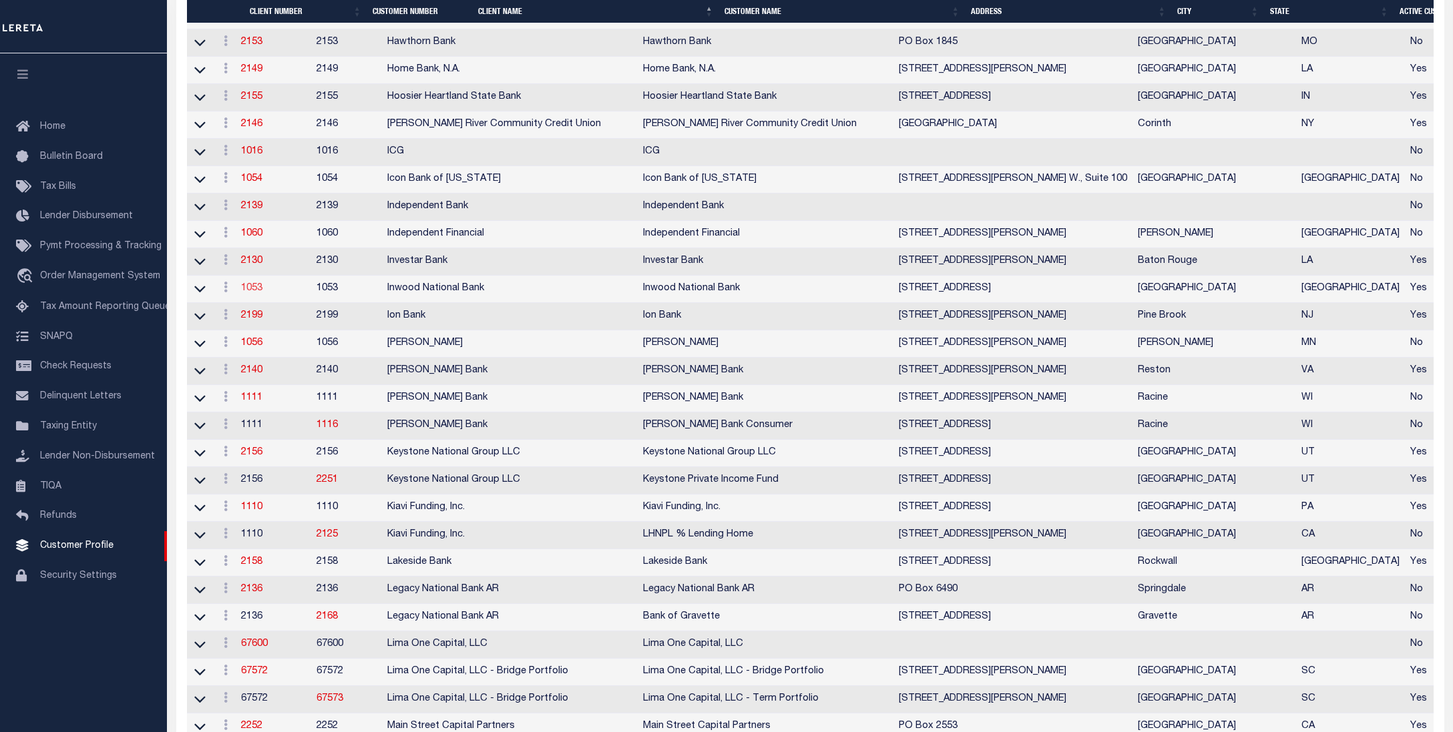
click at [262, 293] on link "1053" at bounding box center [251, 288] width 21 height 9
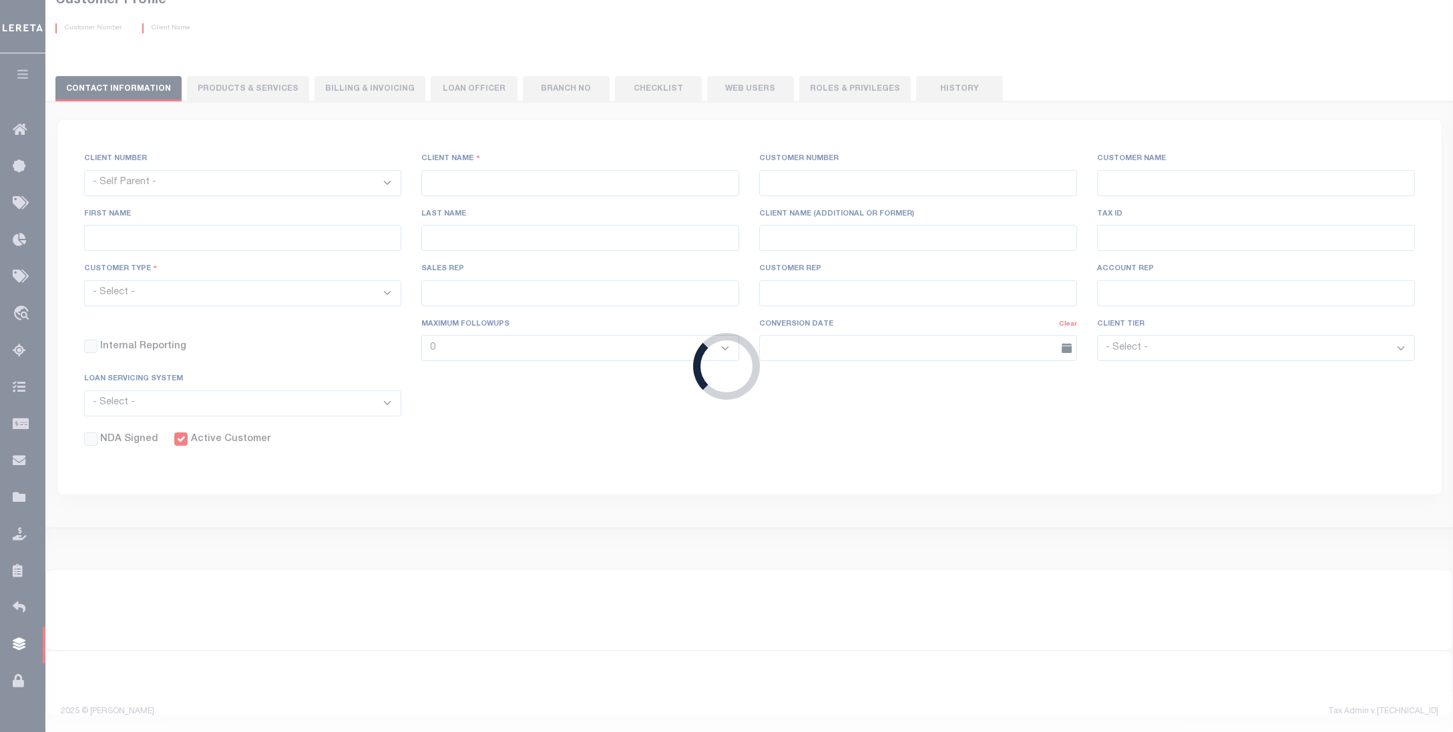
select select
type input "Inwood National Bank"
type input "1053"
type input "Inwood National Bank"
type input "Dawn"
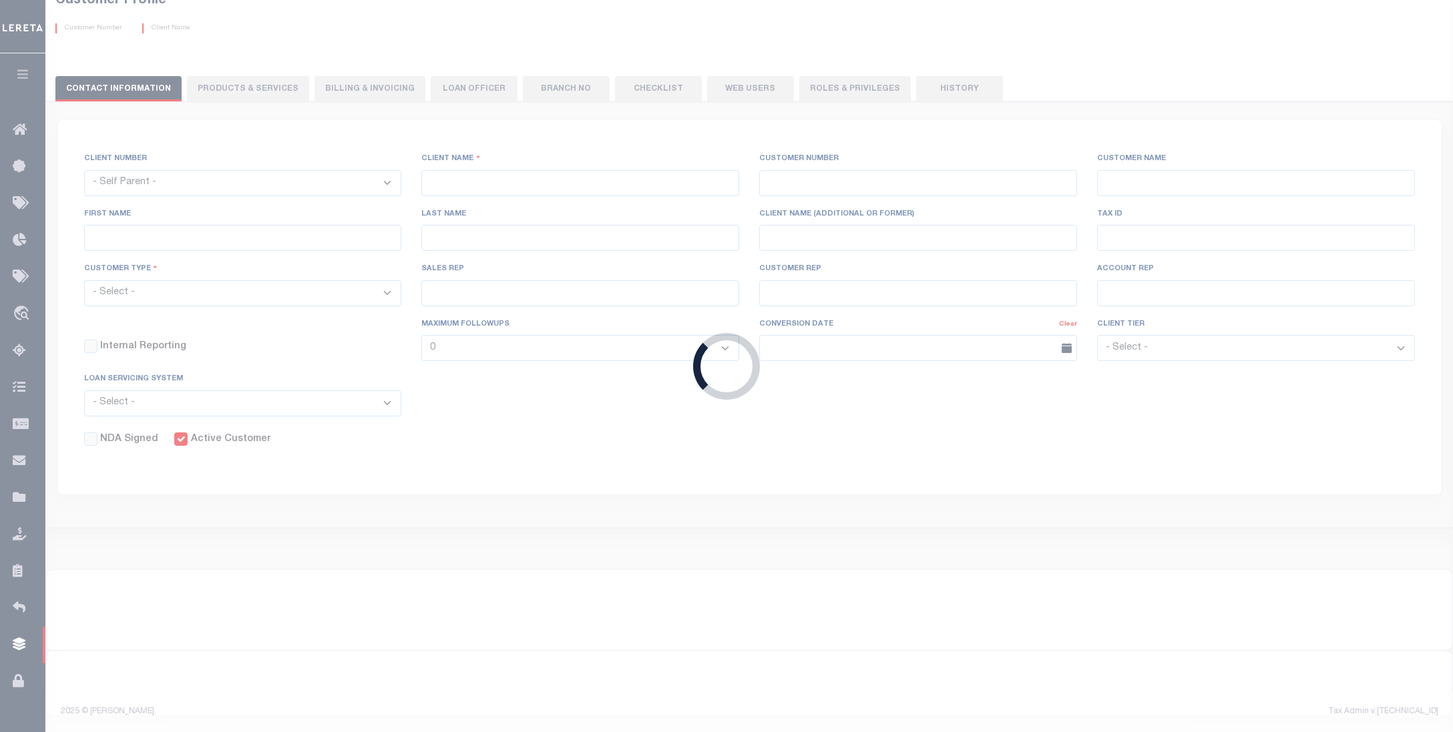
type input "[PERSON_NAME]"
select select "Mixed Portfolio"
type input "[PERSON_NAME]"
type input "Tony Targhetta"
checkbox input "true"
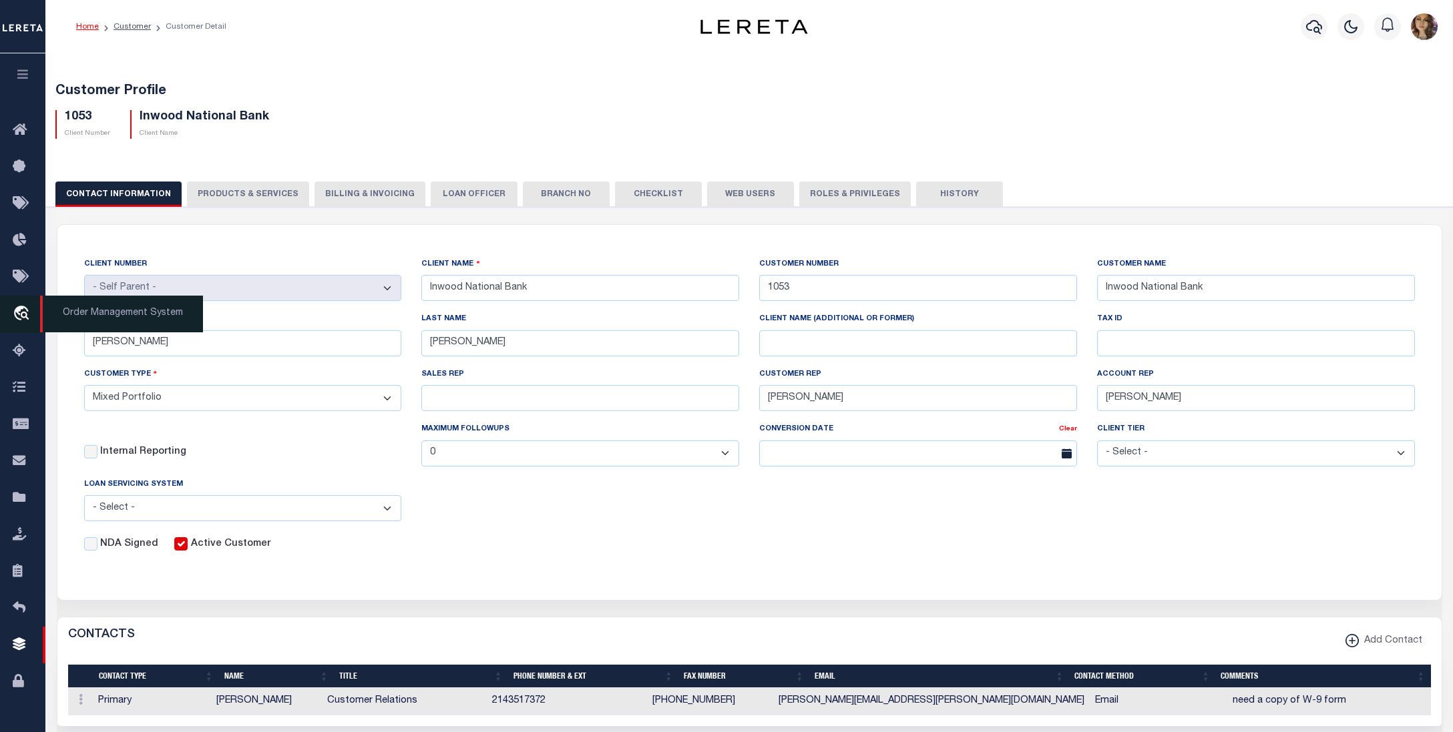
click at [89, 320] on span "Order Management System" at bounding box center [121, 314] width 163 height 37
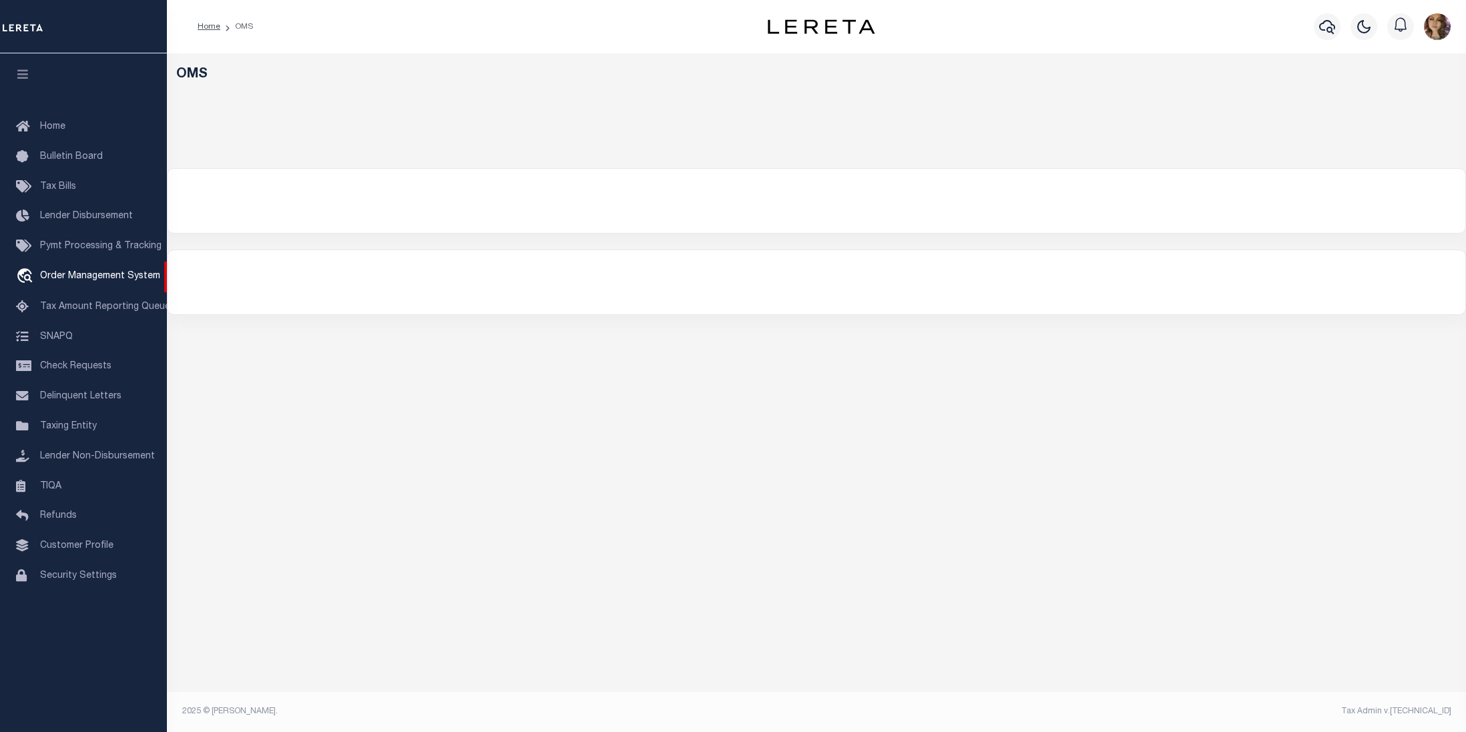
select select "200"
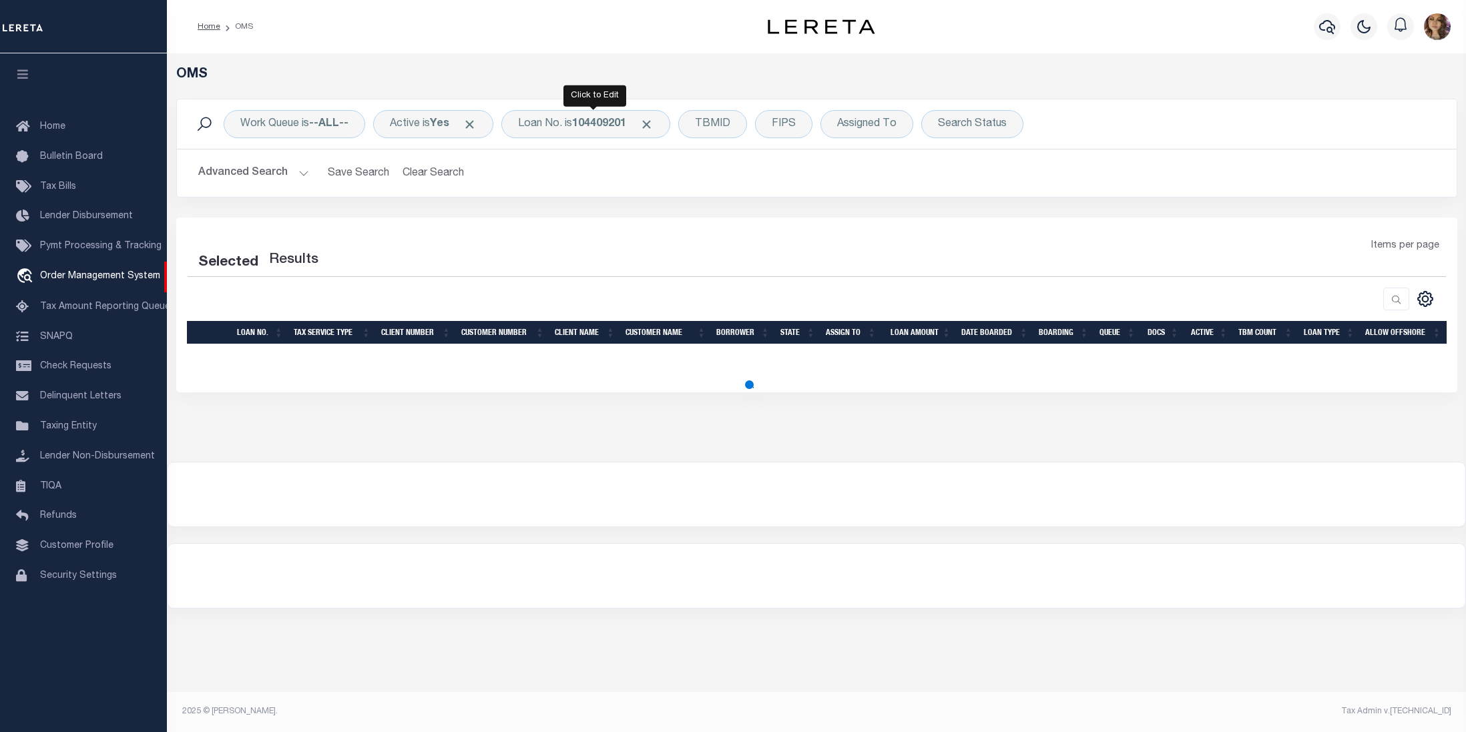
select select "200"
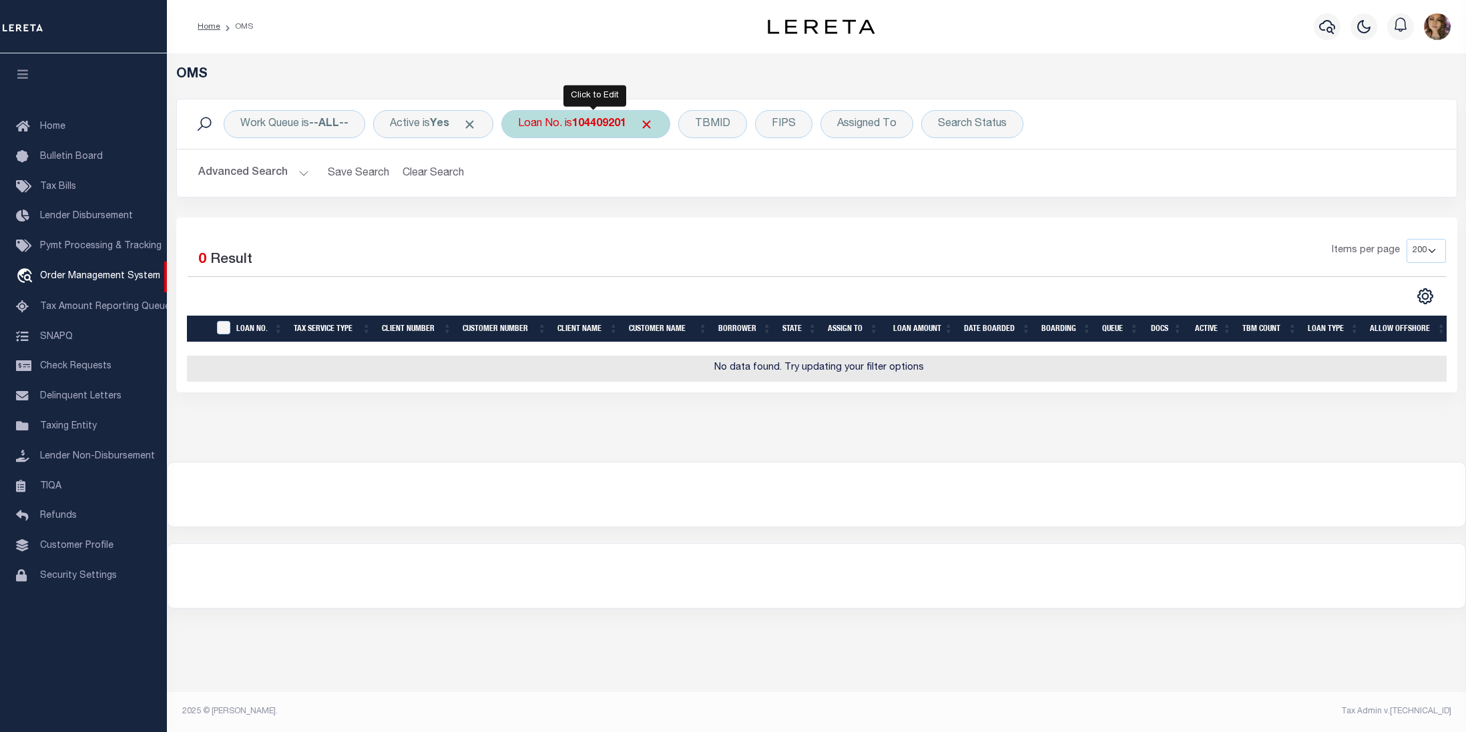
click at [593, 123] on b "104409201" at bounding box center [599, 124] width 54 height 11
type input "10021617"
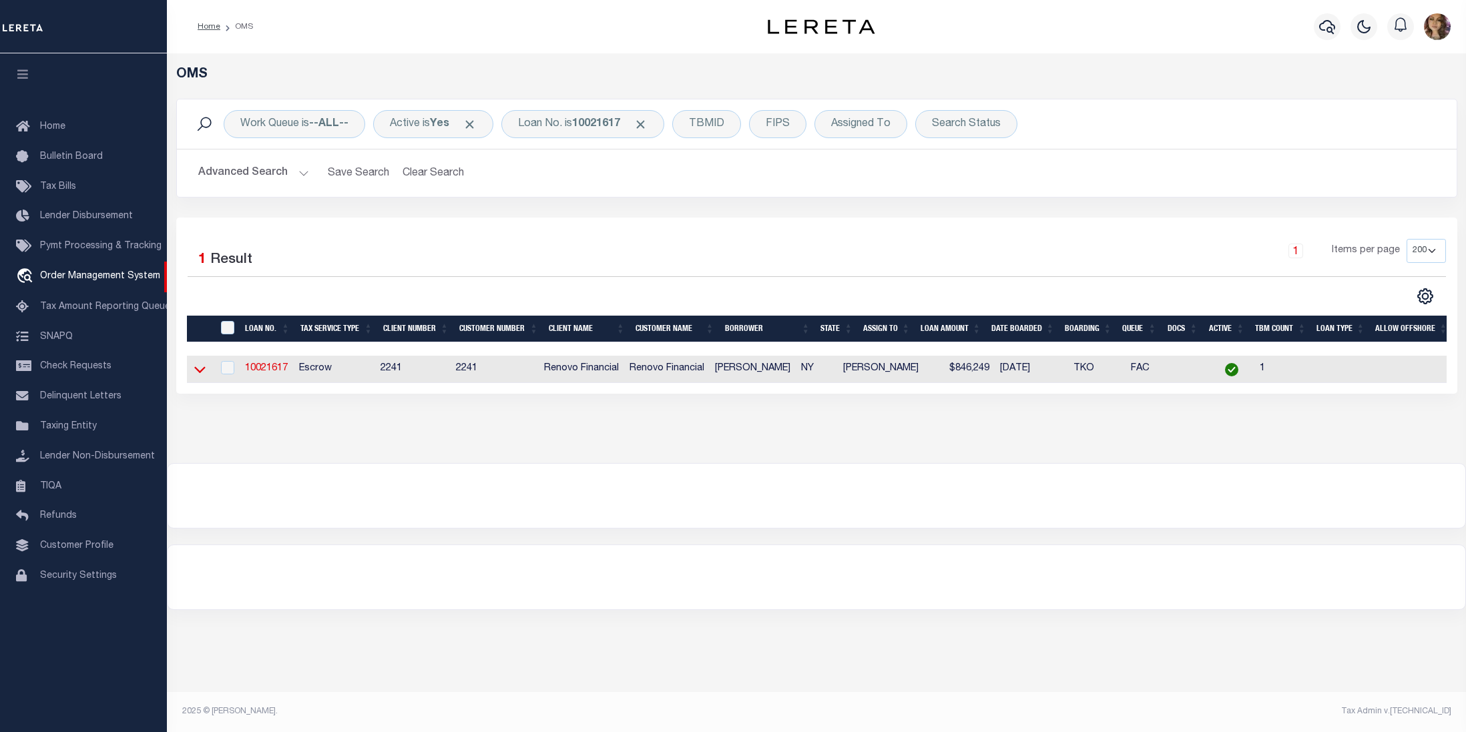
click at [199, 374] on icon at bounding box center [199, 369] width 11 height 14
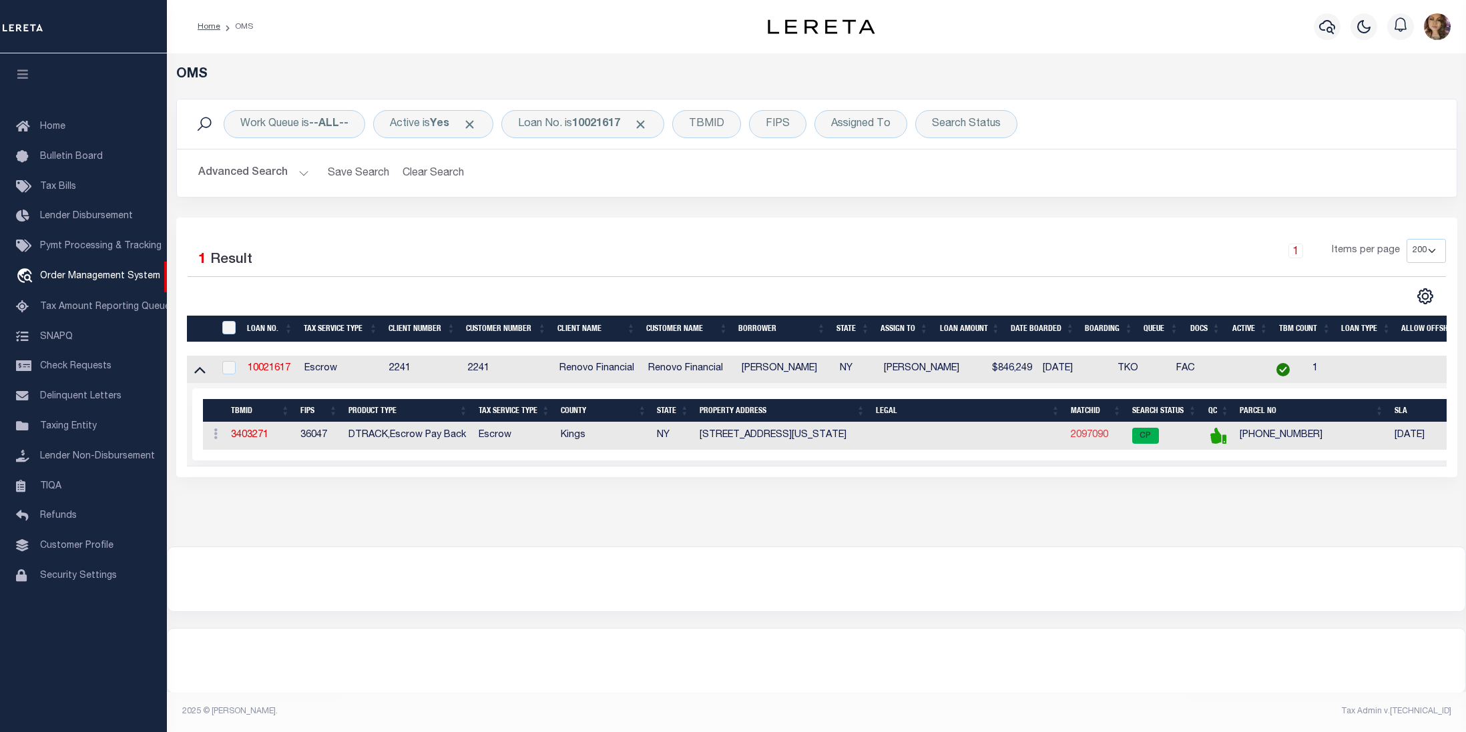
click at [1088, 440] on link "2097090" at bounding box center [1089, 435] width 37 height 9
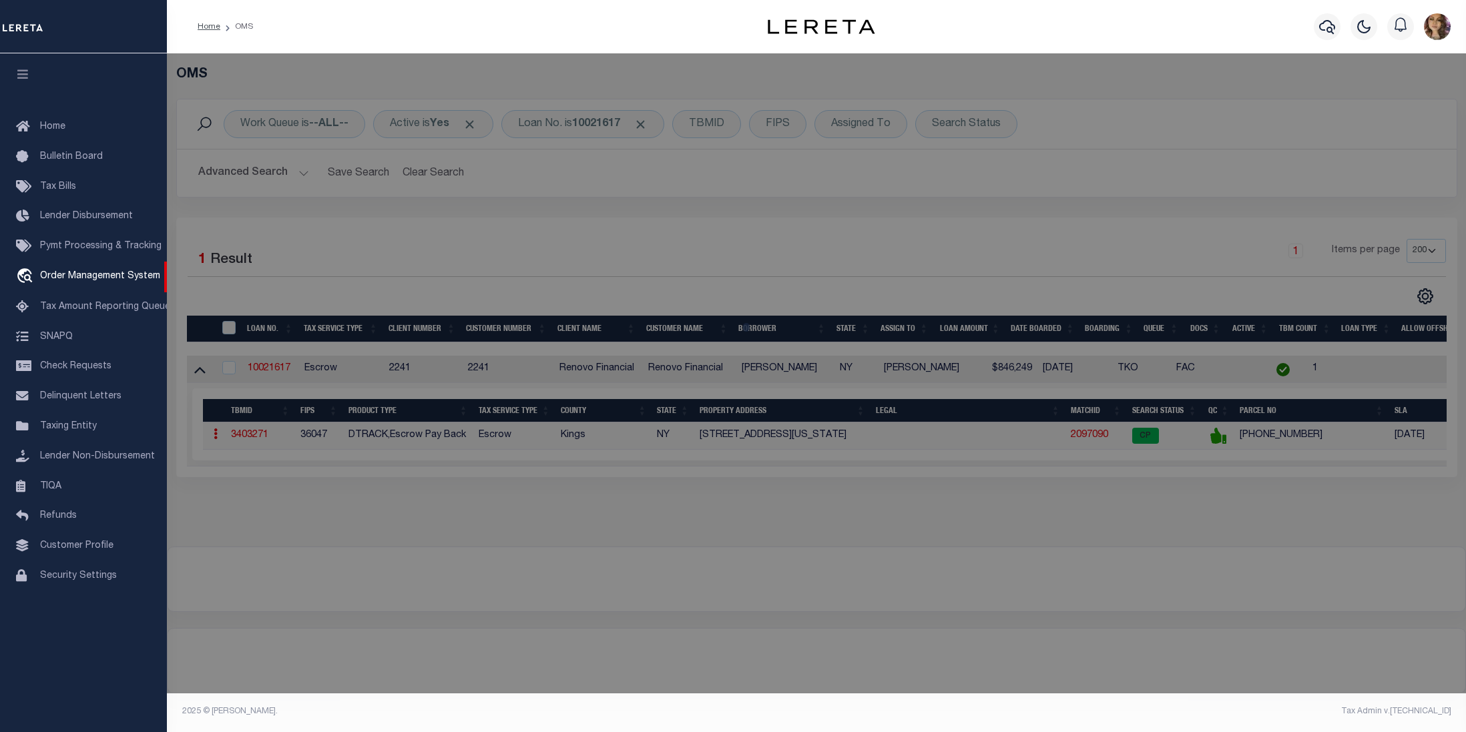
checkbox input "false"
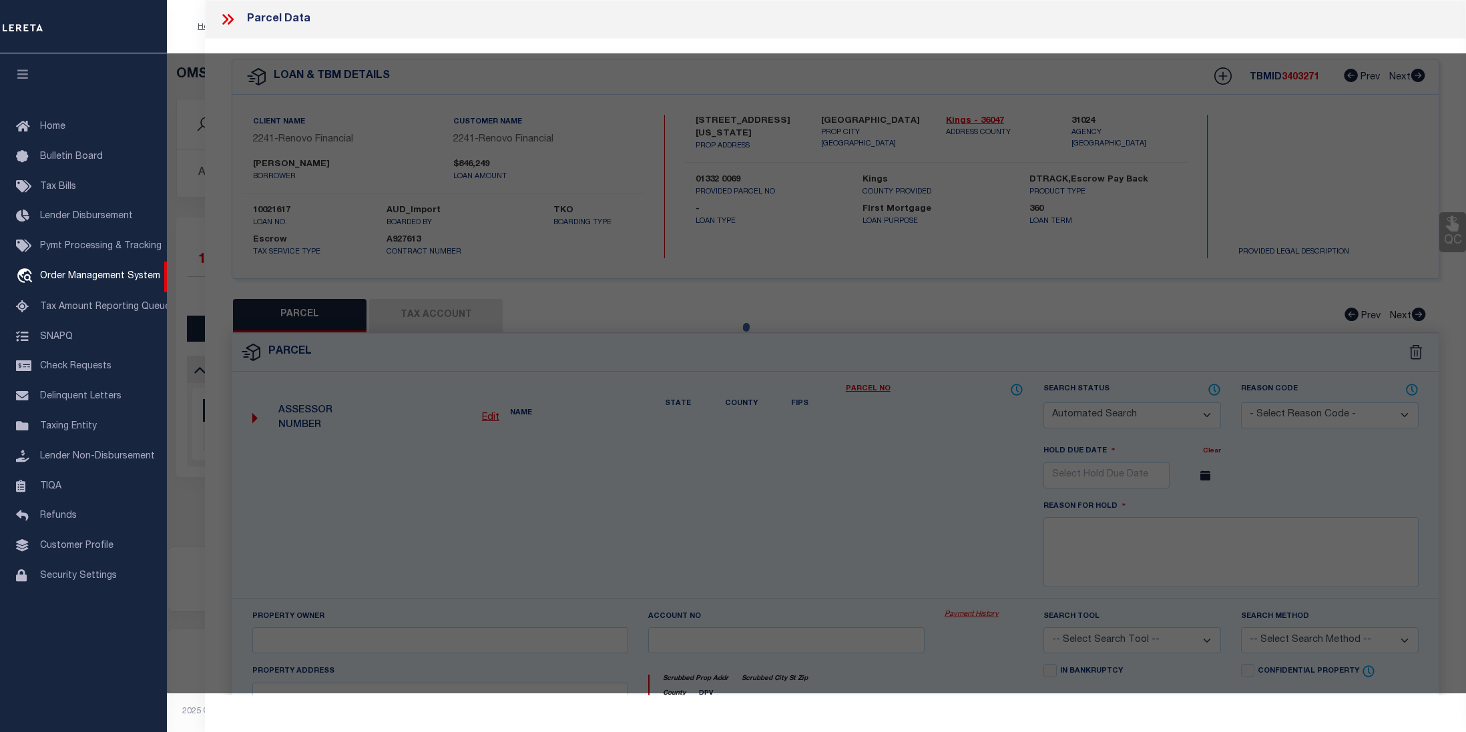
select select "CP"
type input "HERSHKOP, ARON"
select select "AGW"
select select
type input "543 EAST NEW YORK AVENUE"
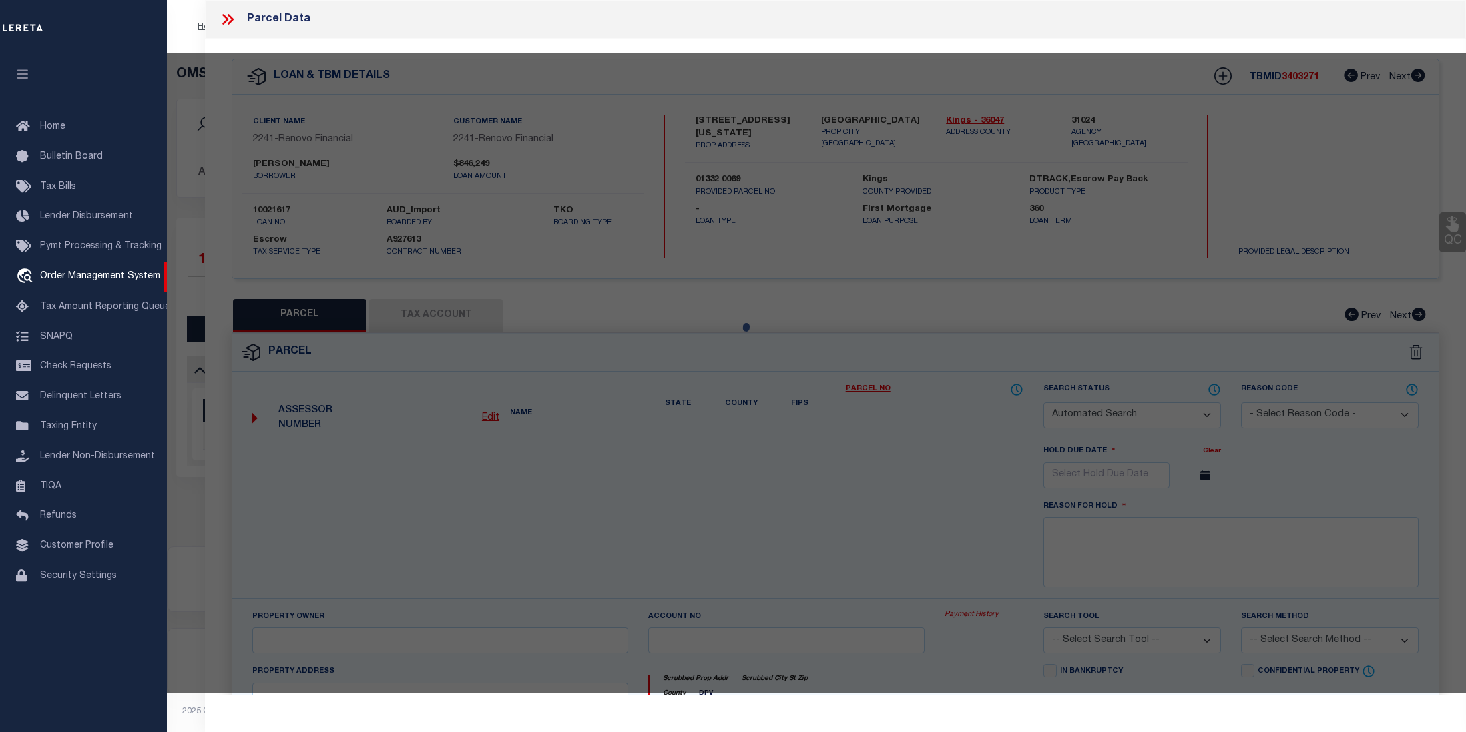
checkbox input "false"
type input "BROOKLYN, NY 11225"
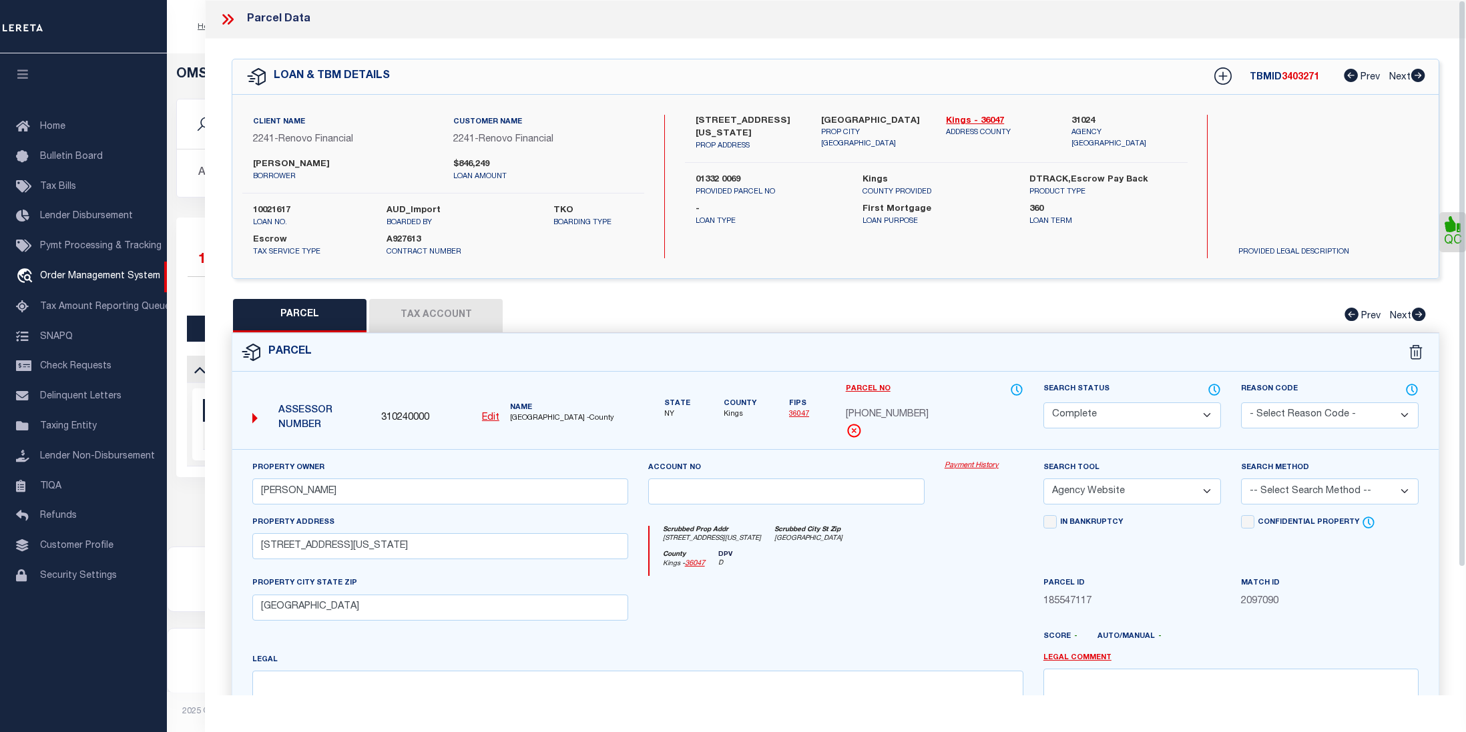
click at [973, 465] on link "Payment History" at bounding box center [984, 466] width 79 height 11
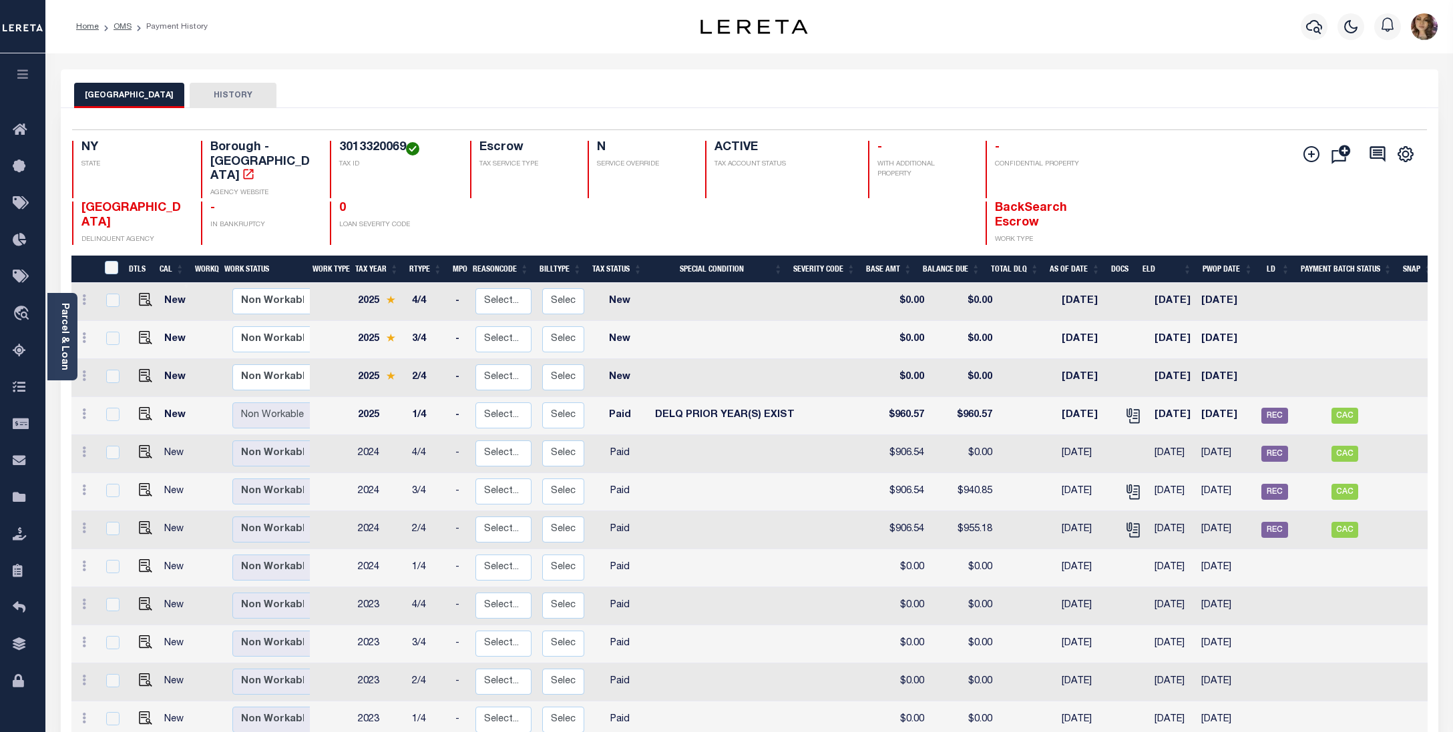
click at [1390, 103] on div "BROOKLYN CITY HISTORY" at bounding box center [749, 95] width 1350 height 25
click at [27, 306] on icon "travel_explore" at bounding box center [23, 314] width 21 height 17
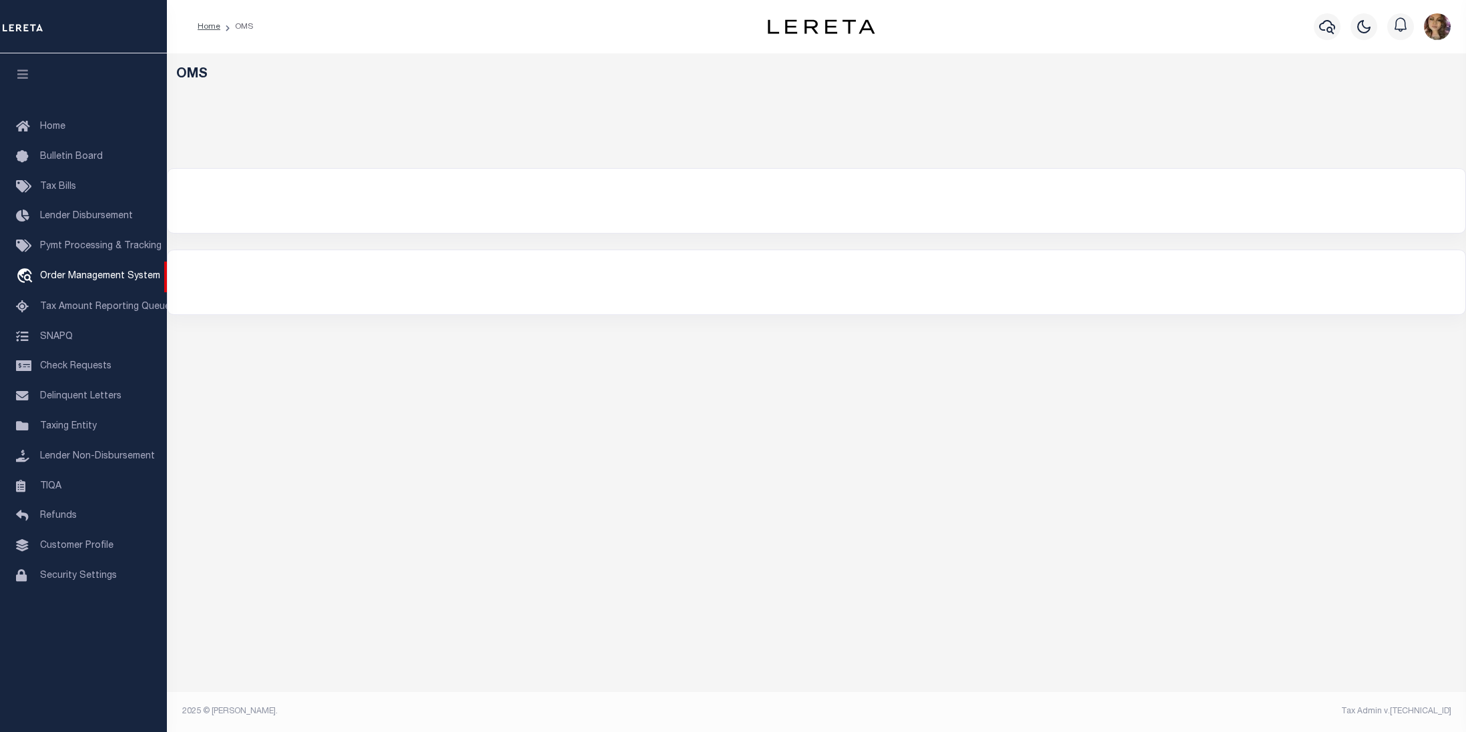
select select "200"
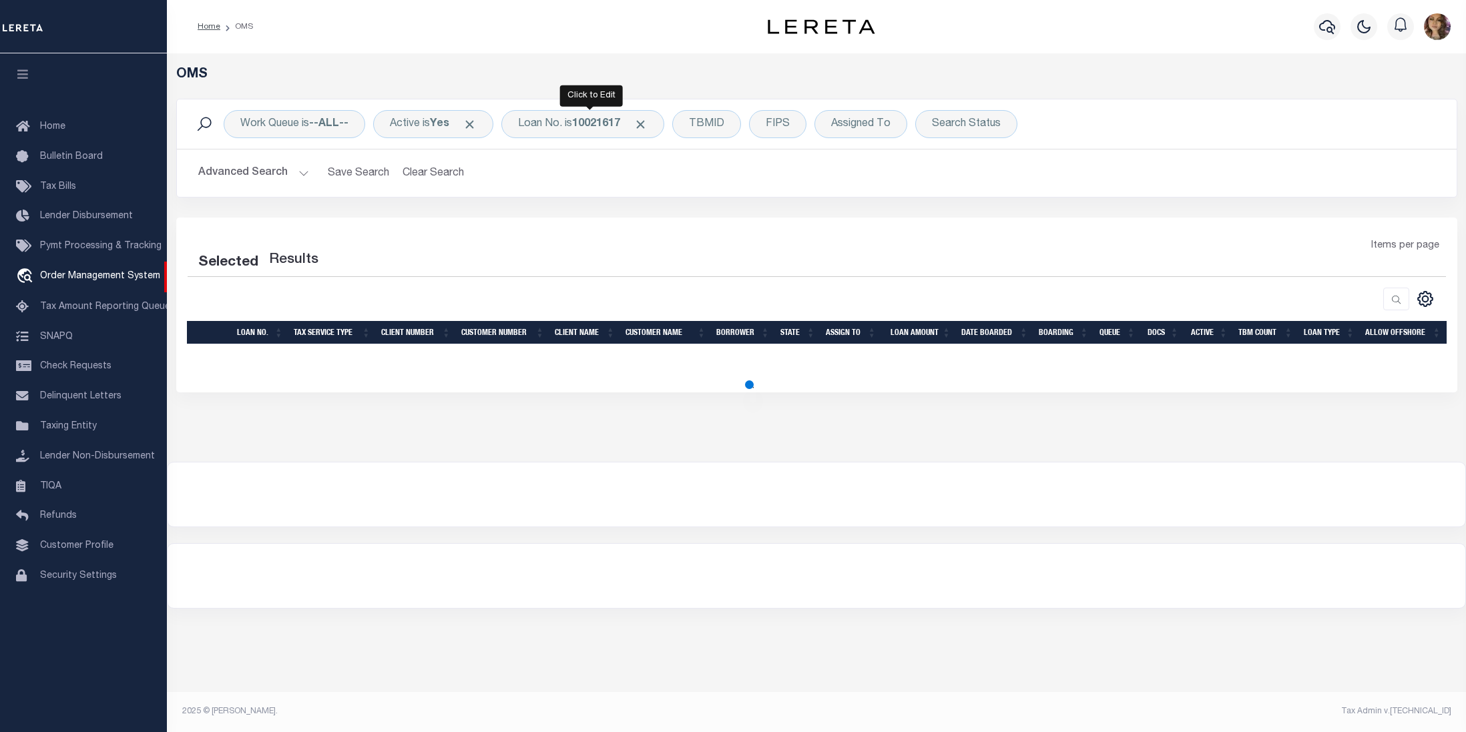
select select "200"
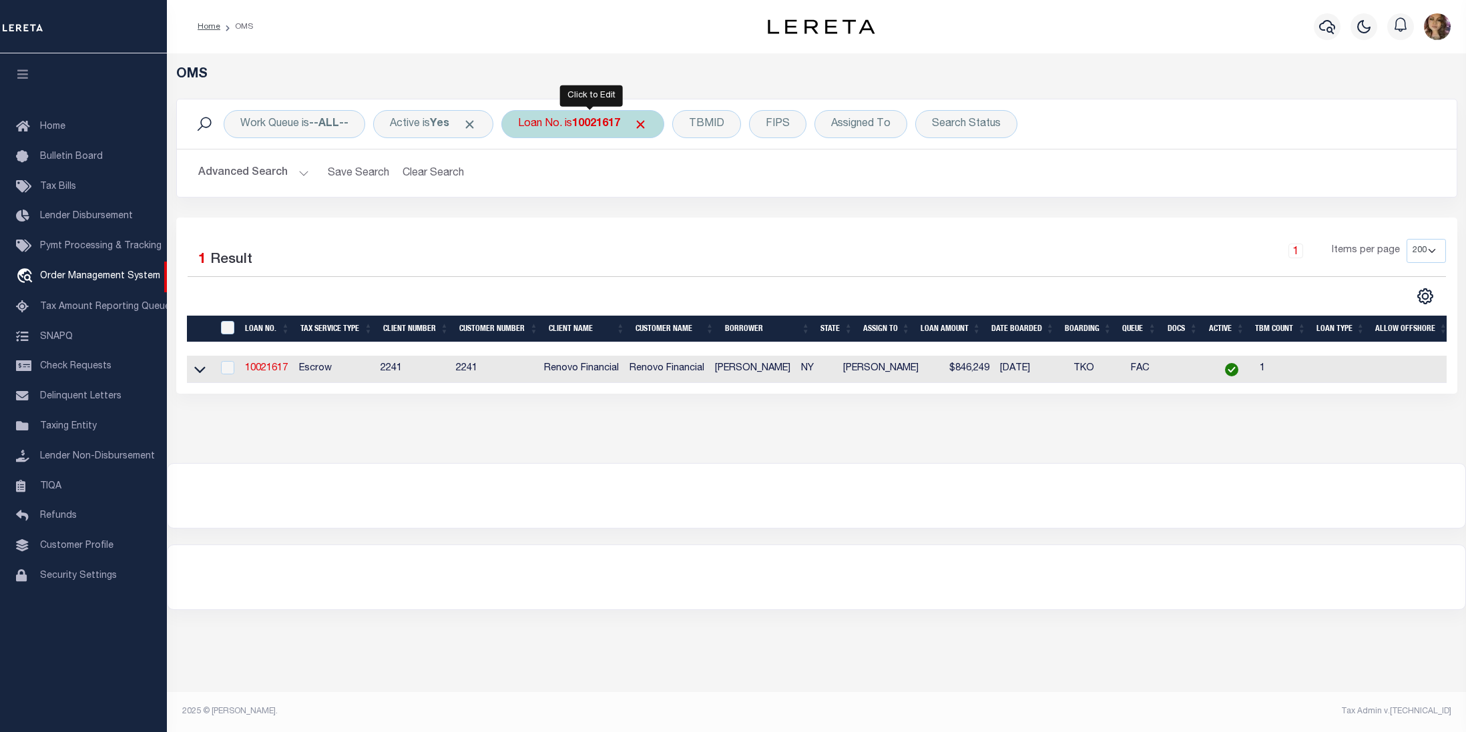
click at [553, 131] on div "Loan No. is 10021617" at bounding box center [582, 124] width 163 height 28
click at [618, 188] on input "10021617" at bounding box center [617, 189] width 196 height 25
drag, startPoint x: 618, startPoint y: 190, endPoint x: 487, endPoint y: 190, distance: 130.8
click at [487, 190] on div "Work Queue is --ALL-- Active is Yes Loan No. is 10021617 Is Contains 10021617 C…" at bounding box center [816, 148] width 1281 height 99
click at [585, 123] on b "10021617" at bounding box center [596, 124] width 48 height 11
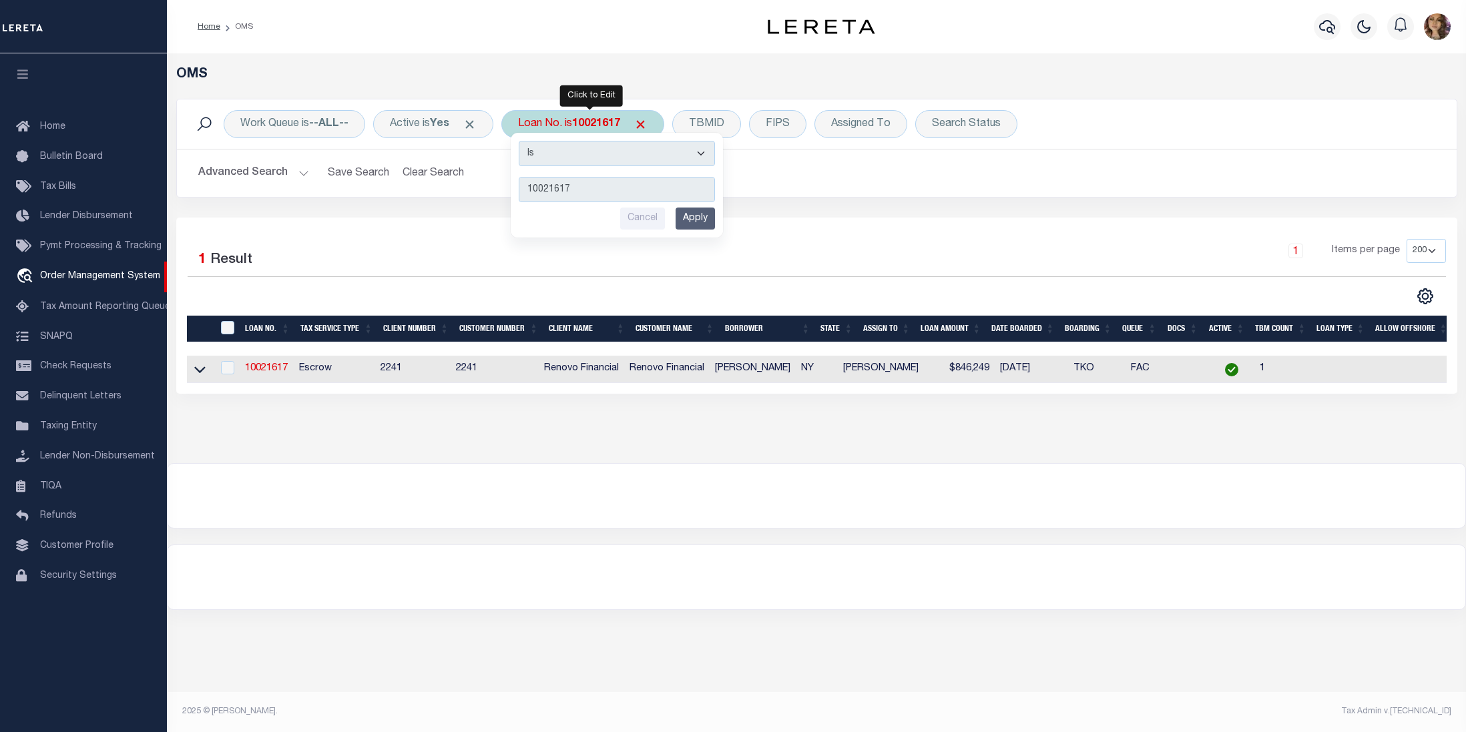
type input "910012805788"
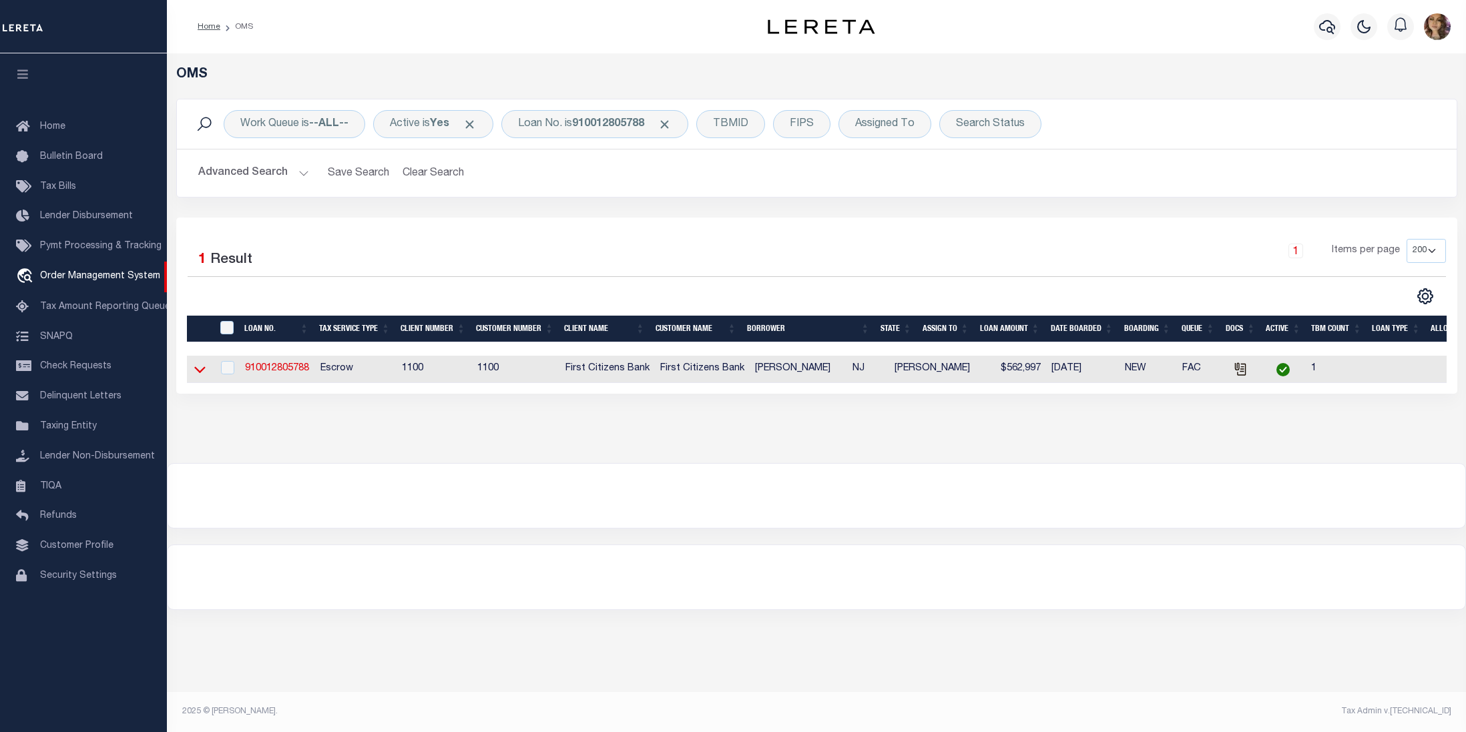
click at [200, 374] on icon at bounding box center [199, 369] width 11 height 14
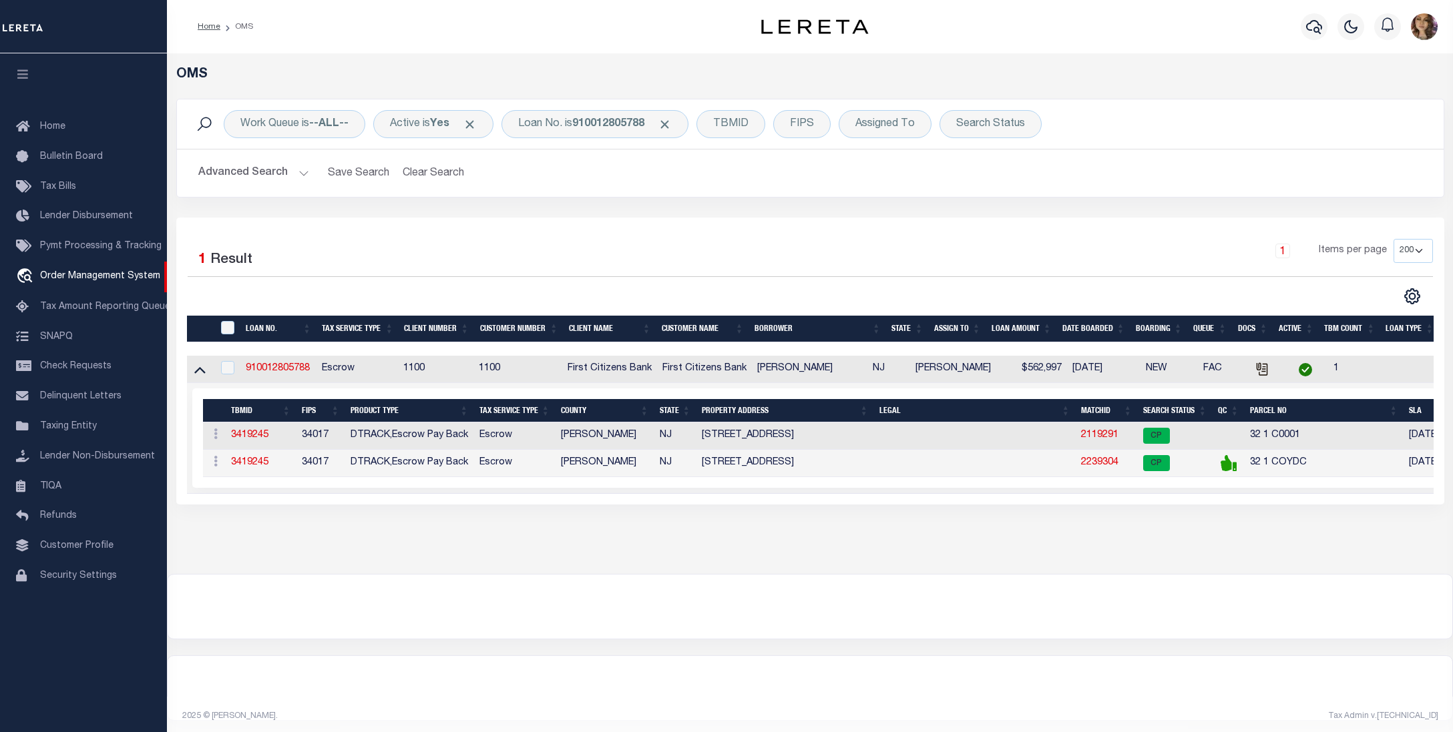
click at [1418, 603] on div at bounding box center [810, 607] width 1284 height 64
click at [295, 372] on link "910012805788" at bounding box center [278, 368] width 64 height 9
type input "910012805788"
type input "ROBERT ANTHONY BOSCO"
select select
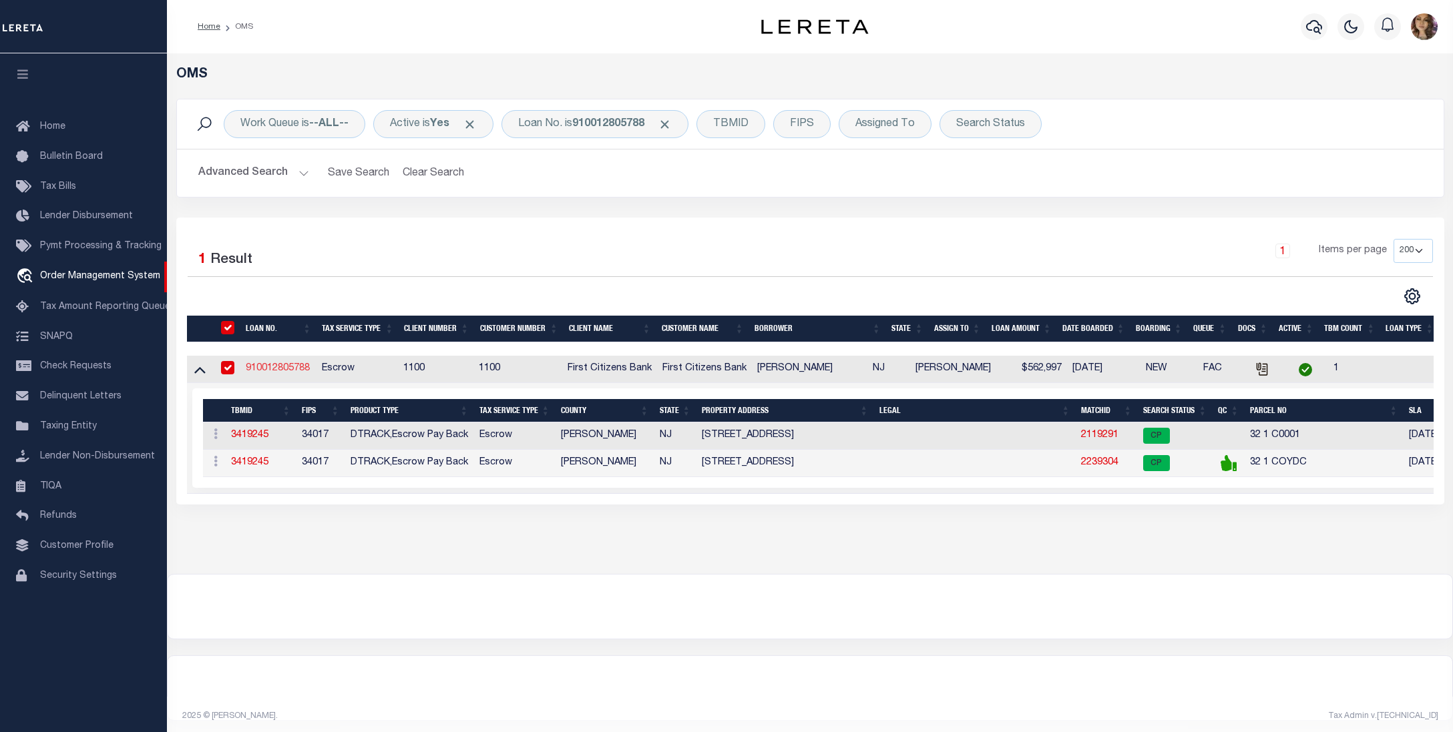
select select
select select "Escrow"
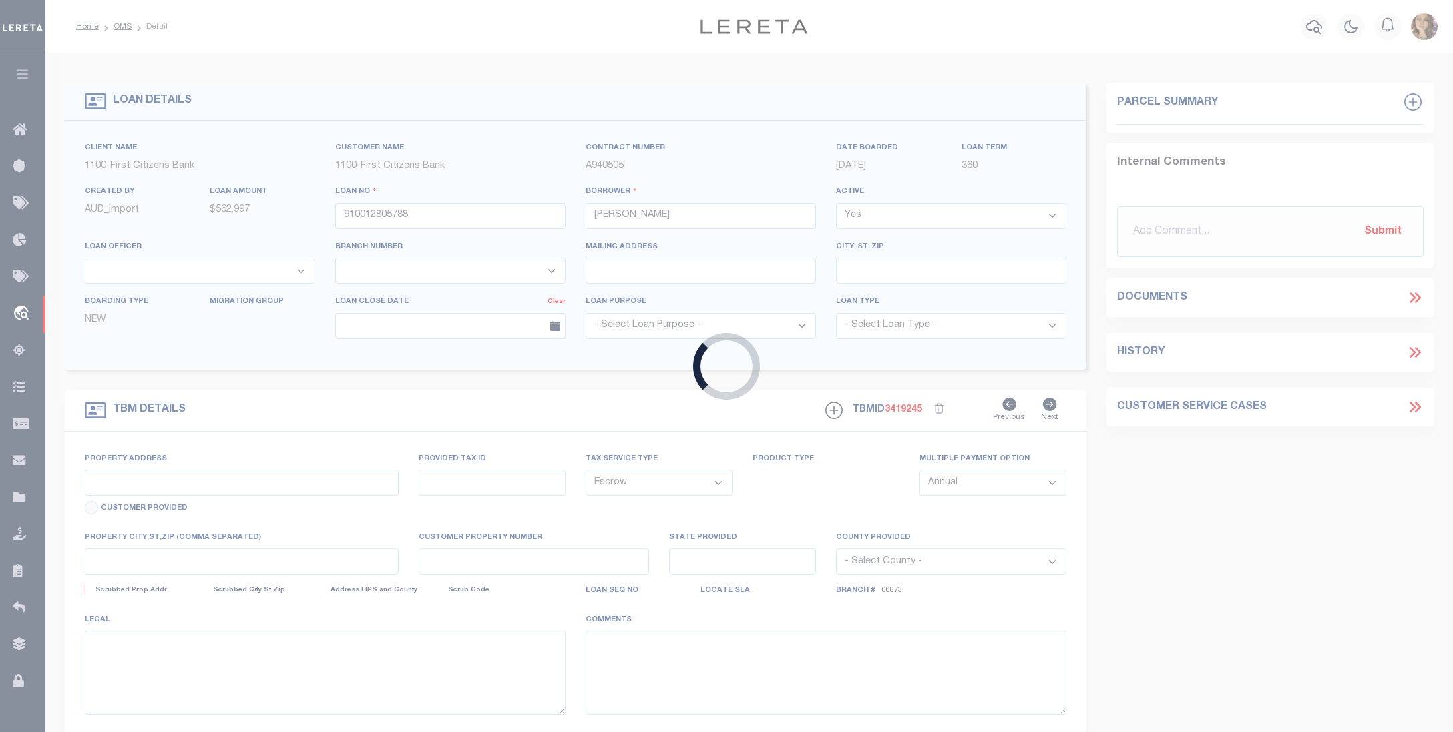
type input "360 FIRST STREET UNIT 1"
select select
type input "HOBOKEN NJ 07030"
type input "NJ"
select select "24377"
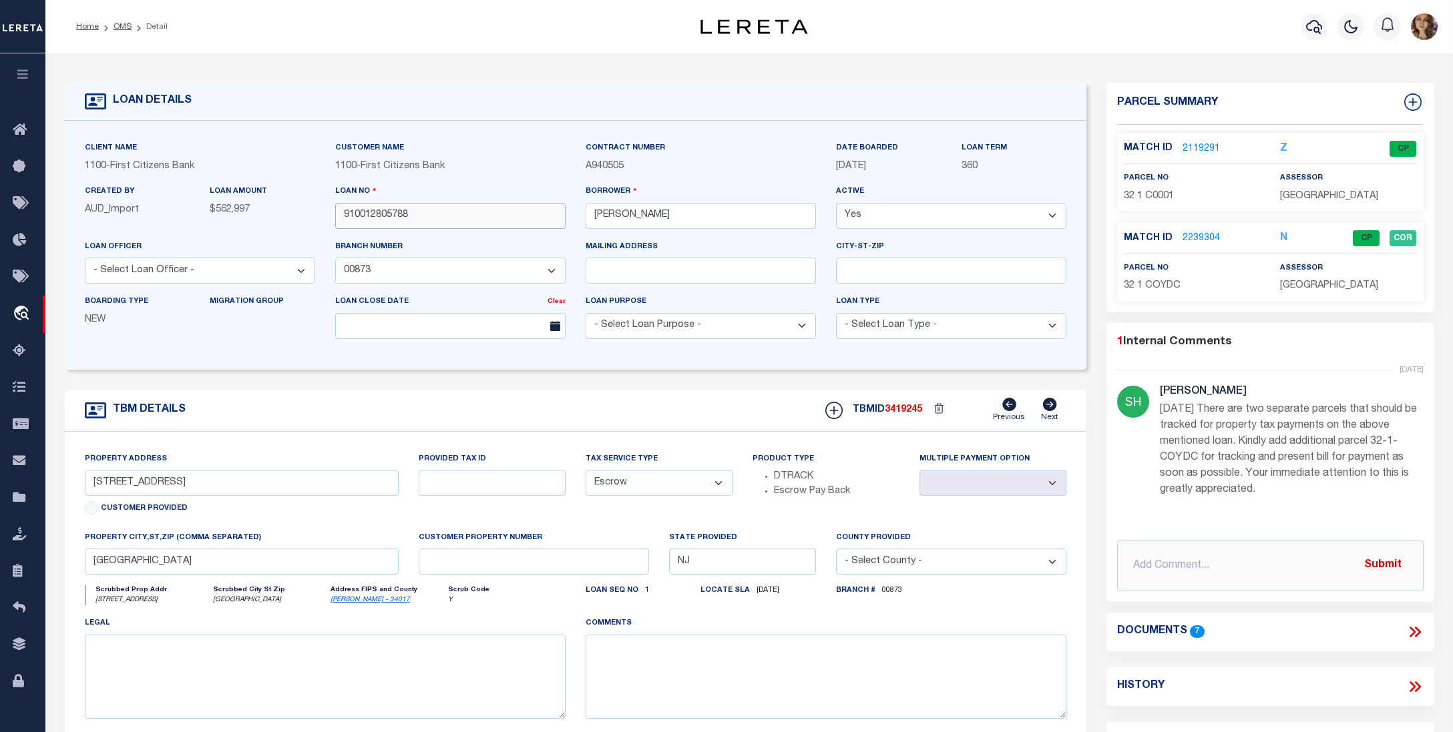
drag, startPoint x: 421, startPoint y: 216, endPoint x: 342, endPoint y: 219, distance: 78.8
click at [342, 219] on input "910012805788" at bounding box center [450, 216] width 230 height 26
click at [417, 222] on input "910012805788" at bounding box center [450, 216] width 230 height 26
drag, startPoint x: 428, startPoint y: 219, endPoint x: 332, endPoint y: 219, distance: 96.1
click at [332, 219] on div "Loan No 910012805788" at bounding box center [450, 211] width 250 height 55
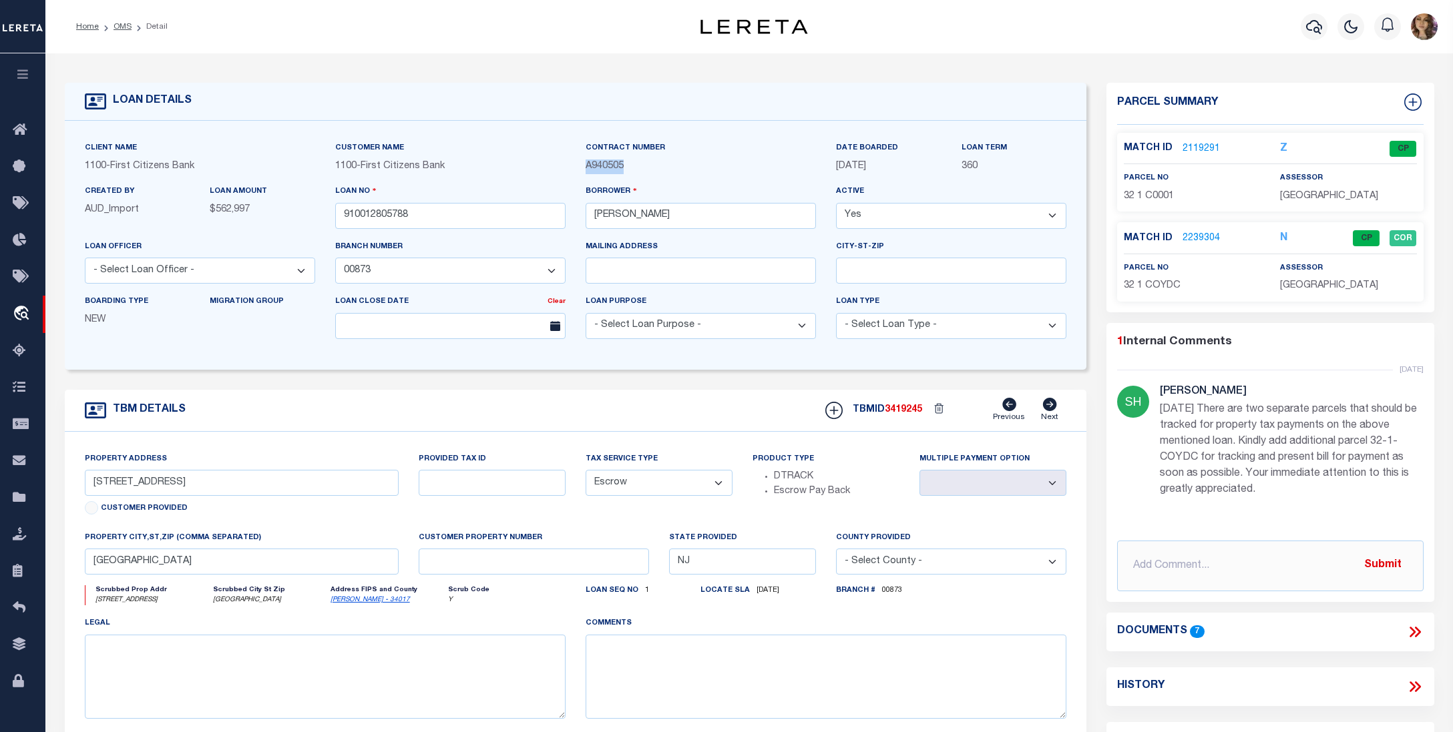
drag, startPoint x: 629, startPoint y: 161, endPoint x: 582, endPoint y: 164, distance: 46.8
click at [582, 164] on div "Contract Number A940505" at bounding box center [700, 162] width 250 height 43
copy span "A940505"
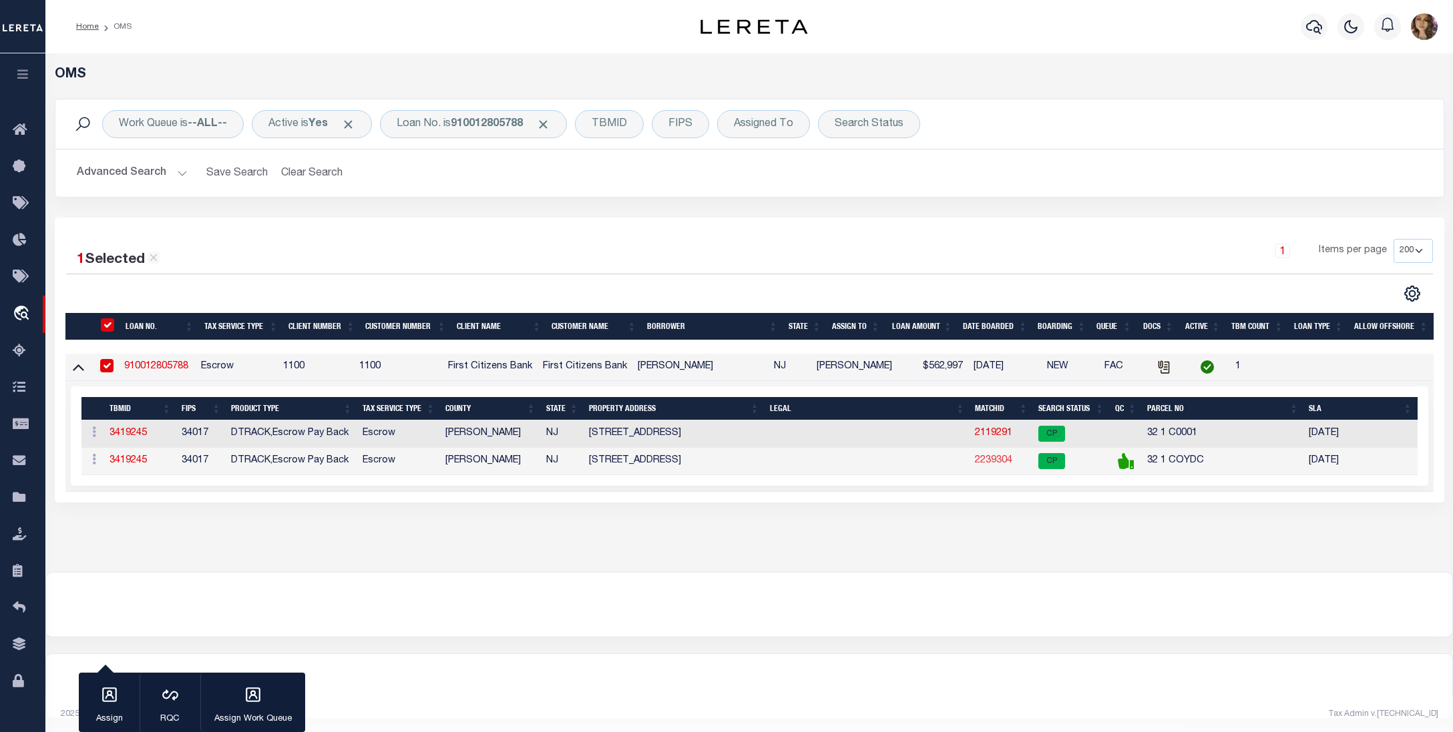
click at [991, 463] on link "2239304" at bounding box center [993, 460] width 37 height 9
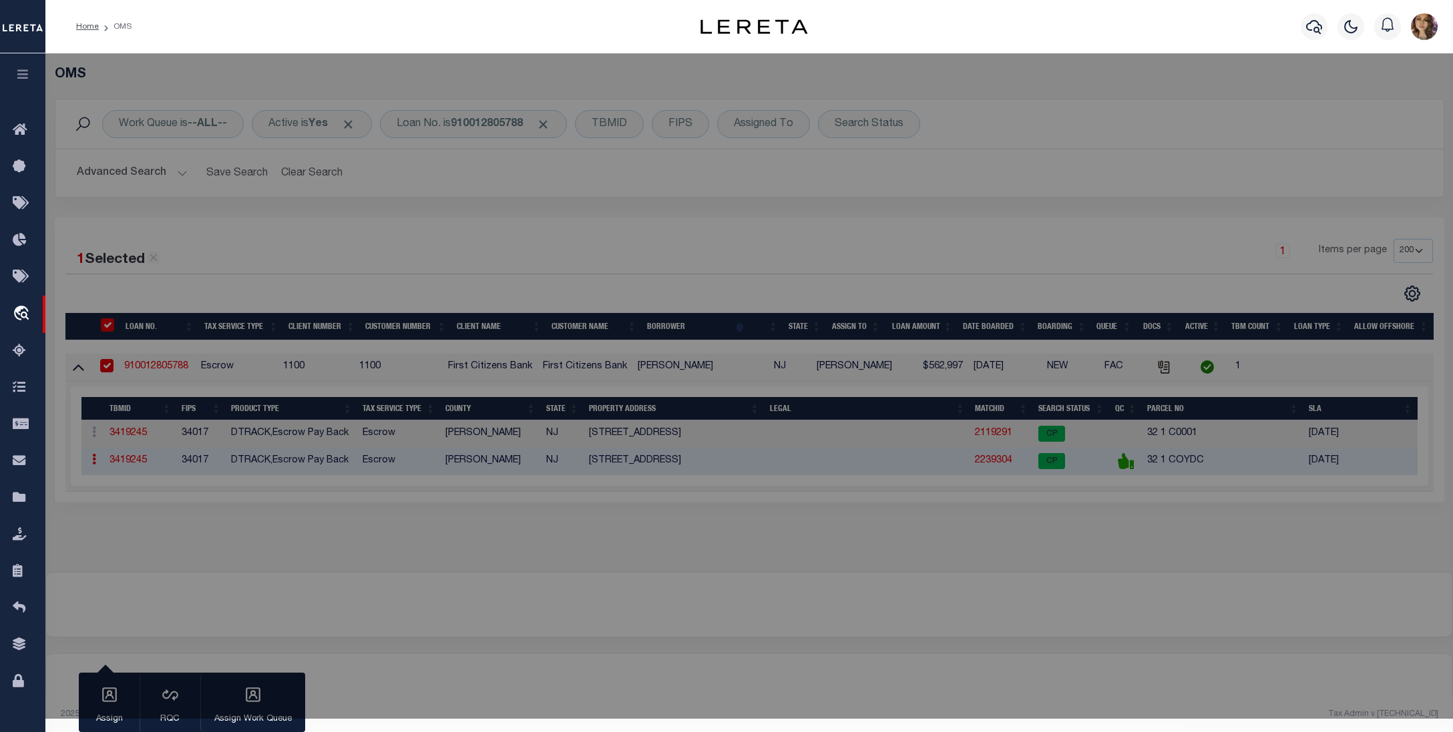
checkbox input "false"
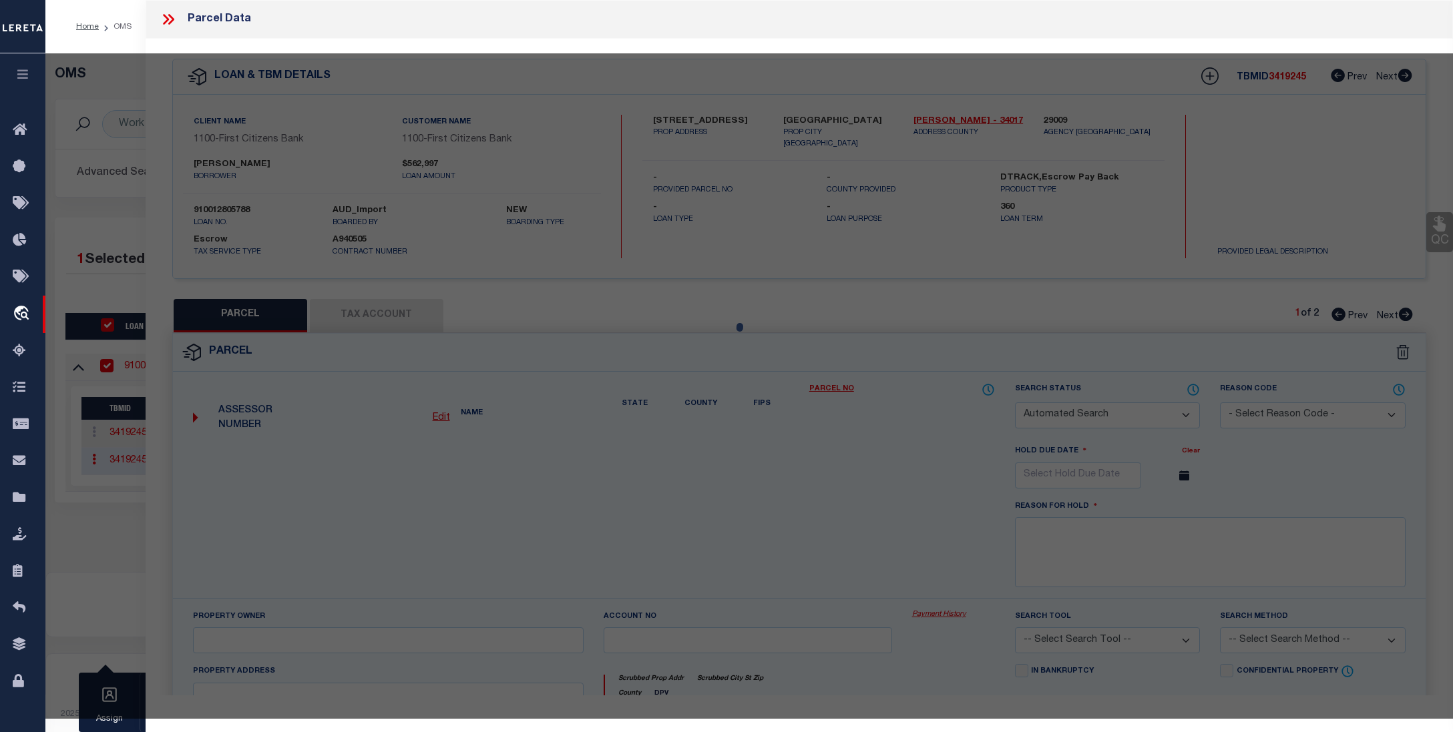
select select "CP"
type input "BOSCO, ROBERT"
select select "AGW"
select select
type input "360 FIRST ST #1"
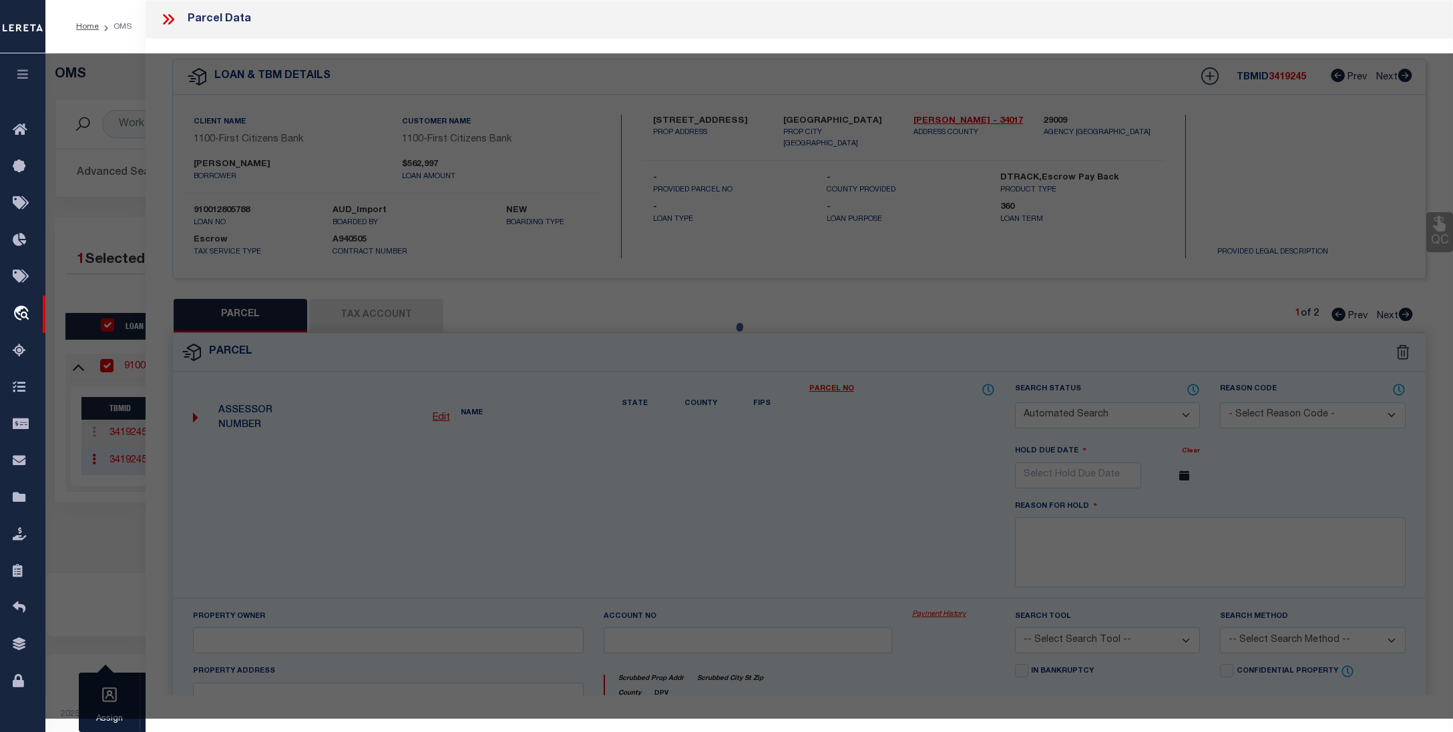
checkbox input "false"
type textarea "Block/Lot/Qual: 32. 1. -COYDC- -"
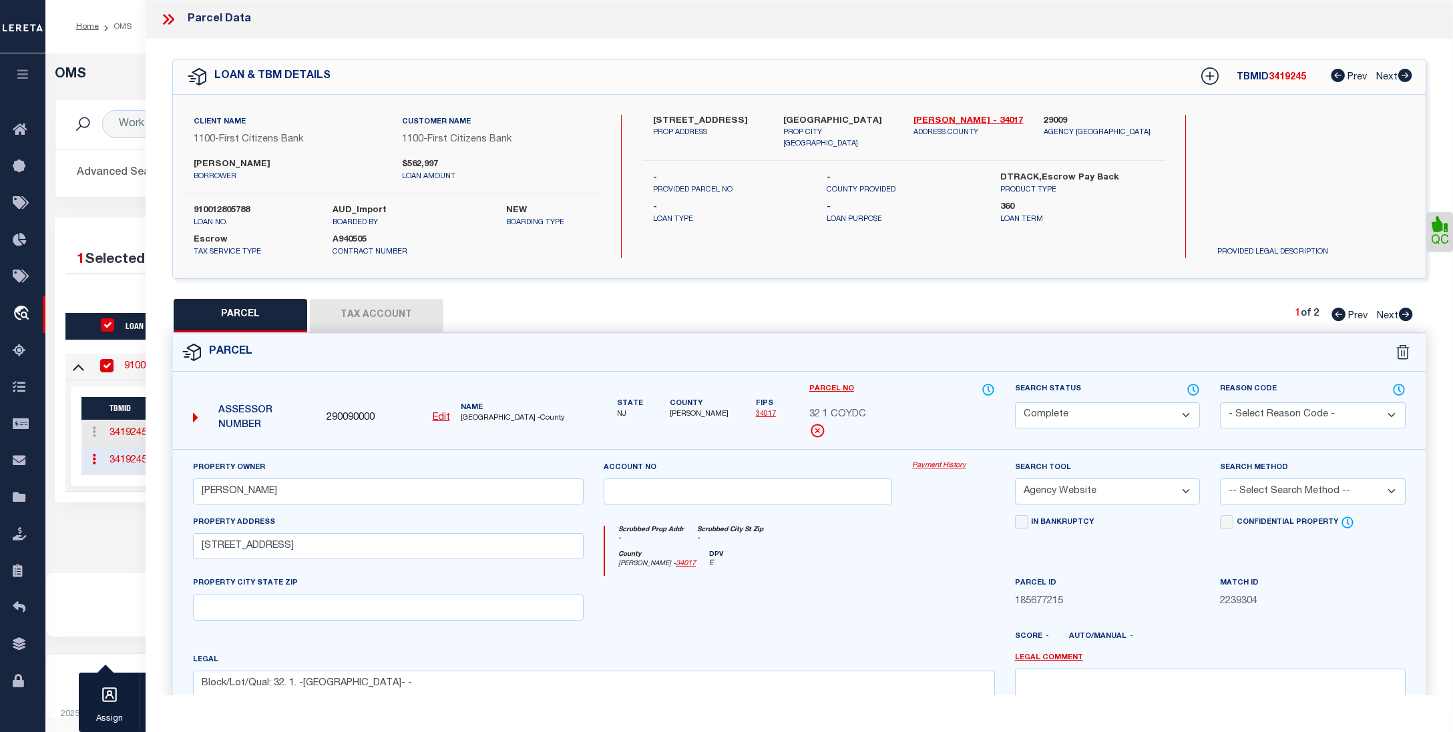
click at [917, 460] on div "Property Owner BOSCO, ROBERT Account no Payment History Search Tool -- Select S…" at bounding box center [799, 623] width 1252 height 349
click at [929, 465] on link "Payment History" at bounding box center [953, 466] width 83 height 11
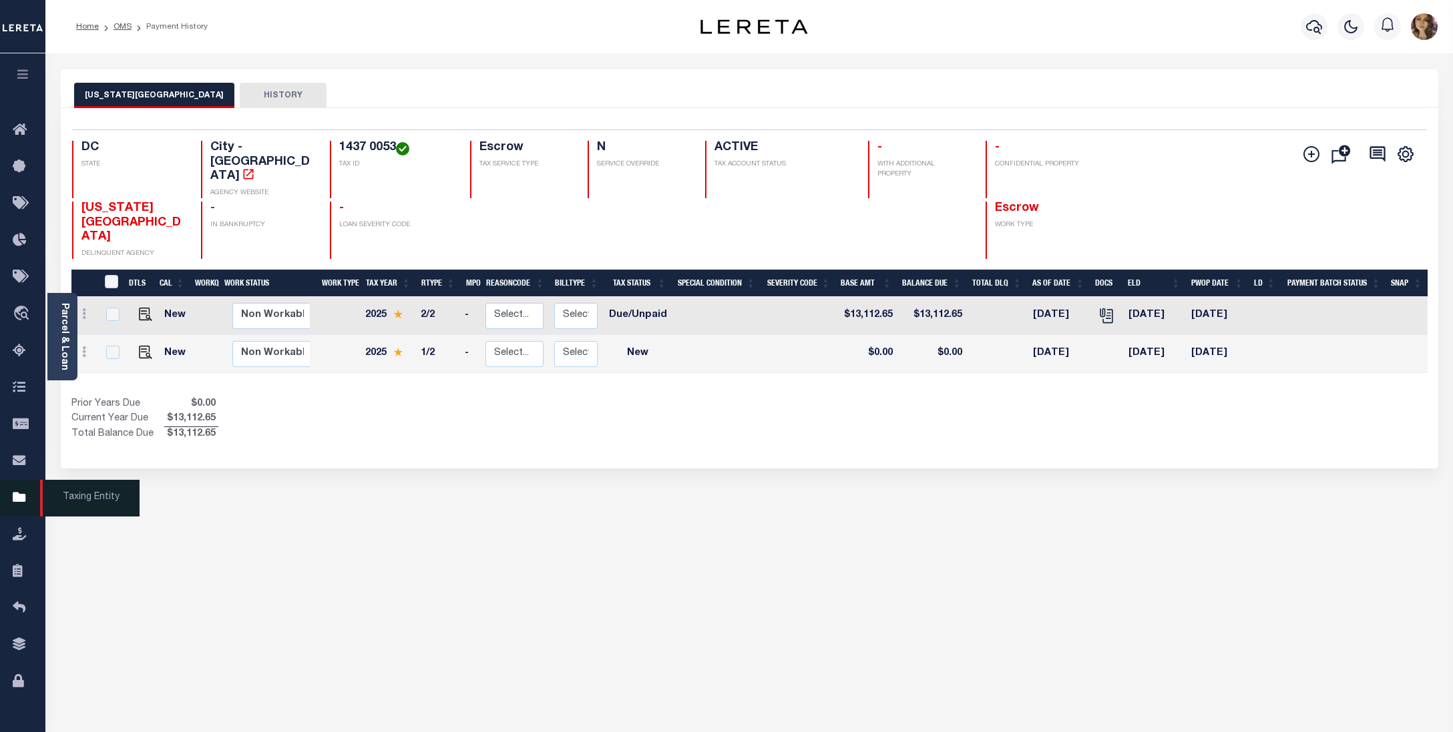
click at [13, 501] on icon at bounding box center [23, 498] width 21 height 17
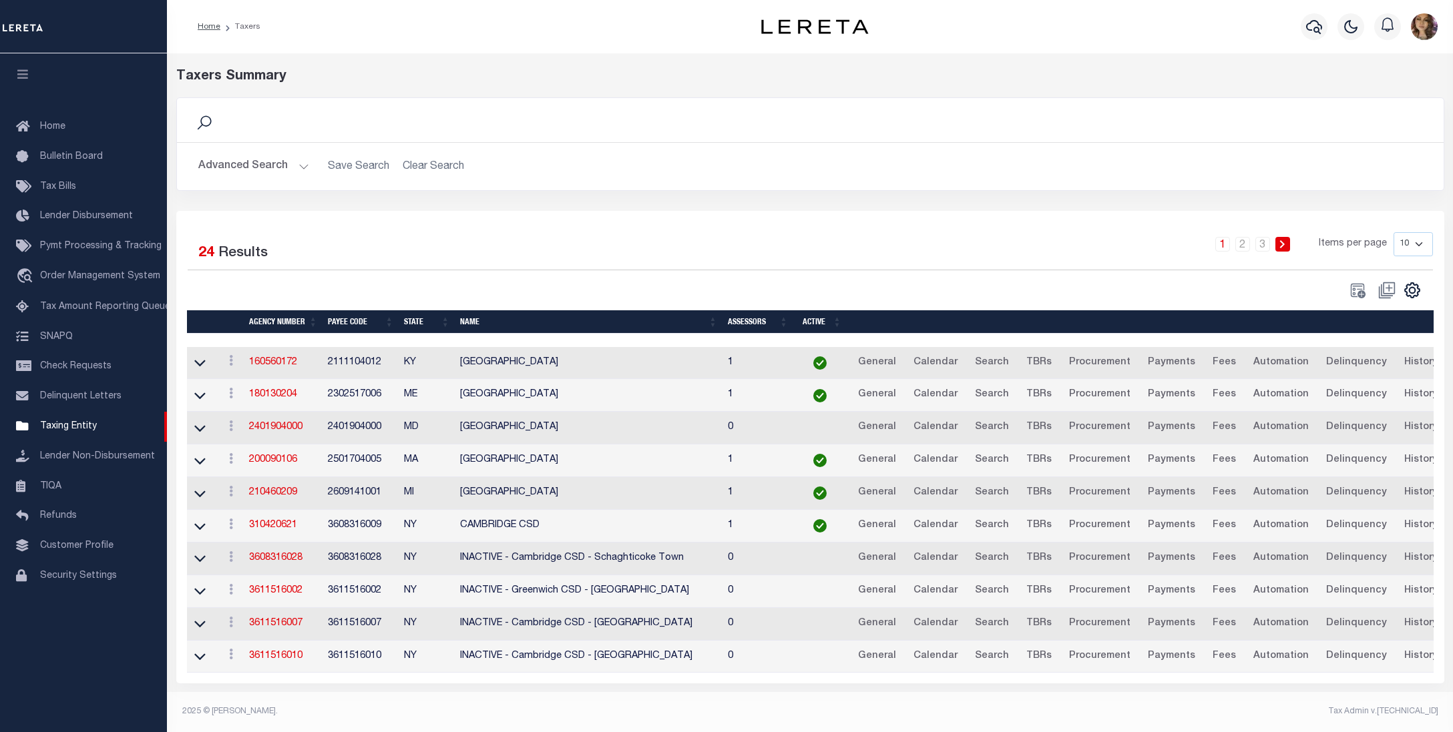
click at [300, 167] on button "Advanced Search" at bounding box center [253, 167] width 111 height 26
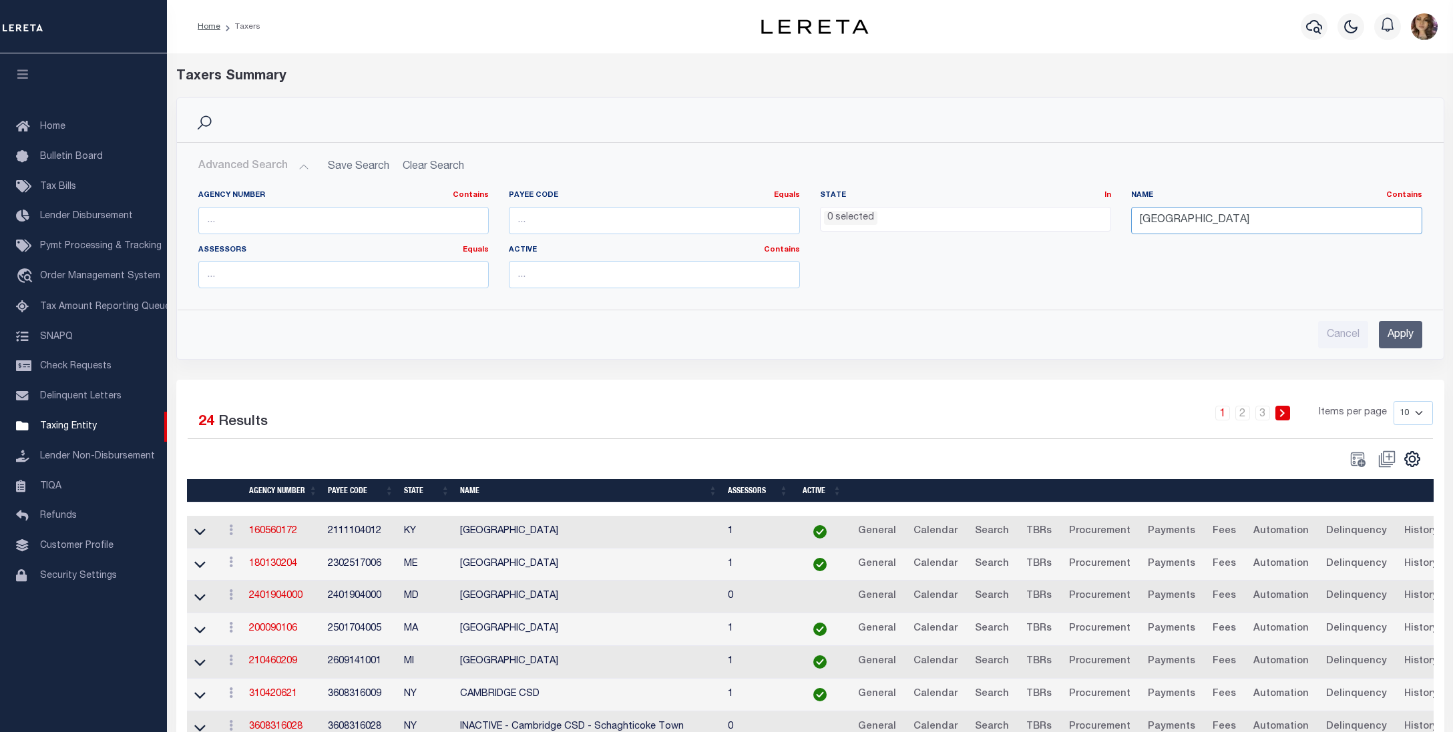
drag, startPoint x: 1211, startPoint y: 217, endPoint x: 1095, endPoint y: 227, distance: 116.6
click at [1095, 227] on div "Agency Number Contains Contains Is Payee Code Equals Equals Is Not Equal To Is …" at bounding box center [810, 244] width 1244 height 109
type input "hoboken"
click at [1408, 334] on input "Apply" at bounding box center [1399, 334] width 43 height 27
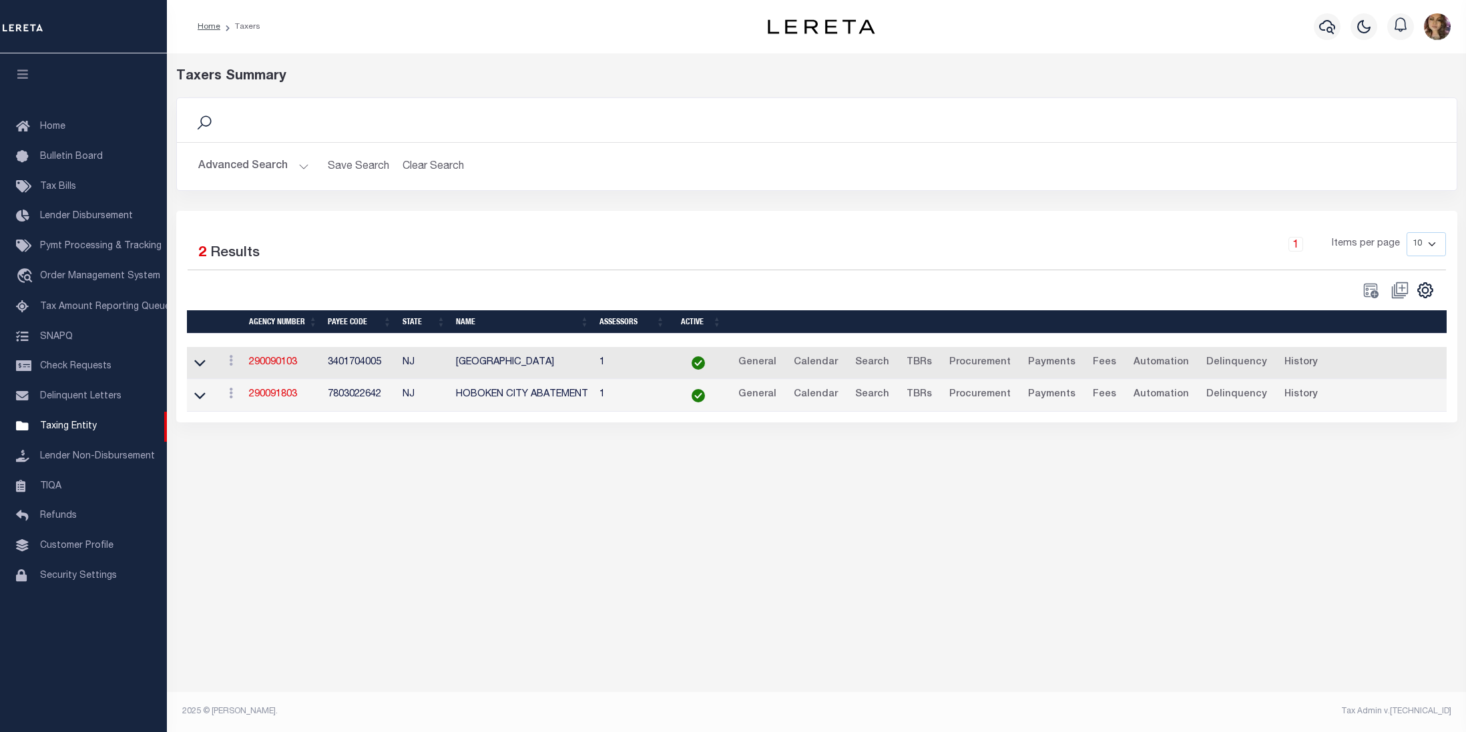
click at [359, 366] on td "3401704005" at bounding box center [359, 363] width 74 height 33
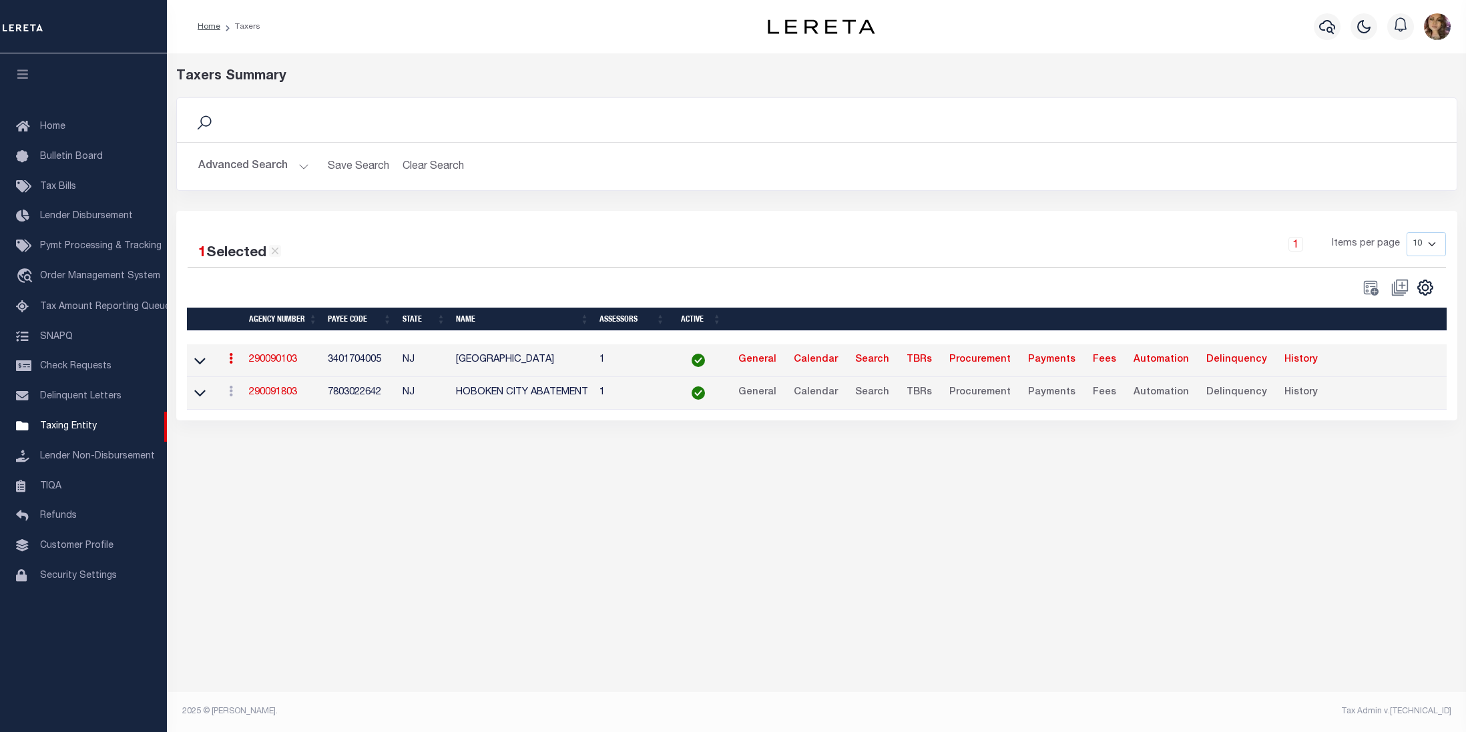
click at [359, 366] on td "3401704005" at bounding box center [359, 360] width 74 height 33
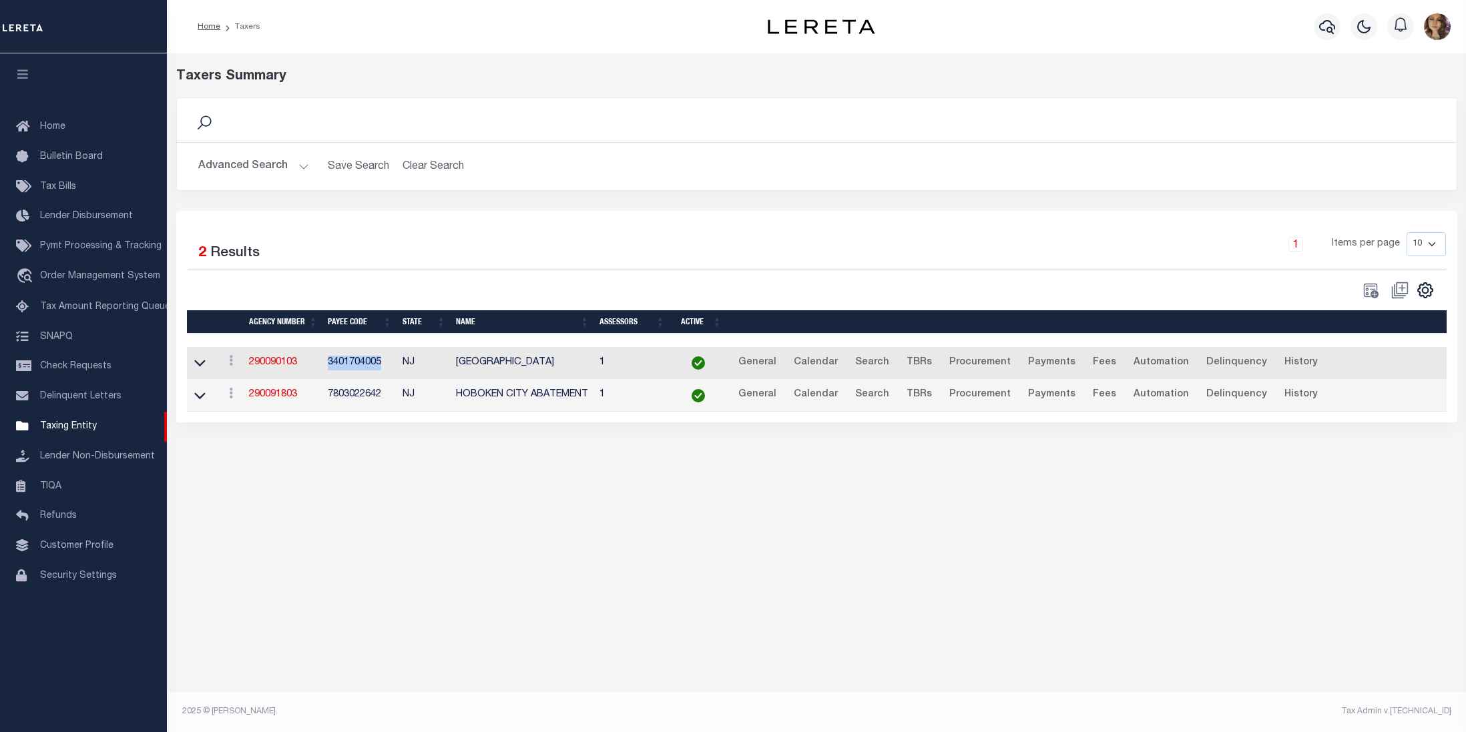
copy td "3401704005"
click at [1452, 389] on div "1 Selected 2 Results 1 Items per page 10 25 50 100" at bounding box center [816, 317] width 1301 height 212
